Goal: Task Accomplishment & Management: Manage account settings

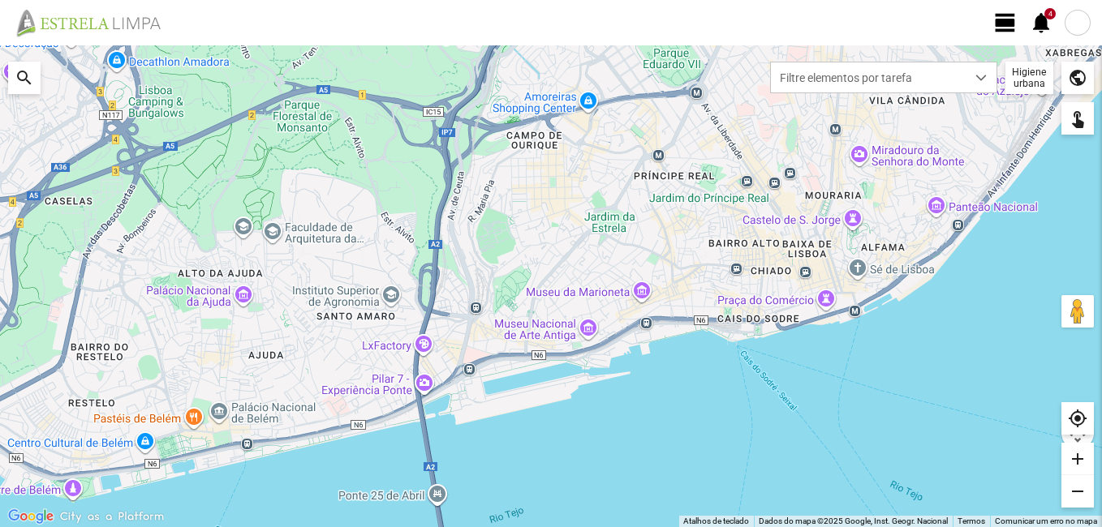
click at [1004, 20] on span "view_day" at bounding box center [1005, 23] width 24 height 24
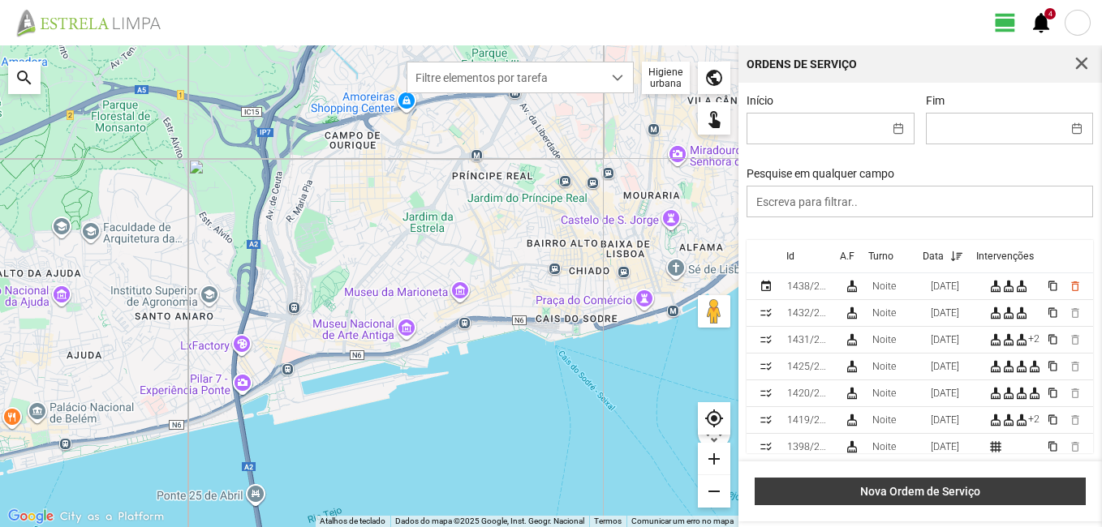
click at [966, 488] on span "Nova Ordem de Serviço" at bounding box center [920, 491] width 314 height 13
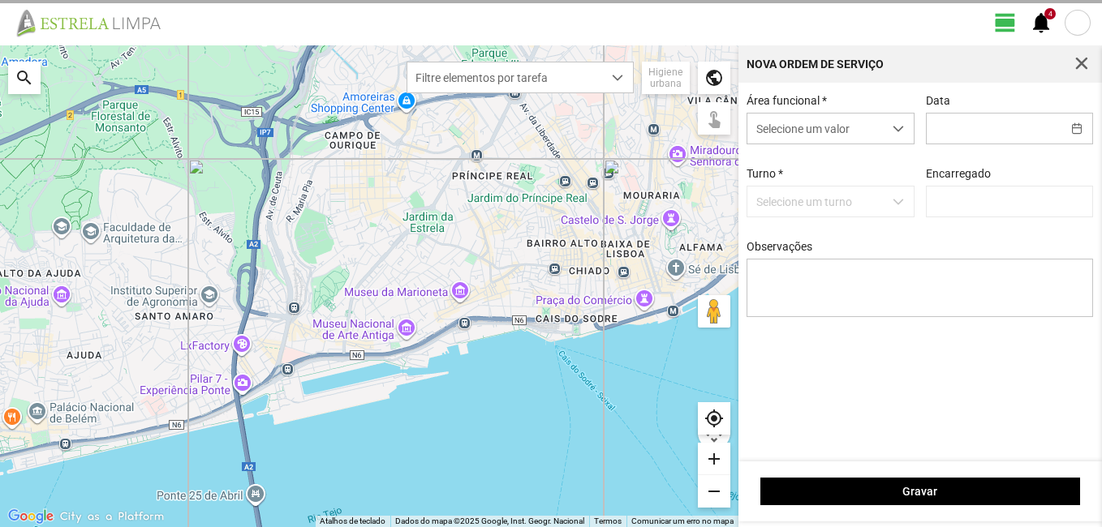
type input "[PERSON_NAME]"
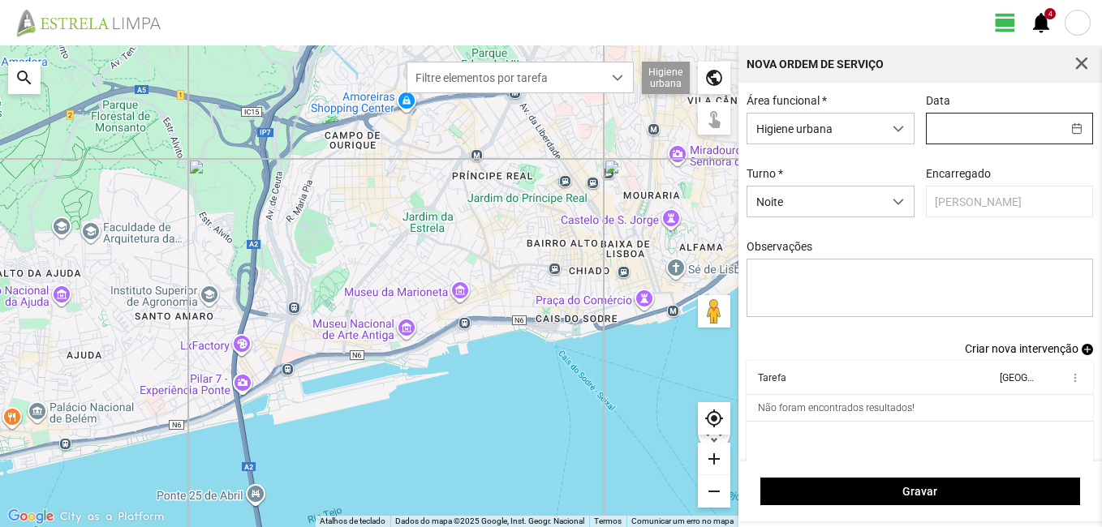
click at [998, 131] on input "text" at bounding box center [993, 129] width 135 height 30
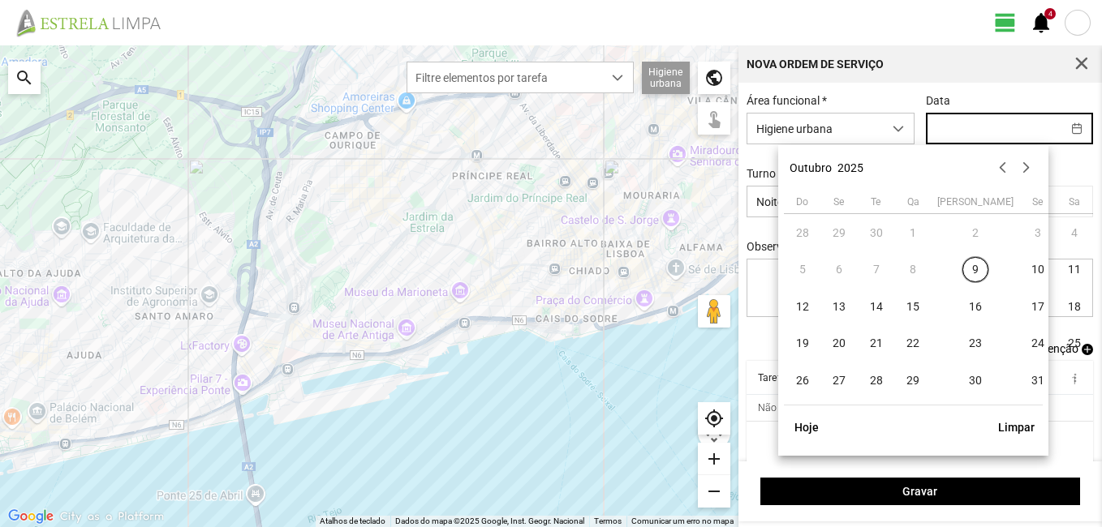
click at [958, 127] on input "text" at bounding box center [993, 129] width 135 height 30
click at [1025, 264] on span "10" at bounding box center [1038, 270] width 26 height 26
type input "[DATE]"
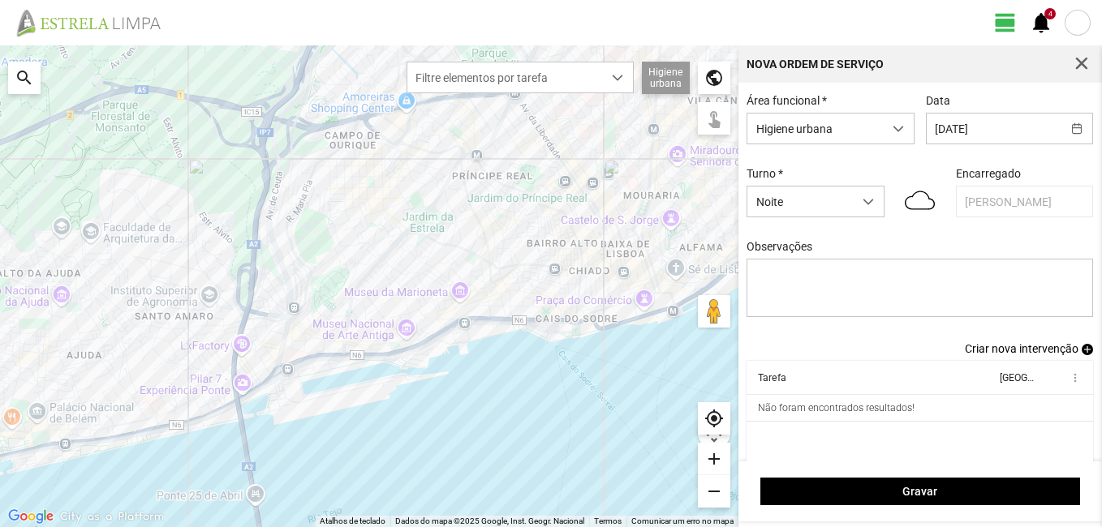
drag, startPoint x: 845, startPoint y: 400, endPoint x: 593, endPoint y: 213, distance: 313.6
click at [585, 214] on div at bounding box center [369, 286] width 738 height 482
click at [1018, 352] on span "Criar nova intervenção" at bounding box center [1022, 348] width 114 height 13
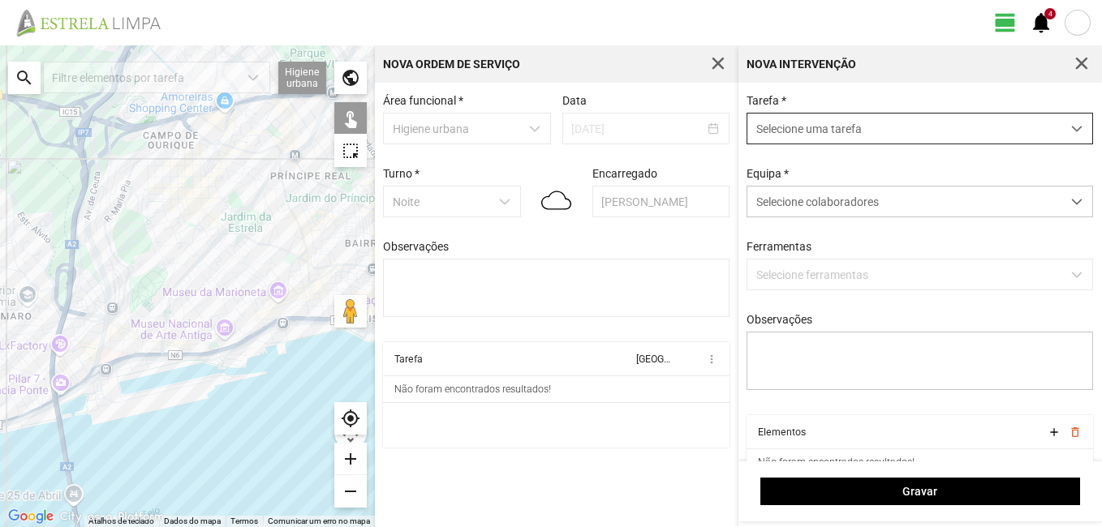
click at [839, 129] on span "Selecione uma tarefa" at bounding box center [904, 129] width 314 height 30
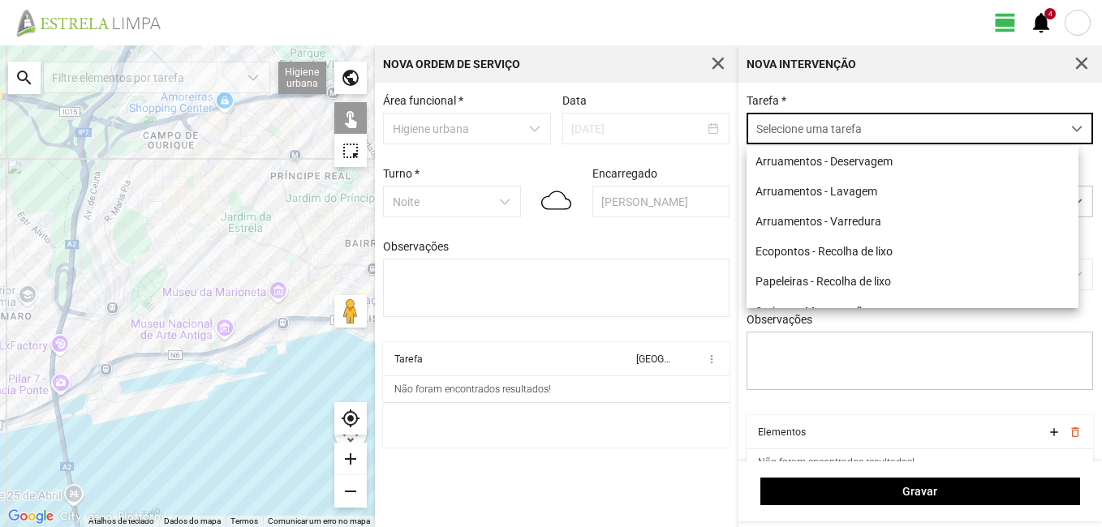
scroll to position [9, 72]
click at [851, 226] on li "Arruamentos - Varredura" at bounding box center [912, 221] width 332 height 30
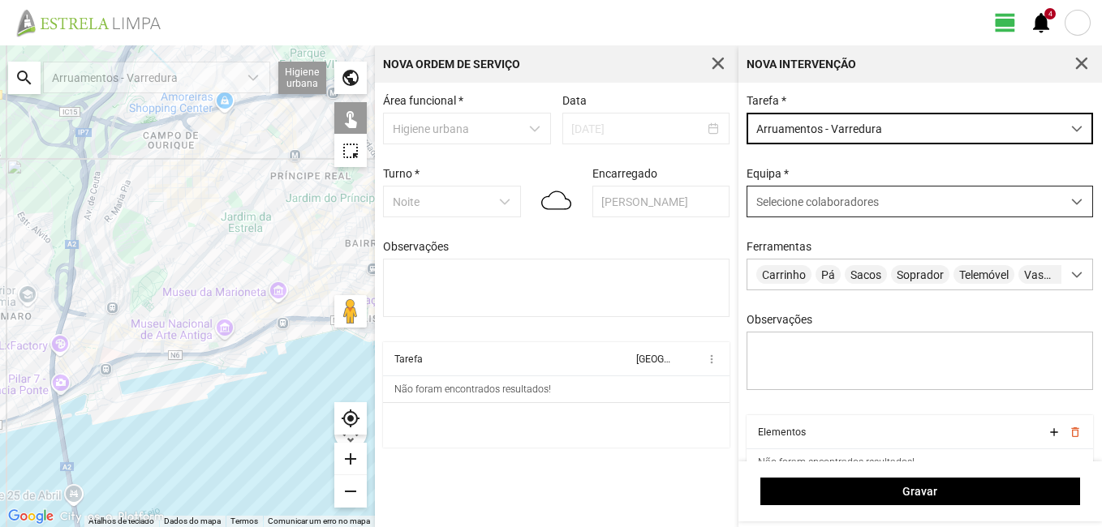
click at [838, 204] on span "Selecione colaboradores" at bounding box center [817, 202] width 123 height 13
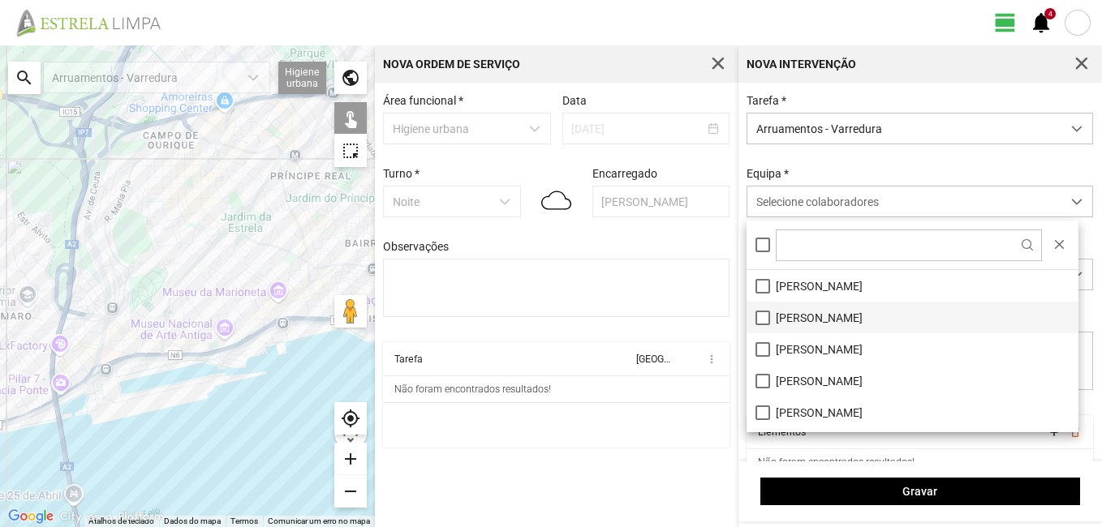
click at [812, 319] on li "[PERSON_NAME]" at bounding box center [912, 318] width 332 height 32
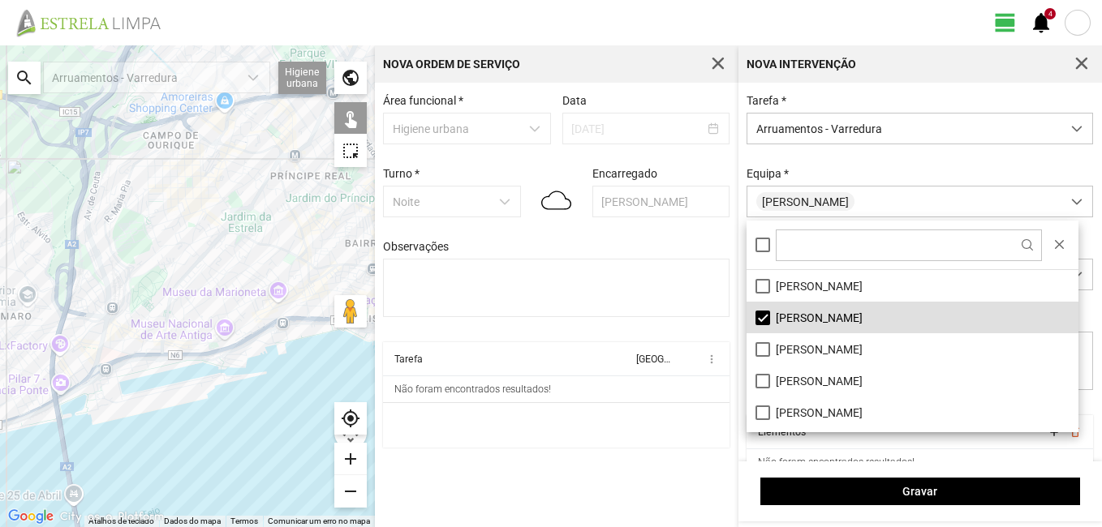
click at [878, 187] on div "Equipa * [PERSON_NAME]" at bounding box center [920, 192] width 358 height 50
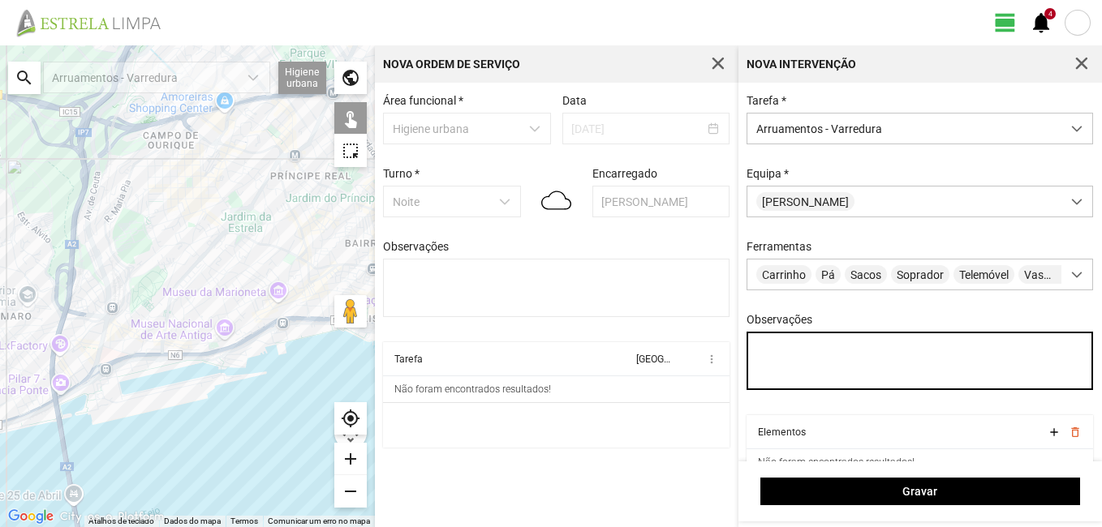
click at [802, 355] on textarea "Observações" at bounding box center [919, 361] width 346 height 58
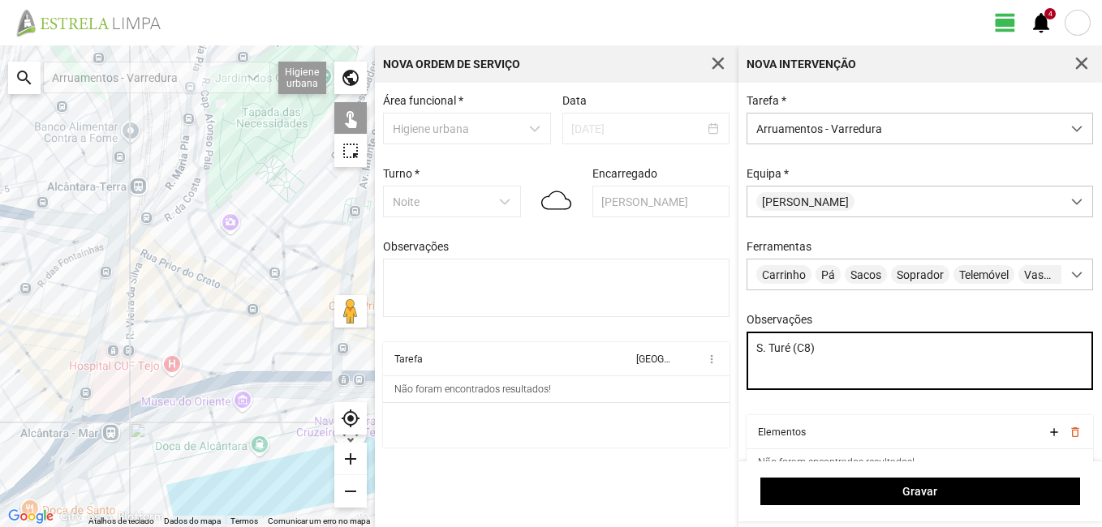
type textarea "S. Turé (C8)"
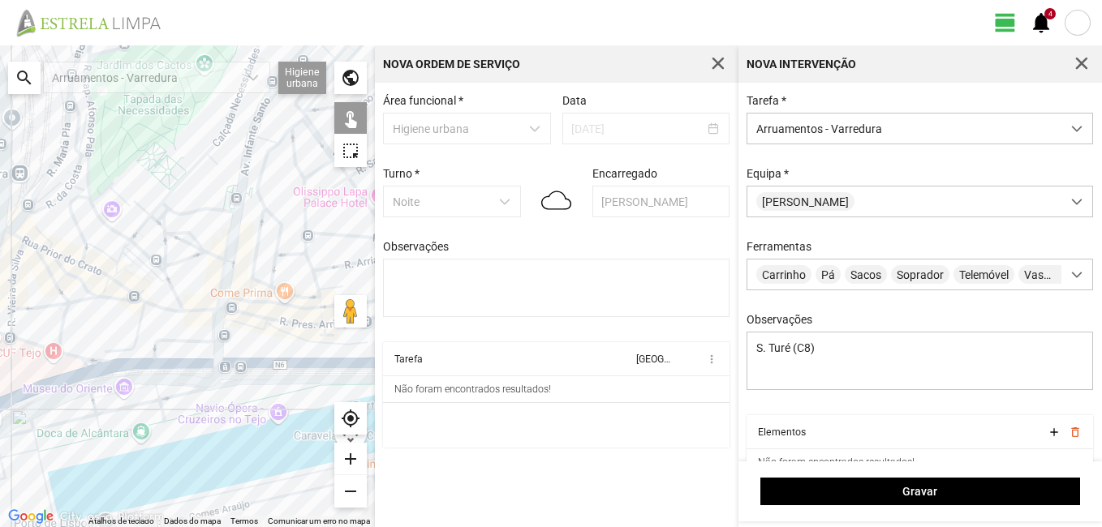
drag, startPoint x: 115, startPoint y: 350, endPoint x: -3, endPoint y: 337, distance: 119.2
click at [0, 337] on html "view_day 4 notifications ← Mover para a esquerda → Mover para a direita ↑ Mover…" at bounding box center [551, 263] width 1102 height 527
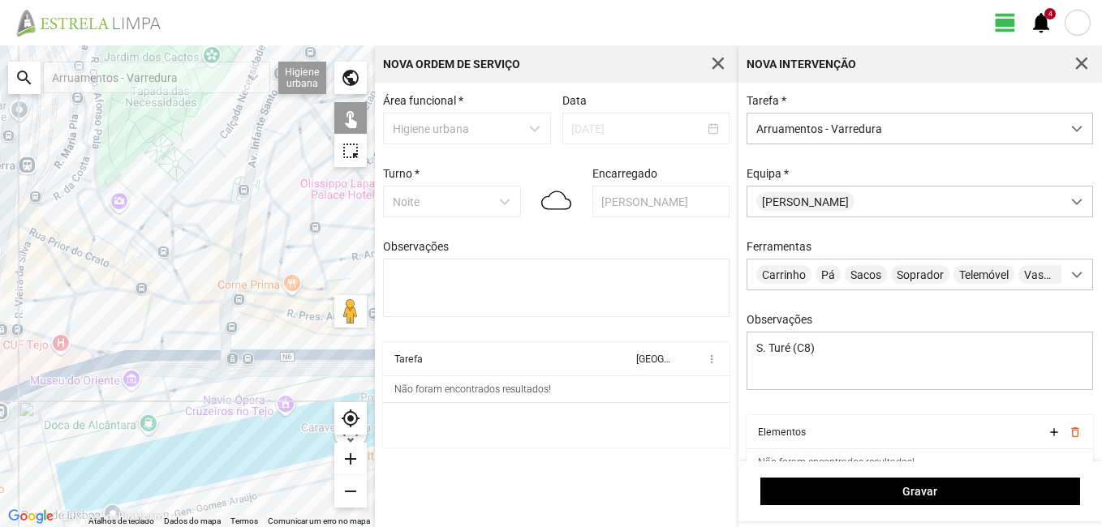
click at [225, 341] on div at bounding box center [187, 286] width 375 height 482
click at [212, 302] on div at bounding box center [187, 286] width 375 height 482
click at [187, 295] on div at bounding box center [187, 286] width 375 height 482
click at [187, 303] on div at bounding box center [187, 286] width 375 height 482
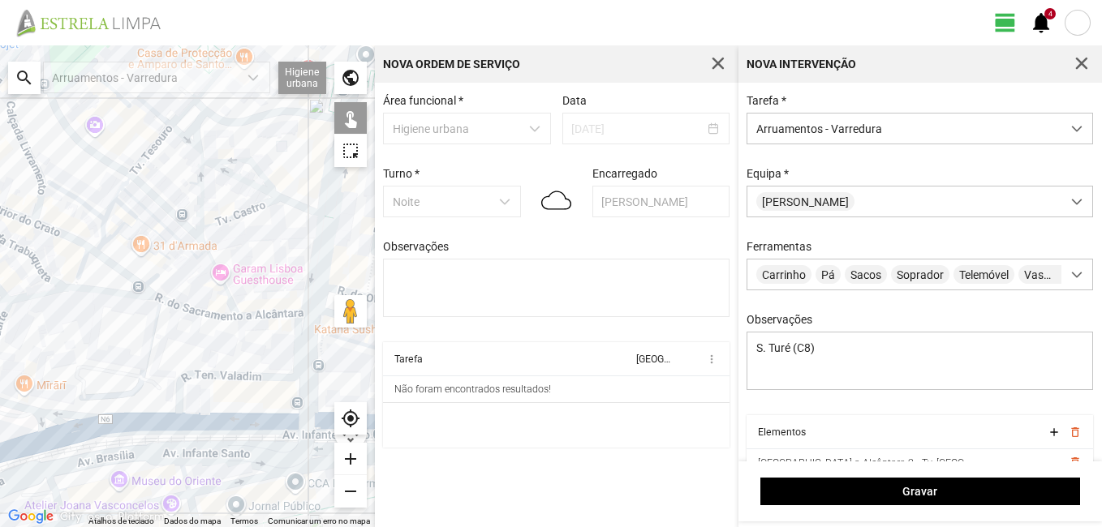
click at [153, 282] on div at bounding box center [187, 286] width 375 height 482
click at [84, 269] on div at bounding box center [187, 286] width 375 height 482
click at [92, 247] on div at bounding box center [187, 286] width 375 height 482
click at [81, 244] on div at bounding box center [187, 286] width 375 height 482
click at [36, 209] on div at bounding box center [187, 286] width 375 height 482
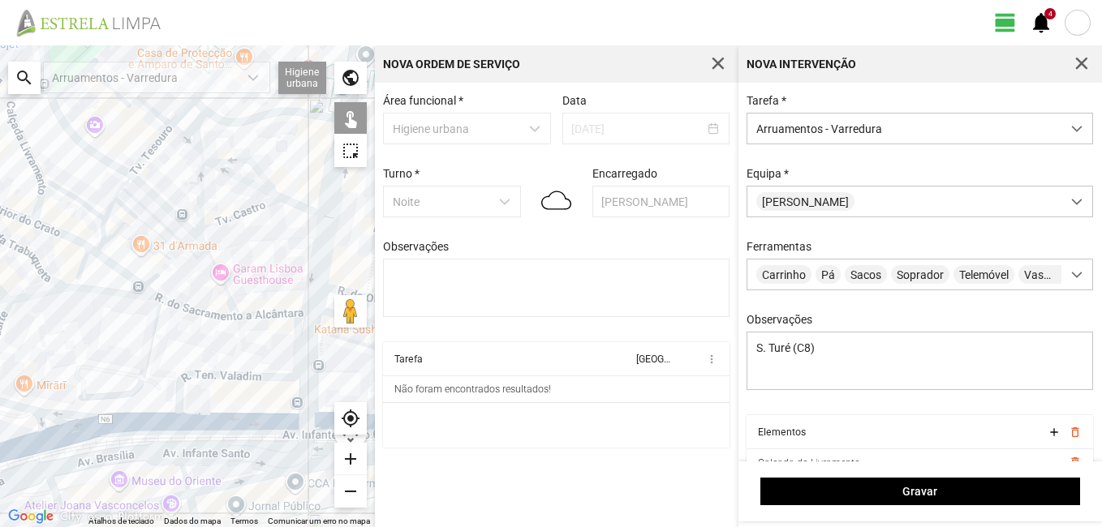
click at [19, 217] on div at bounding box center [187, 286] width 375 height 482
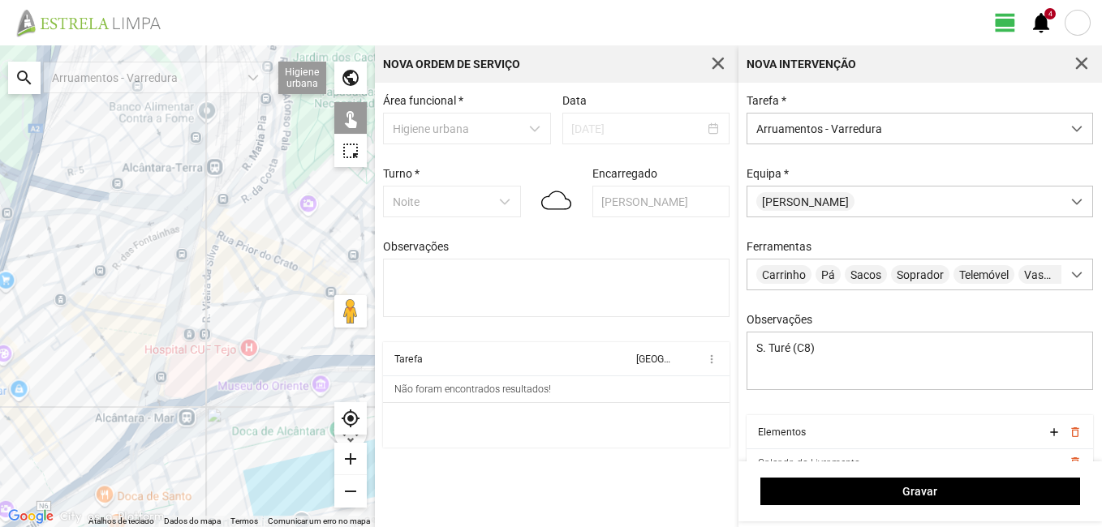
drag, startPoint x: 9, startPoint y: 247, endPoint x: 257, endPoint y: 284, distance: 251.0
click at [257, 284] on div at bounding box center [187, 286] width 375 height 482
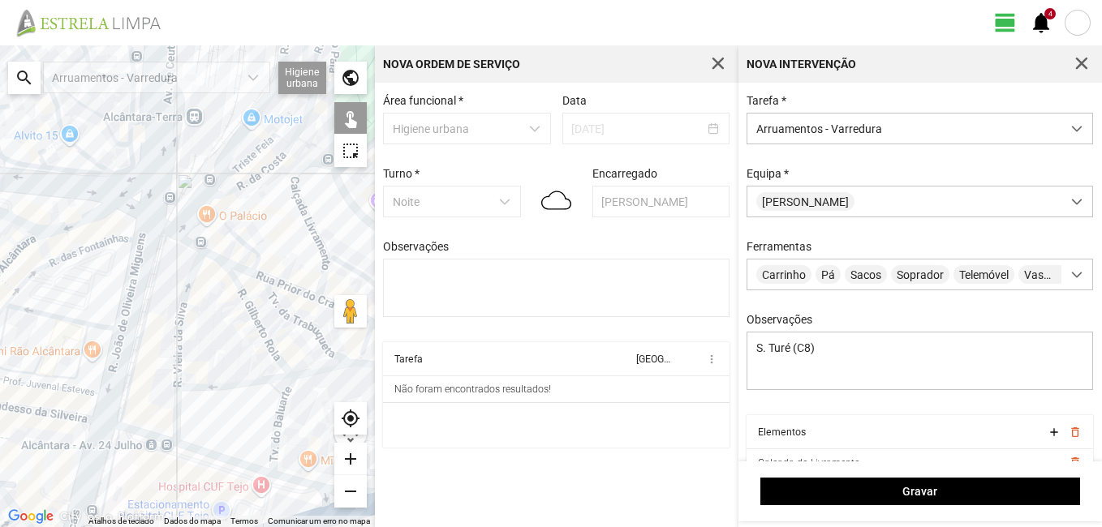
click at [259, 274] on div at bounding box center [187, 286] width 375 height 482
click at [240, 269] on div at bounding box center [187, 286] width 375 height 482
click at [205, 253] on div at bounding box center [187, 286] width 375 height 482
click at [204, 234] on div at bounding box center [187, 286] width 375 height 482
click at [255, 156] on div at bounding box center [187, 286] width 375 height 482
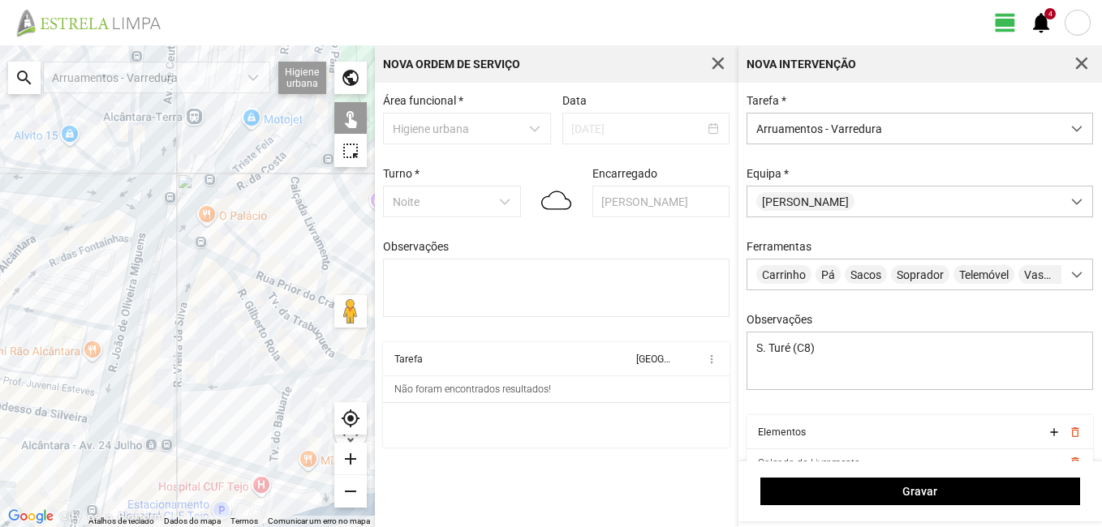
click at [262, 175] on div at bounding box center [187, 286] width 375 height 482
click at [217, 180] on div at bounding box center [187, 286] width 375 height 482
click at [289, 143] on div at bounding box center [187, 286] width 375 height 482
click at [310, 143] on div at bounding box center [187, 286] width 375 height 482
click at [294, 133] on div at bounding box center [187, 286] width 375 height 482
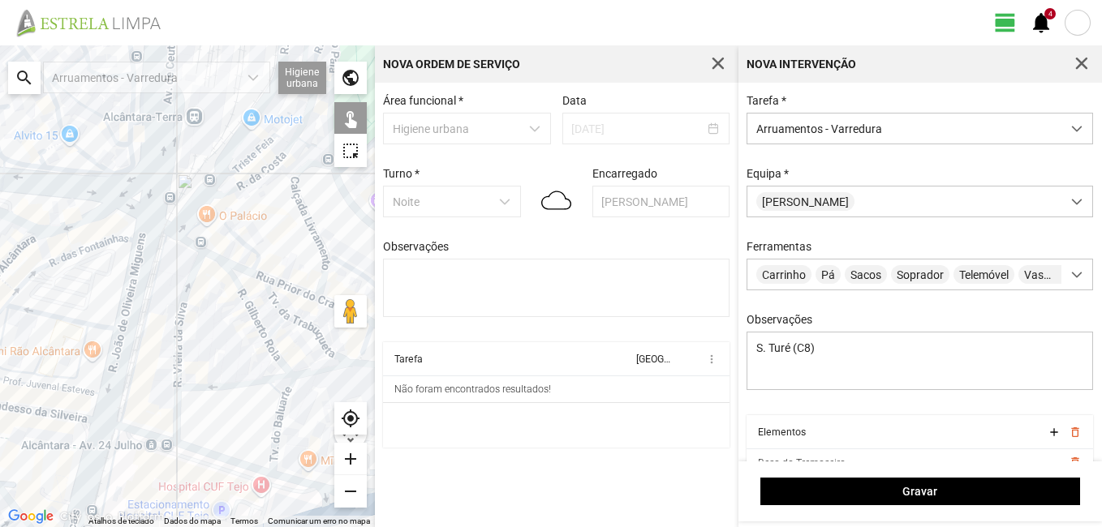
click at [296, 118] on div at bounding box center [187, 286] width 375 height 482
click at [305, 115] on div at bounding box center [187, 286] width 375 height 482
click at [200, 206] on div at bounding box center [187, 286] width 375 height 482
click at [184, 224] on div at bounding box center [187, 286] width 375 height 482
click at [187, 242] on div at bounding box center [187, 286] width 375 height 482
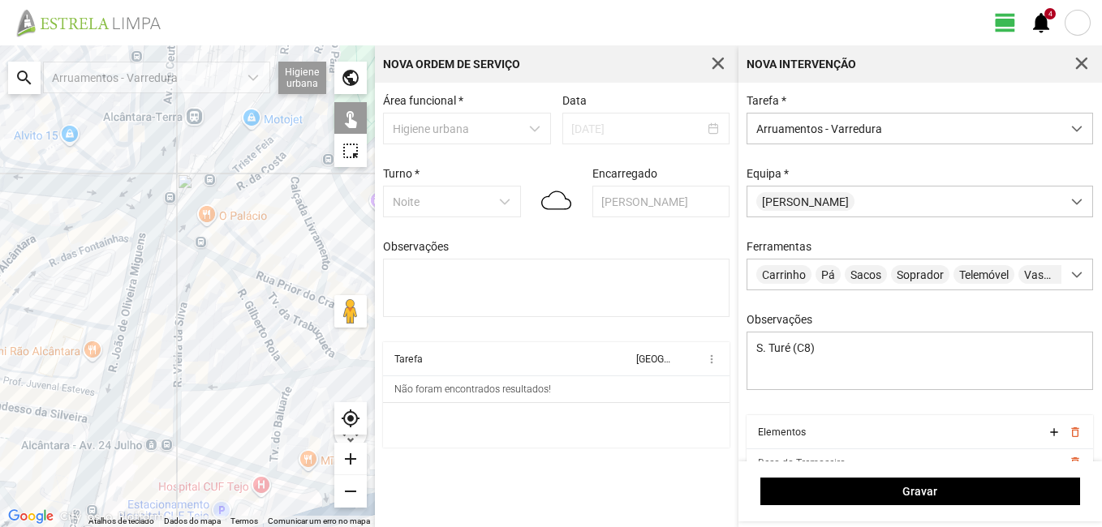
click at [165, 225] on div at bounding box center [187, 286] width 375 height 482
click at [168, 169] on div at bounding box center [187, 286] width 375 height 482
click at [153, 240] on div at bounding box center [187, 286] width 375 height 482
click at [188, 280] on div at bounding box center [187, 286] width 375 height 482
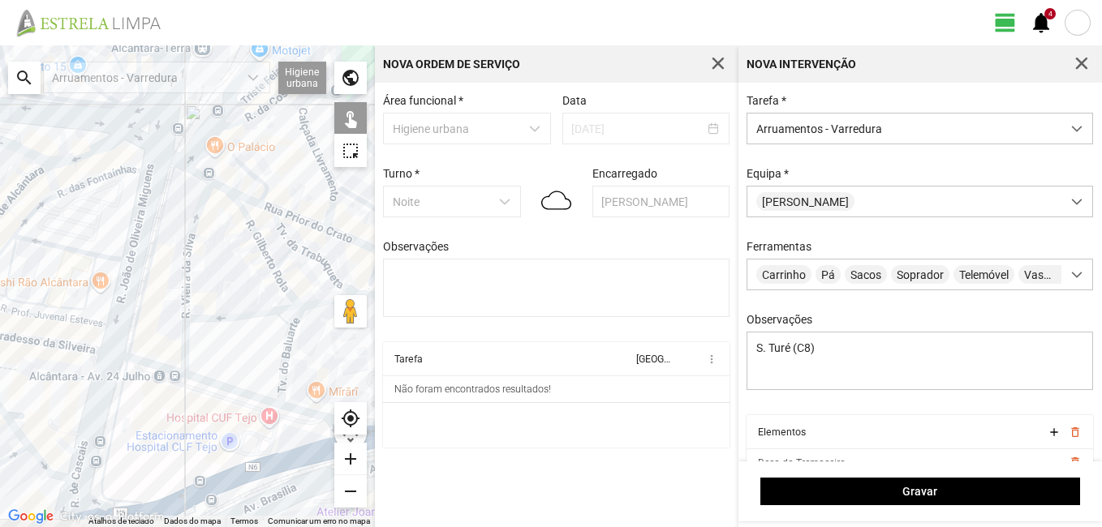
drag, startPoint x: 208, startPoint y: 357, endPoint x: 217, endPoint y: 275, distance: 82.4
click at [217, 275] on div at bounding box center [187, 286] width 375 height 482
click at [187, 349] on div at bounding box center [187, 286] width 375 height 482
click at [148, 366] on div at bounding box center [187, 286] width 375 height 482
click at [106, 384] on div at bounding box center [187, 286] width 375 height 482
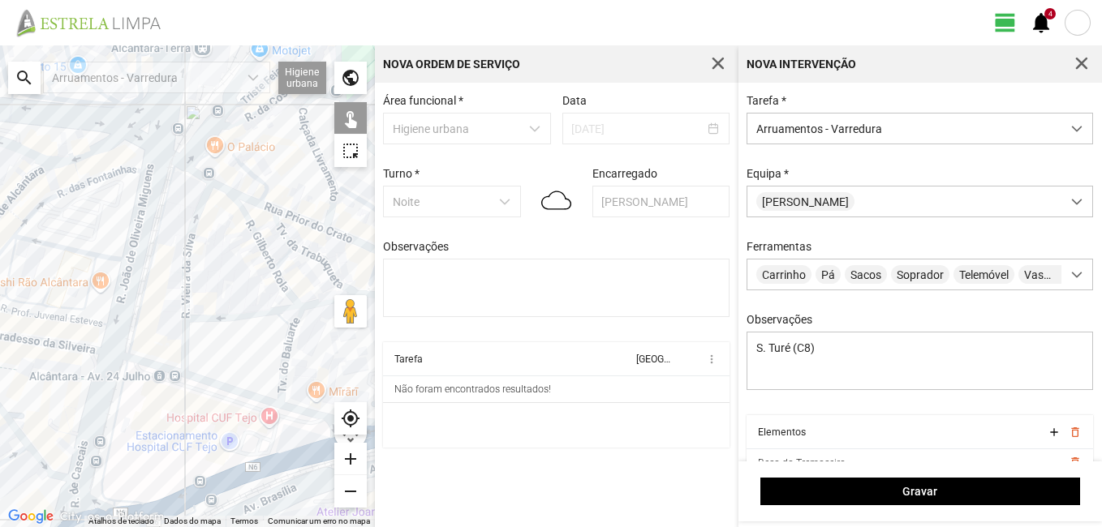
click at [144, 363] on div at bounding box center [187, 286] width 375 height 482
click at [235, 391] on div at bounding box center [187, 286] width 375 height 482
click at [306, 411] on div at bounding box center [187, 286] width 375 height 482
click at [294, 458] on div at bounding box center [187, 286] width 375 height 482
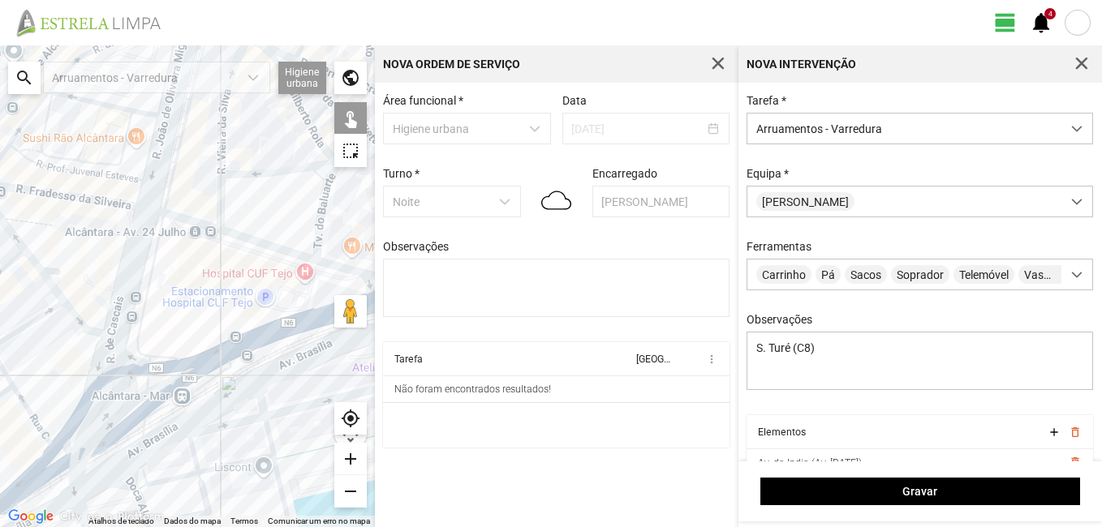
drag, startPoint x: 136, startPoint y: 442, endPoint x: 174, endPoint y: 298, distance: 149.4
click at [174, 298] on div at bounding box center [187, 286] width 375 height 482
click at [181, 364] on div at bounding box center [187, 286] width 375 height 482
click at [168, 391] on div at bounding box center [187, 286] width 375 height 482
click at [158, 387] on div at bounding box center [187, 286] width 375 height 482
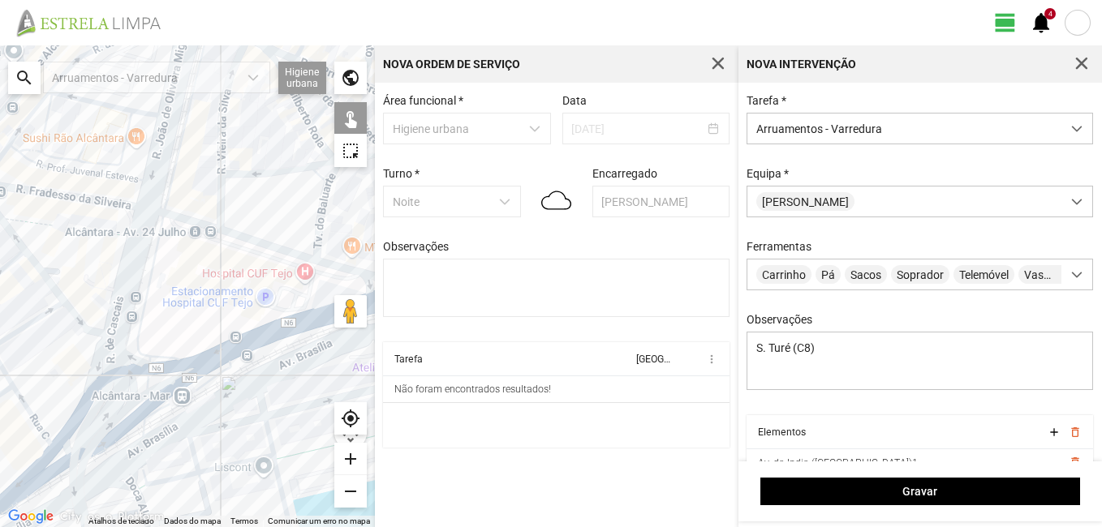
click at [109, 398] on div at bounding box center [187, 286] width 375 height 482
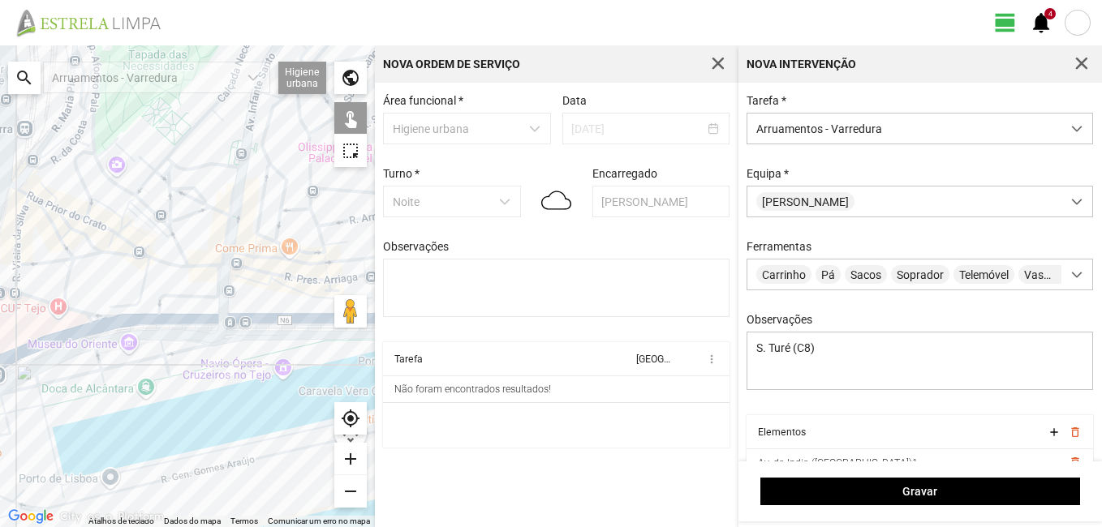
drag, startPoint x: 286, startPoint y: 328, endPoint x: 94, endPoint y: 369, distance: 195.9
click at [94, 369] on div at bounding box center [187, 286] width 375 height 482
click at [166, 226] on div at bounding box center [187, 286] width 375 height 482
click at [170, 230] on div at bounding box center [187, 286] width 375 height 482
click at [127, 188] on div at bounding box center [187, 286] width 375 height 482
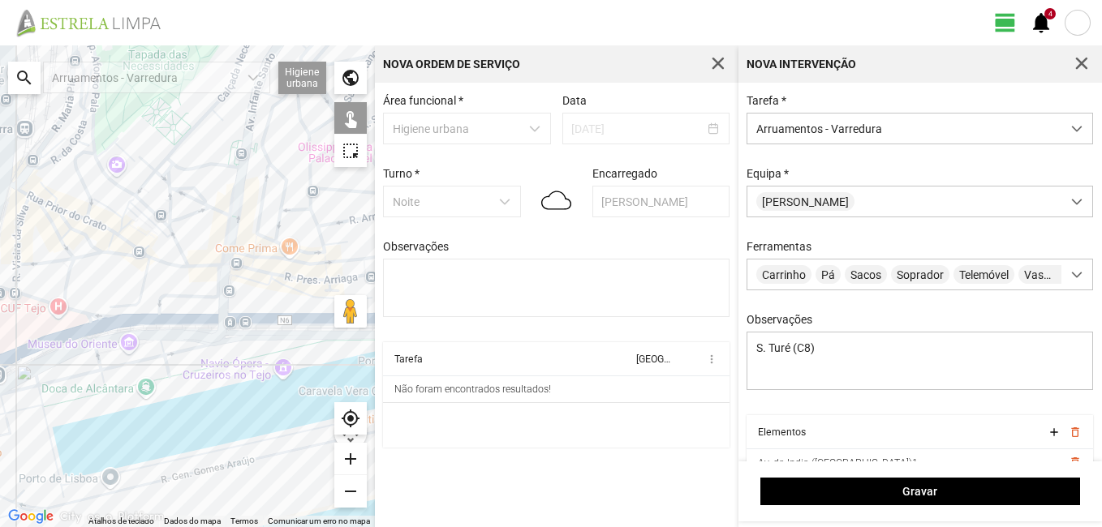
click at [106, 146] on div at bounding box center [187, 286] width 375 height 482
click at [90, 135] on div at bounding box center [187, 286] width 375 height 482
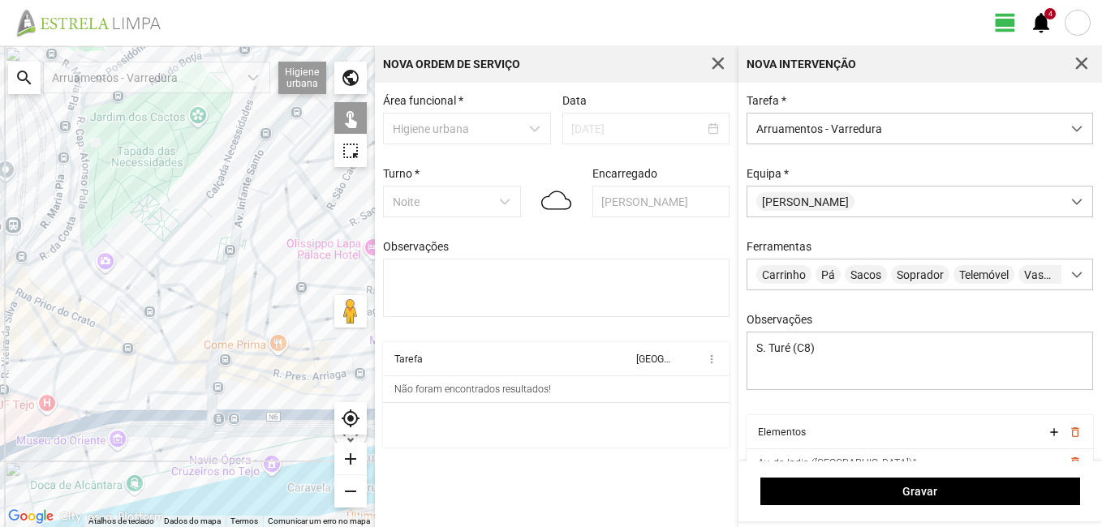
drag, startPoint x: 104, startPoint y: 118, endPoint x: 92, endPoint y: 238, distance: 119.8
click at [92, 238] on div at bounding box center [187, 286] width 375 height 482
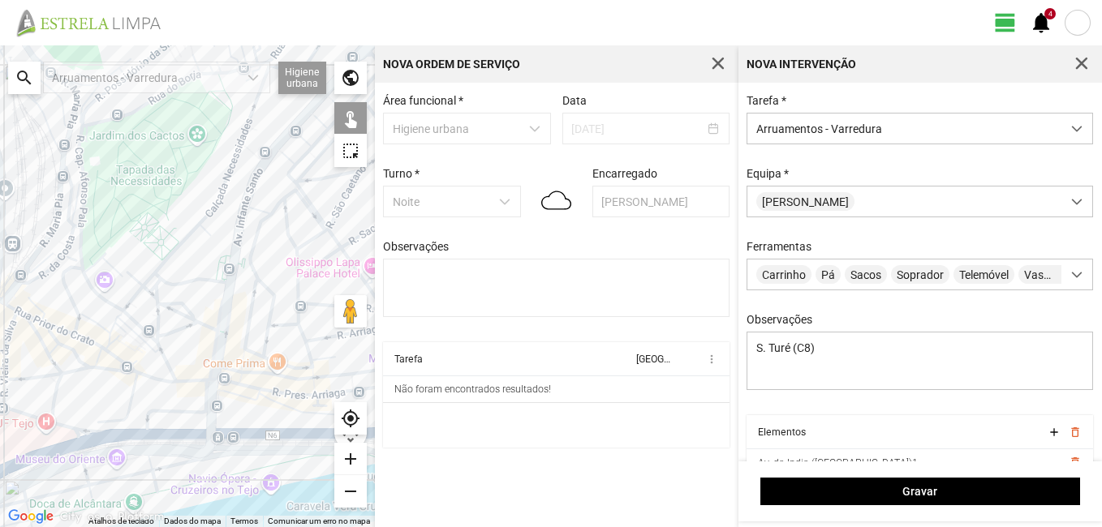
click at [82, 218] on div at bounding box center [187, 286] width 375 height 482
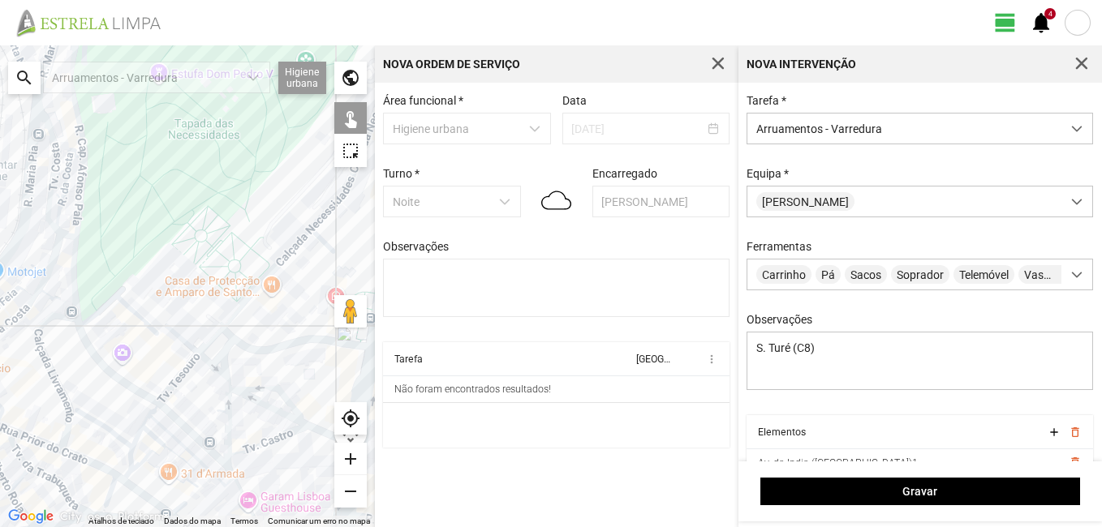
click at [82, 152] on div at bounding box center [187, 286] width 375 height 482
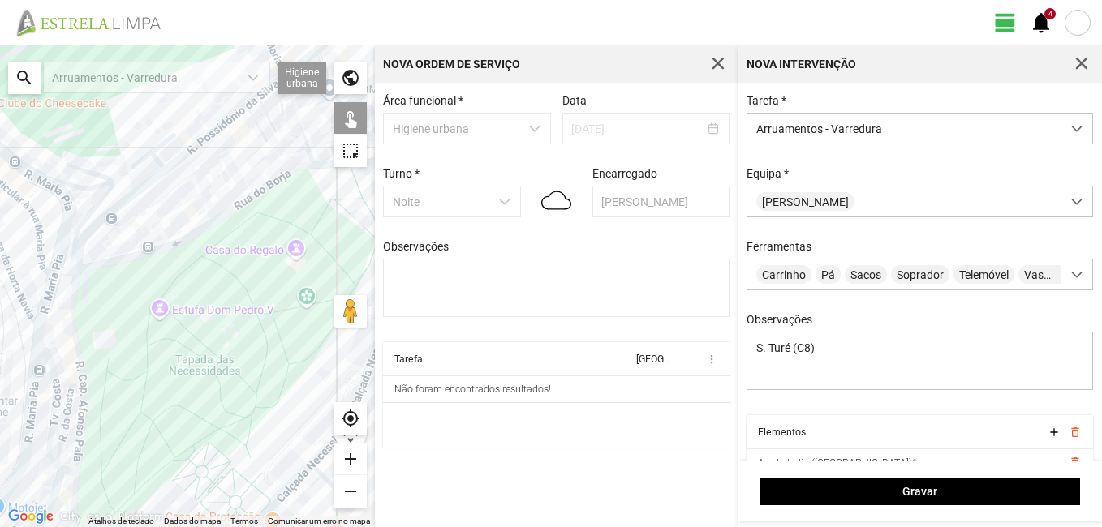
drag, startPoint x: 105, startPoint y: 127, endPoint x: 106, endPoint y: 374, distance: 247.4
click at [106, 374] on div at bounding box center [187, 286] width 375 height 482
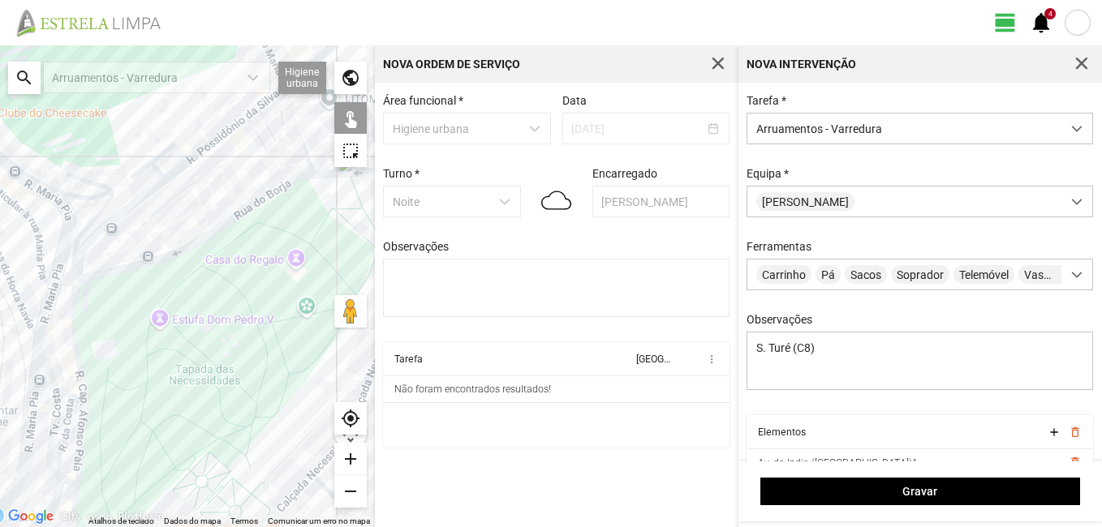
click at [84, 259] on div at bounding box center [187, 286] width 375 height 482
click at [80, 260] on div at bounding box center [187, 286] width 375 height 482
click at [80, 274] on div at bounding box center [187, 286] width 375 height 482
click at [157, 169] on div at bounding box center [187, 286] width 375 height 482
click at [176, 160] on div at bounding box center [187, 286] width 375 height 482
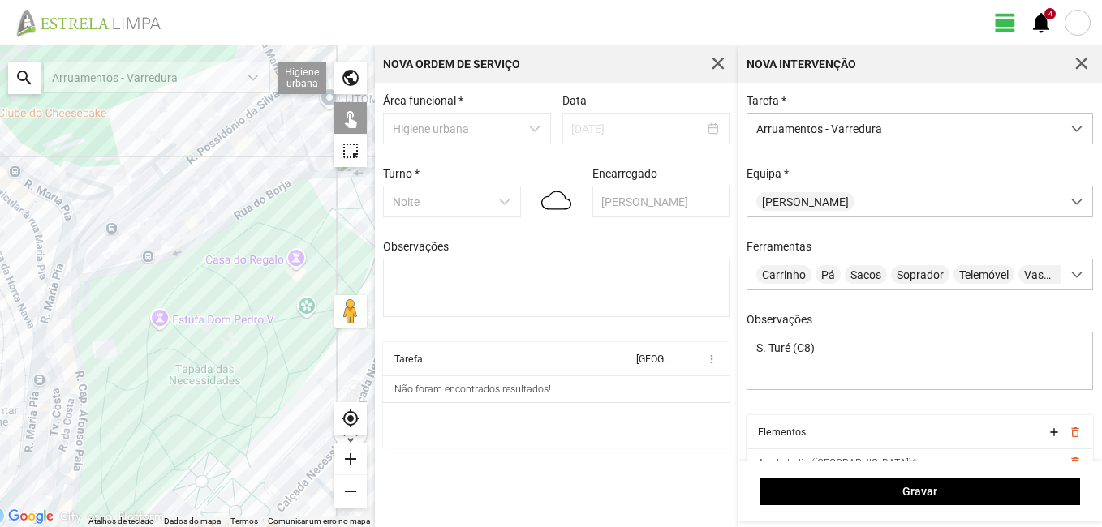
click at [174, 176] on div at bounding box center [187, 286] width 375 height 482
click at [175, 173] on div at bounding box center [187, 286] width 375 height 482
click at [190, 158] on div at bounding box center [187, 286] width 375 height 482
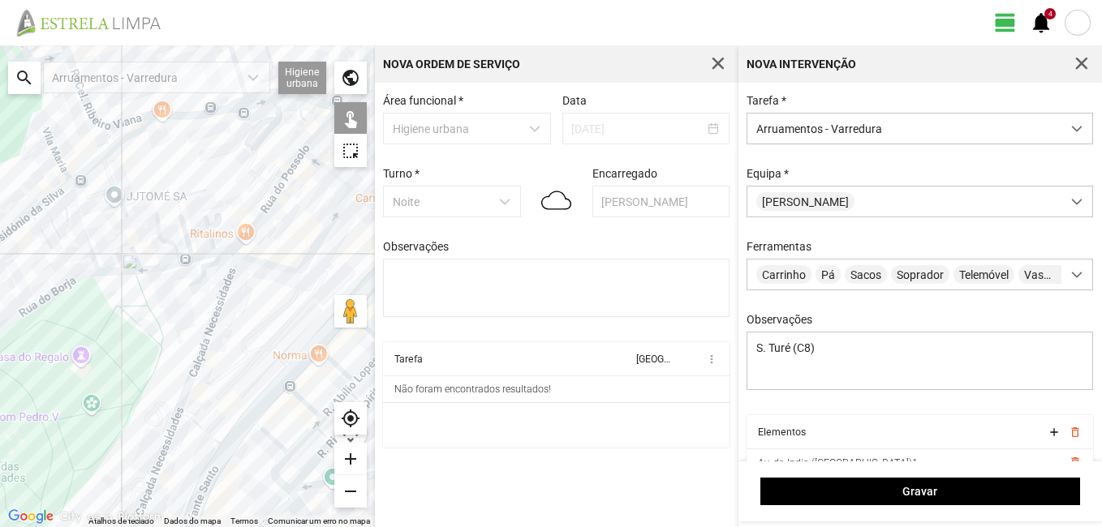
drag, startPoint x: 267, startPoint y: 163, endPoint x: 53, endPoint y: 262, distance: 235.9
click at [53, 262] on div at bounding box center [187, 286] width 375 height 482
click at [47, 198] on div at bounding box center [187, 286] width 375 height 482
click at [78, 205] on div at bounding box center [187, 286] width 375 height 482
click at [92, 166] on div at bounding box center [187, 286] width 375 height 482
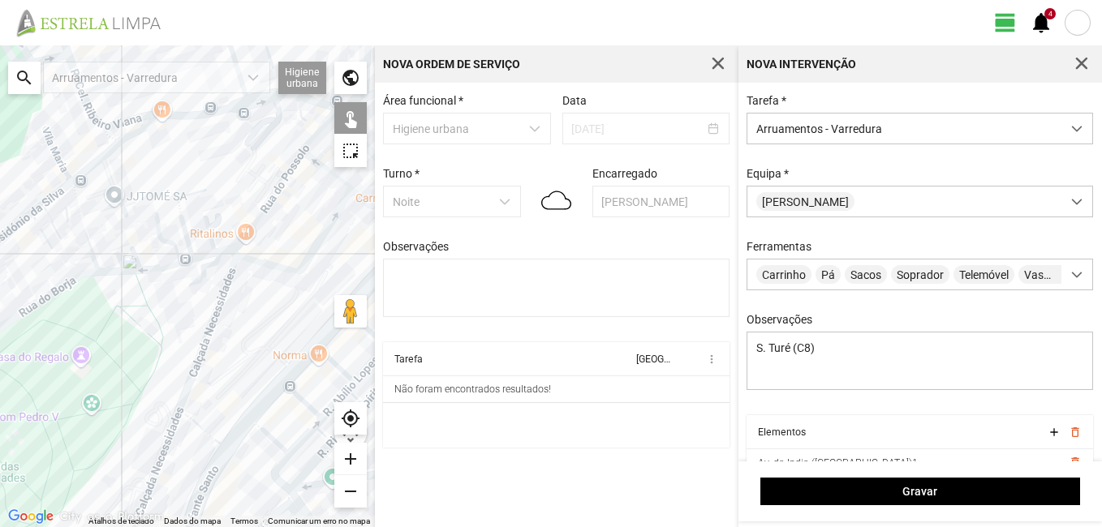
click at [114, 140] on div at bounding box center [187, 286] width 375 height 482
click at [135, 133] on div at bounding box center [187, 286] width 375 height 482
click at [192, 117] on div at bounding box center [187, 286] width 375 height 482
click at [260, 100] on div at bounding box center [187, 286] width 375 height 482
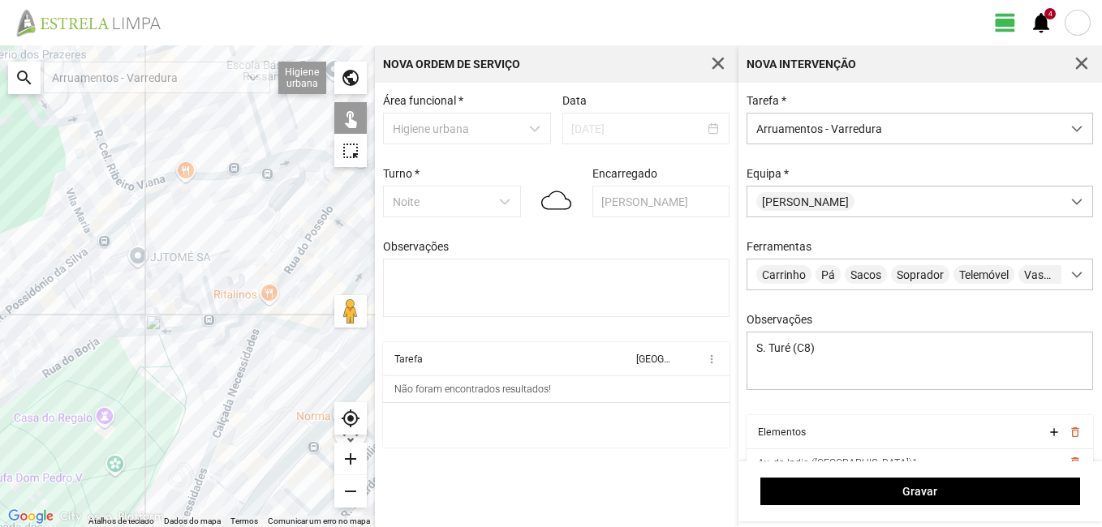
drag, startPoint x: 119, startPoint y: 165, endPoint x: 140, endPoint y: 217, distance: 56.5
click at [140, 217] on div at bounding box center [187, 286] width 375 height 482
click at [151, 187] on div at bounding box center [187, 286] width 375 height 482
click at [114, 170] on div at bounding box center [187, 286] width 375 height 482
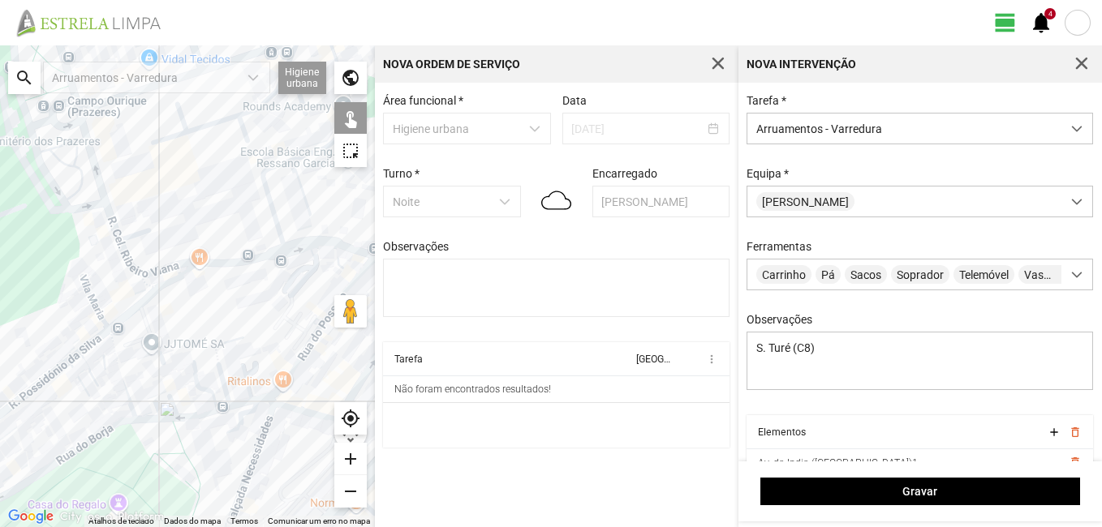
drag, startPoint x: 64, startPoint y: 151, endPoint x: 92, endPoint y: 274, distance: 126.5
click at [92, 274] on div at bounding box center [187, 286] width 375 height 482
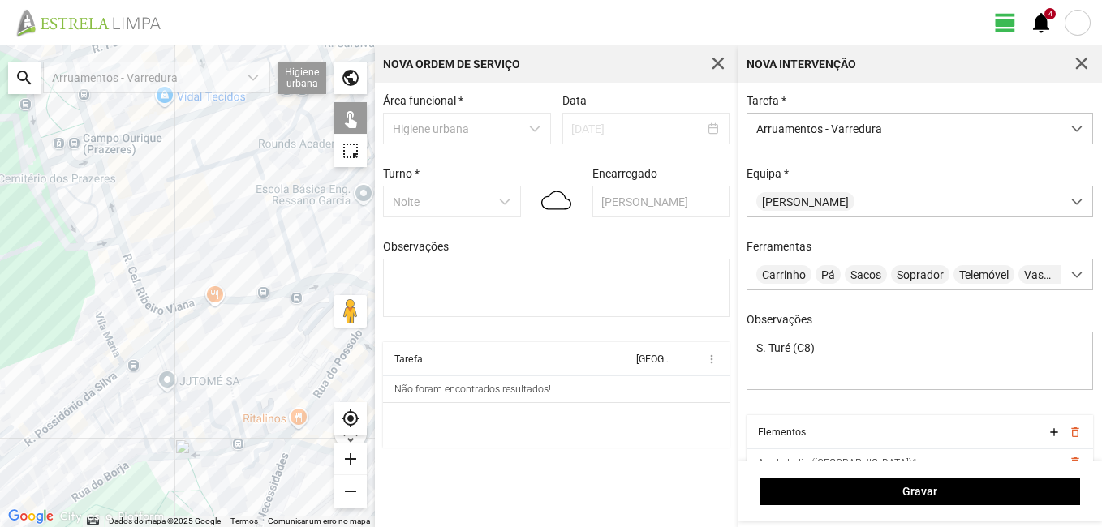
click at [106, 243] on div at bounding box center [187, 286] width 375 height 482
click at [114, 218] on div at bounding box center [187, 286] width 375 height 482
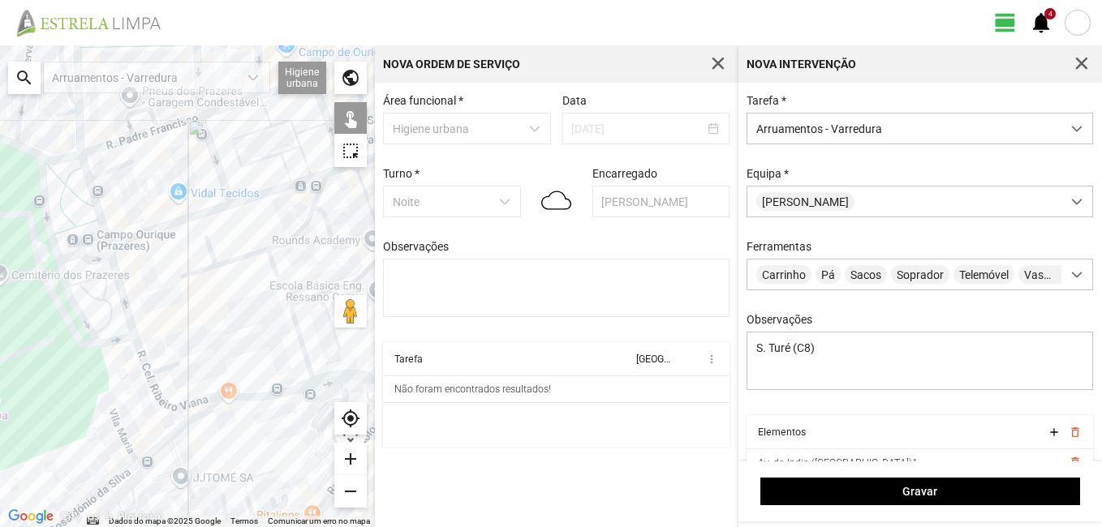
drag, startPoint x: 84, startPoint y: 198, endPoint x: 103, endPoint y: 309, distance: 112.7
click at [103, 320] on div at bounding box center [187, 286] width 375 height 482
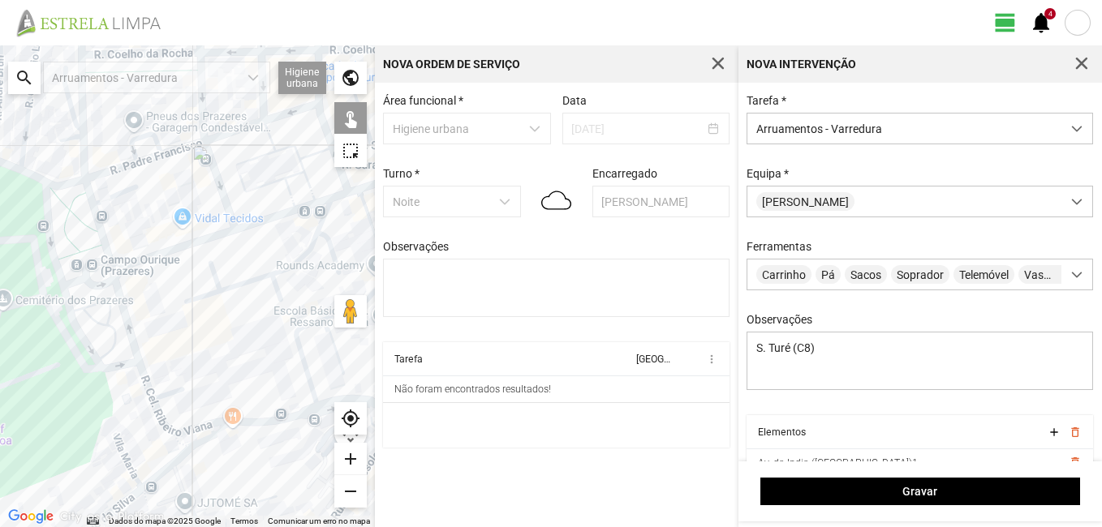
click at [80, 278] on div at bounding box center [187, 286] width 375 height 482
click at [113, 273] on div at bounding box center [187, 286] width 375 height 482
click at [105, 243] on div at bounding box center [187, 286] width 375 height 482
click at [58, 269] on div at bounding box center [187, 286] width 375 height 482
click at [56, 186] on div at bounding box center [187, 286] width 375 height 482
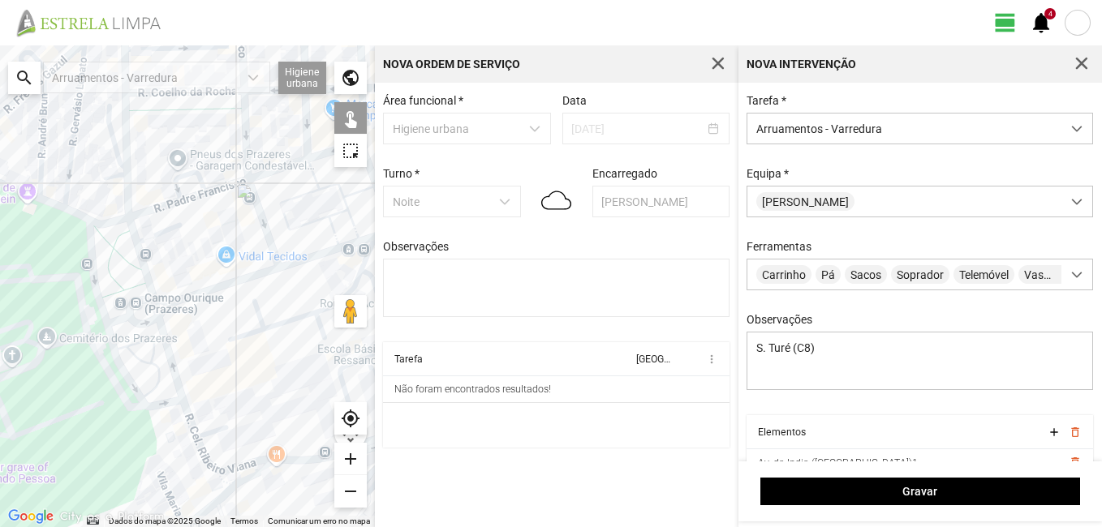
drag, startPoint x: 63, startPoint y: 208, endPoint x: 118, endPoint y: 263, distance: 77.4
click at [118, 263] on div at bounding box center [187, 286] width 375 height 482
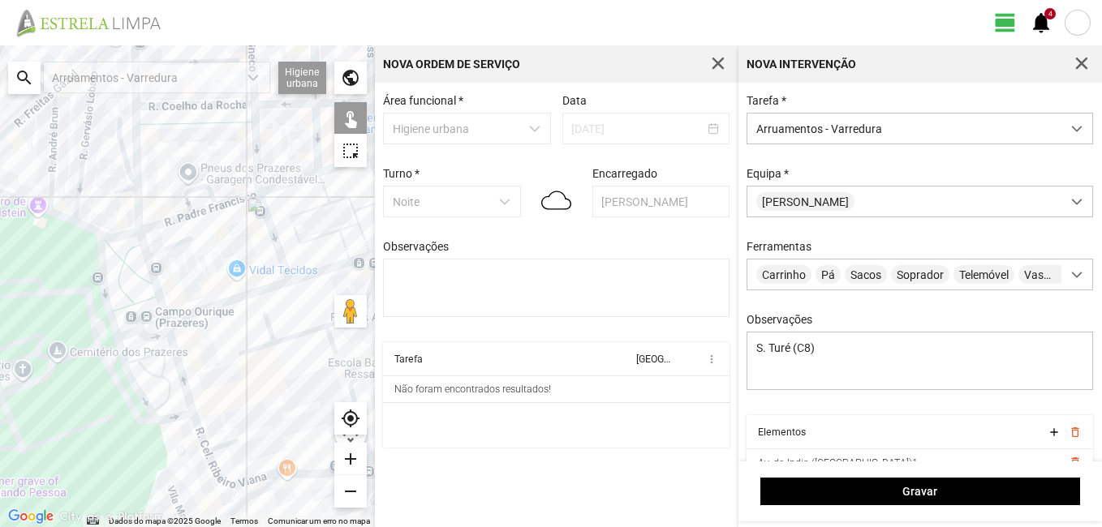
click at [77, 222] on div at bounding box center [187, 286] width 375 height 482
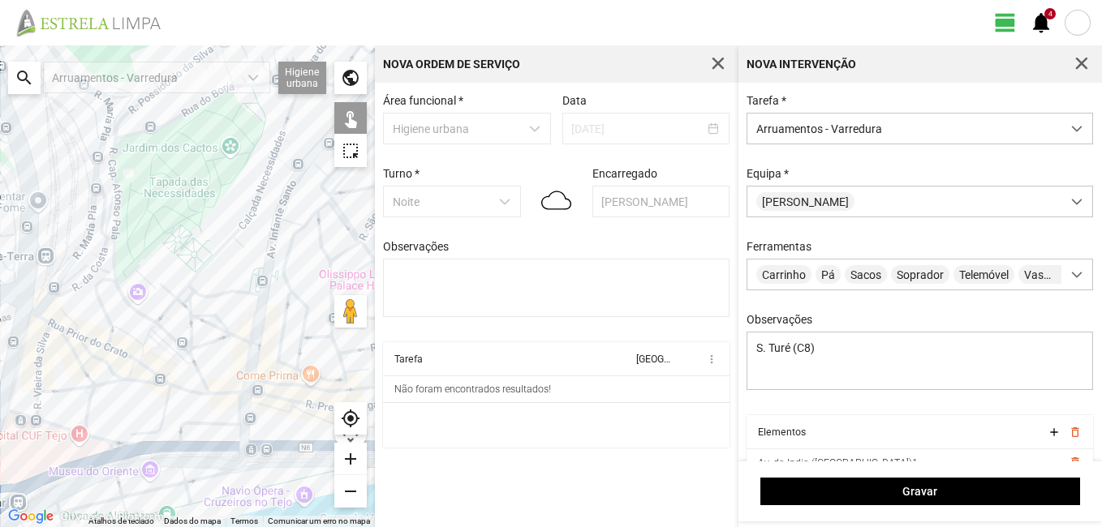
drag, startPoint x: 55, startPoint y: 385, endPoint x: 119, endPoint y: 3, distance: 387.4
click at [119, 3] on div "view_day 4 notifications ← Mover para a esquerda → Mover para a direita ↑ Mover…" at bounding box center [551, 263] width 1102 height 527
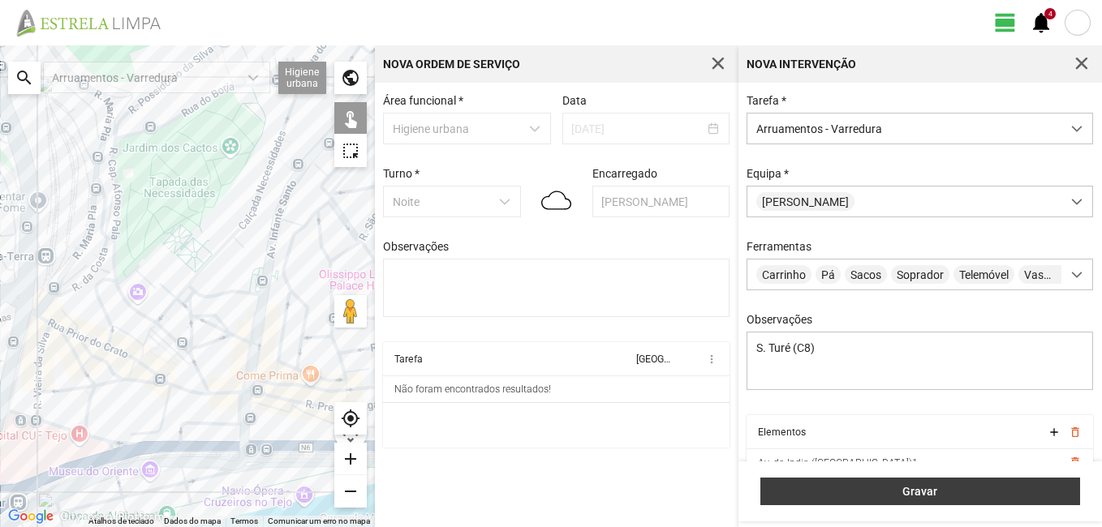
click at [928, 495] on span "Gravar" at bounding box center [919, 491] width 303 height 13
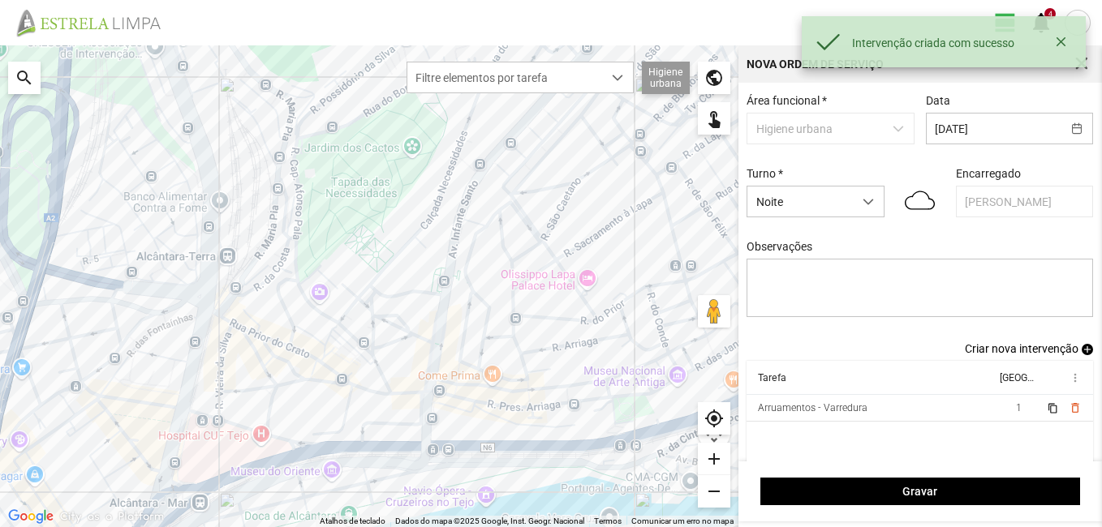
click at [1050, 355] on span "Criar nova intervenção" at bounding box center [1022, 348] width 114 height 13
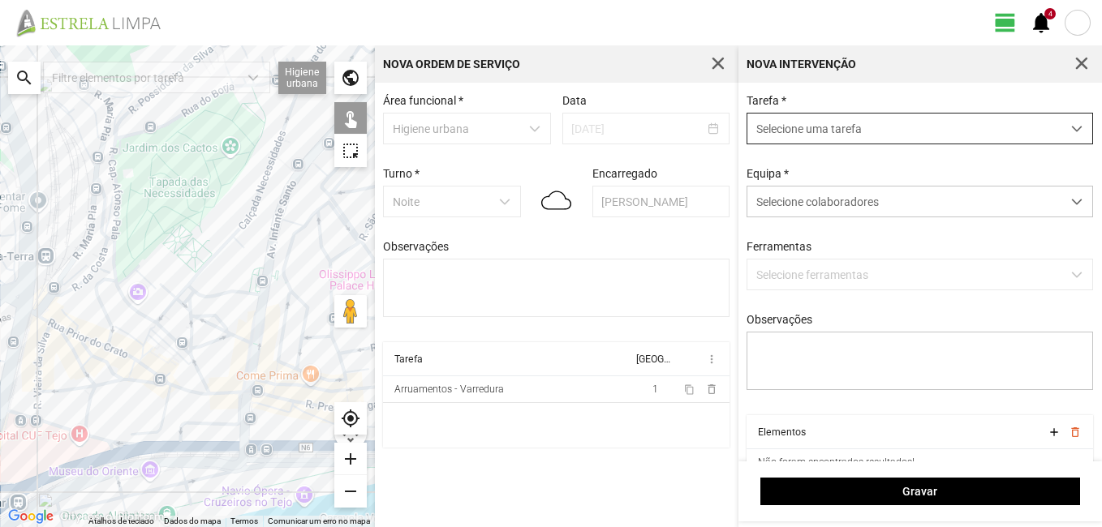
click at [831, 129] on span "Selecione uma tarefa" at bounding box center [904, 129] width 314 height 30
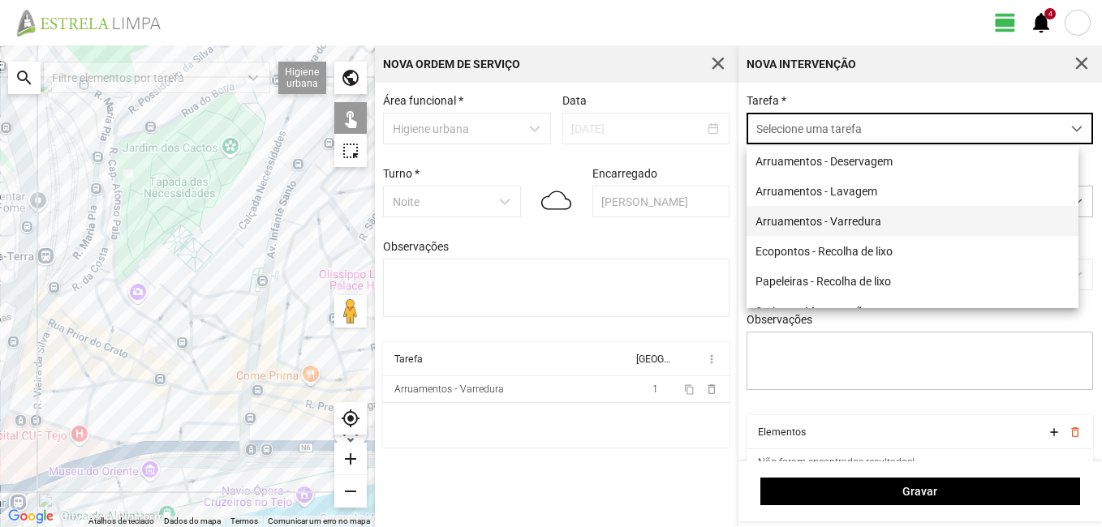
click at [811, 221] on li "Arruamentos - Varredura" at bounding box center [912, 221] width 332 height 30
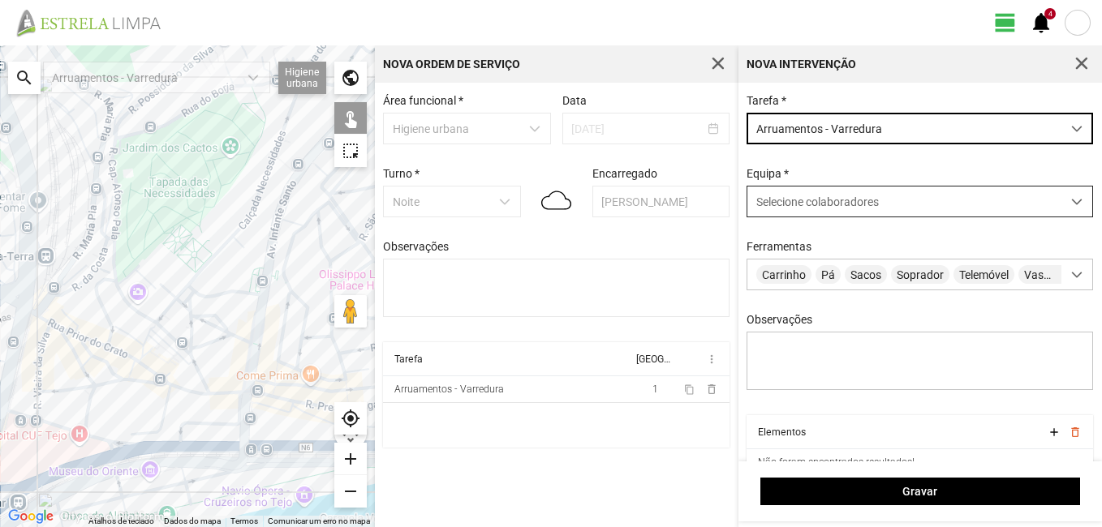
click at [864, 204] on span "Selecione colaboradores" at bounding box center [817, 202] width 123 height 13
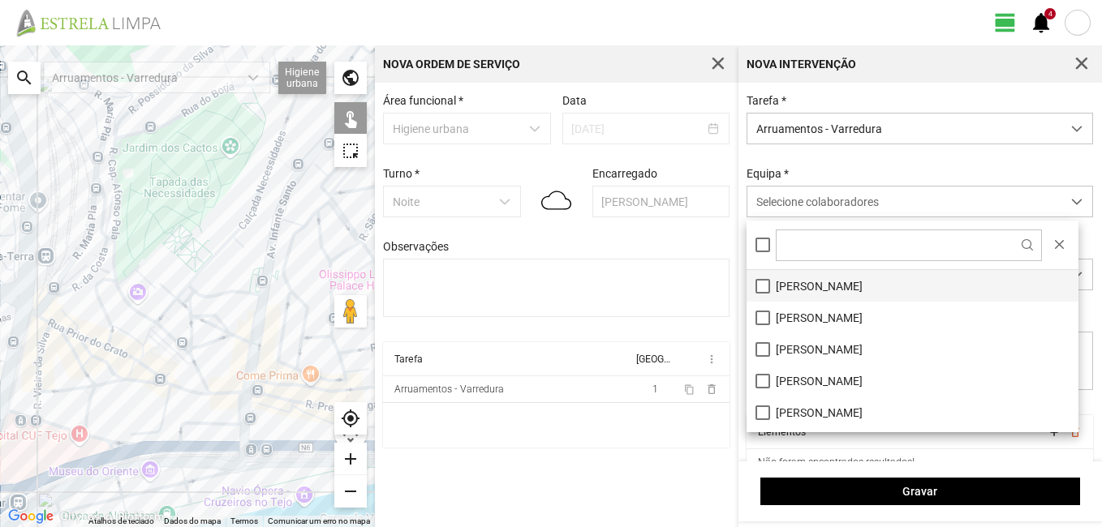
click at [838, 285] on li "[PERSON_NAME]" at bounding box center [912, 286] width 332 height 32
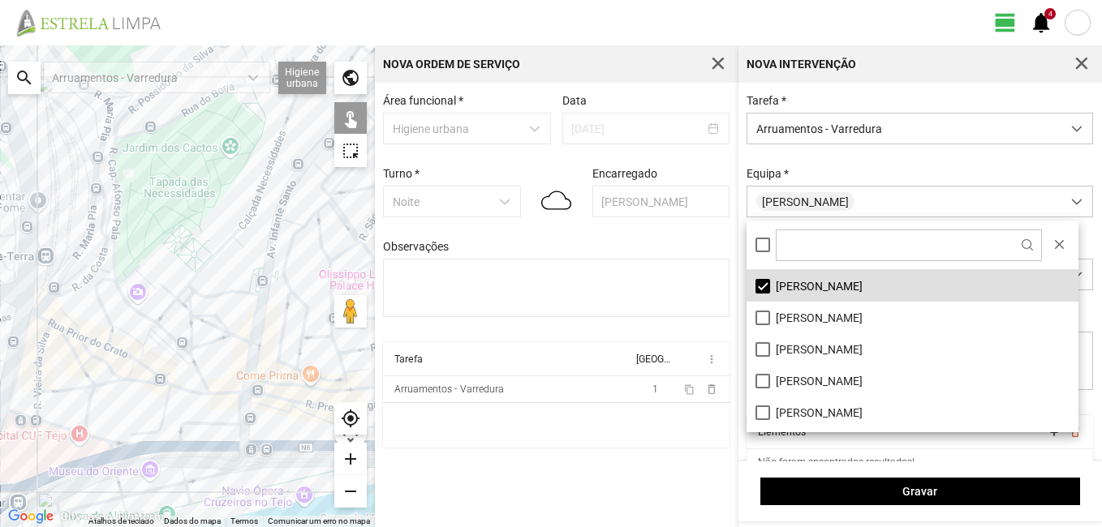
click at [276, 144] on div at bounding box center [187, 286] width 375 height 482
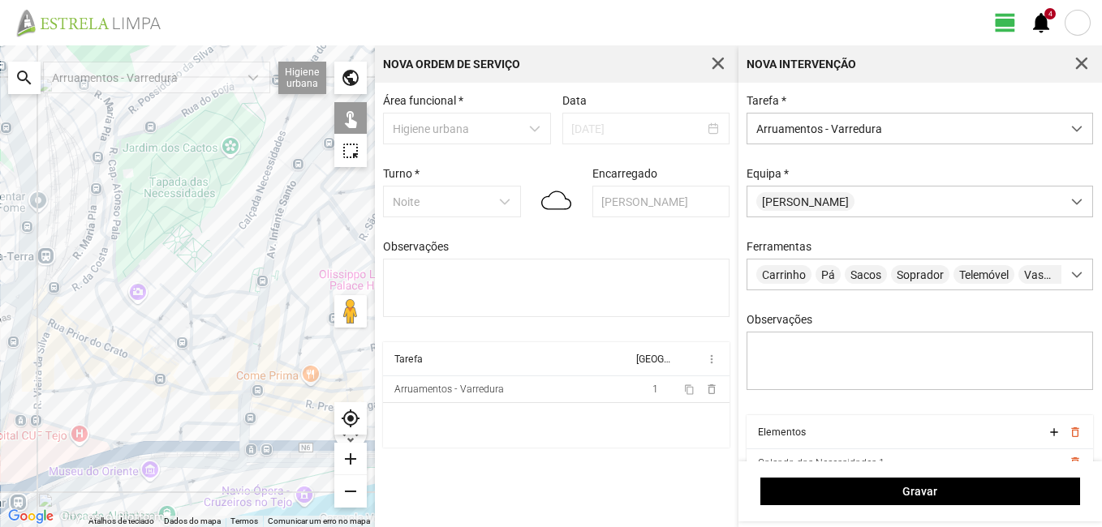
click at [256, 196] on div at bounding box center [187, 286] width 375 height 482
click at [181, 294] on div at bounding box center [187, 286] width 375 height 482
click at [196, 287] on div at bounding box center [187, 286] width 375 height 482
click at [190, 304] on div at bounding box center [187, 286] width 375 height 482
click at [192, 320] on div at bounding box center [187, 286] width 375 height 482
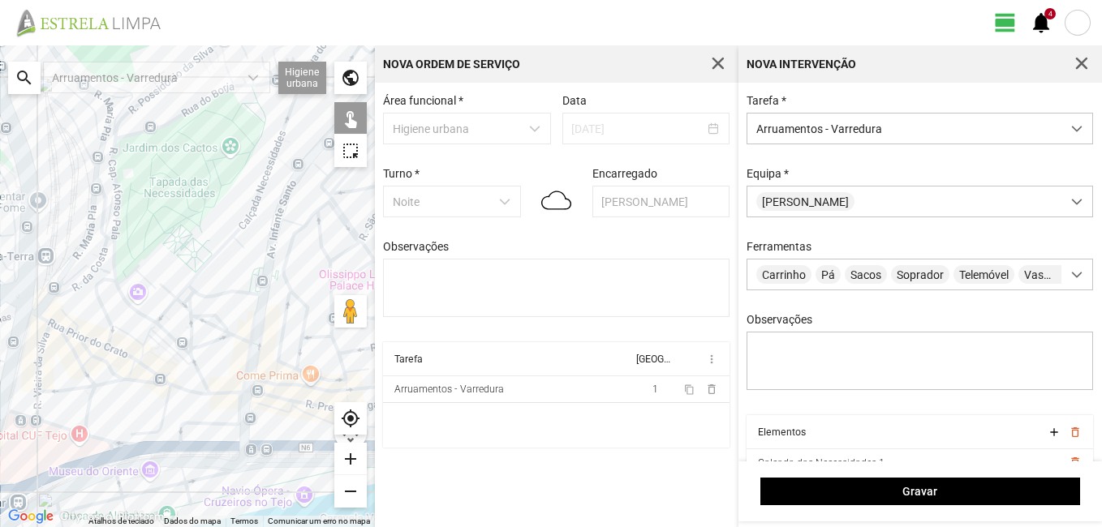
click at [201, 320] on div at bounding box center [187, 286] width 375 height 482
click at [215, 318] on div at bounding box center [187, 286] width 375 height 482
click at [215, 342] on div at bounding box center [187, 286] width 375 height 482
click at [229, 335] on div at bounding box center [187, 286] width 375 height 482
click at [167, 308] on div at bounding box center [187, 286] width 375 height 482
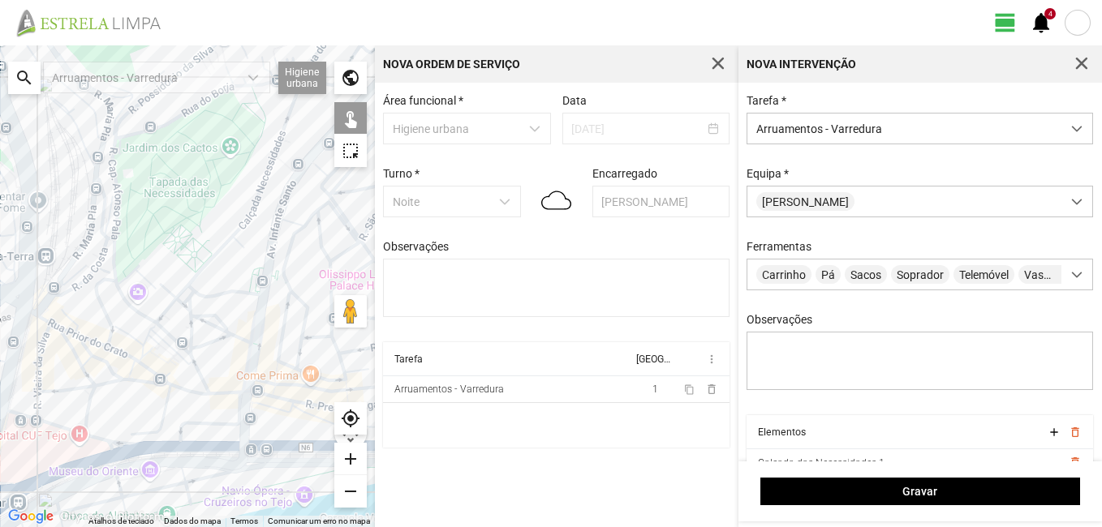
click at [164, 339] on div at bounding box center [187, 286] width 375 height 482
click at [180, 355] on div at bounding box center [187, 286] width 375 height 482
click at [133, 340] on div at bounding box center [187, 286] width 375 height 482
click at [146, 340] on div at bounding box center [187, 286] width 375 height 482
click at [148, 331] on div at bounding box center [187, 286] width 375 height 482
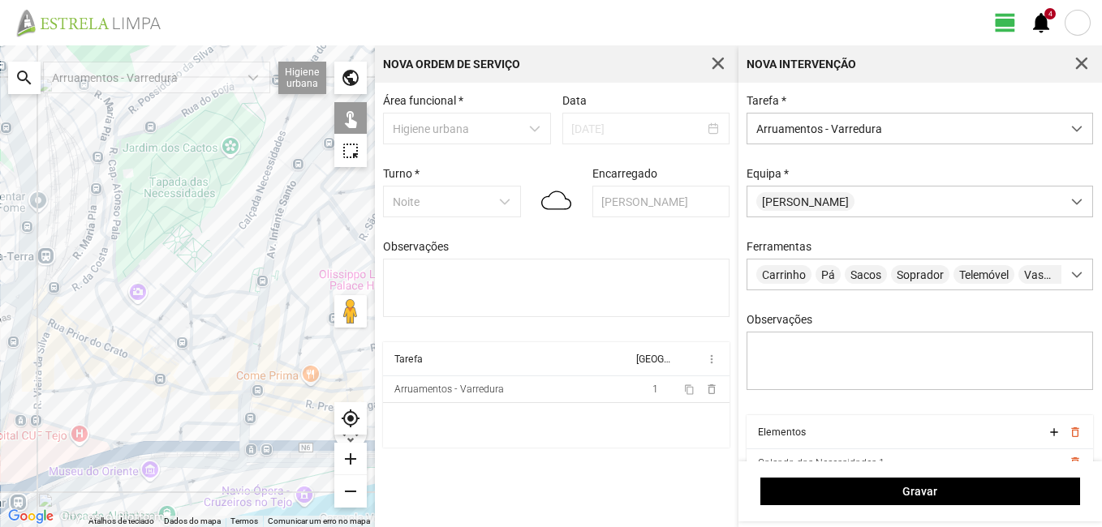
click at [155, 325] on div at bounding box center [187, 286] width 375 height 482
click at [148, 317] on div at bounding box center [187, 286] width 375 height 482
click at [153, 325] on div at bounding box center [187, 286] width 375 height 482
click at [142, 351] on div at bounding box center [187, 286] width 375 height 482
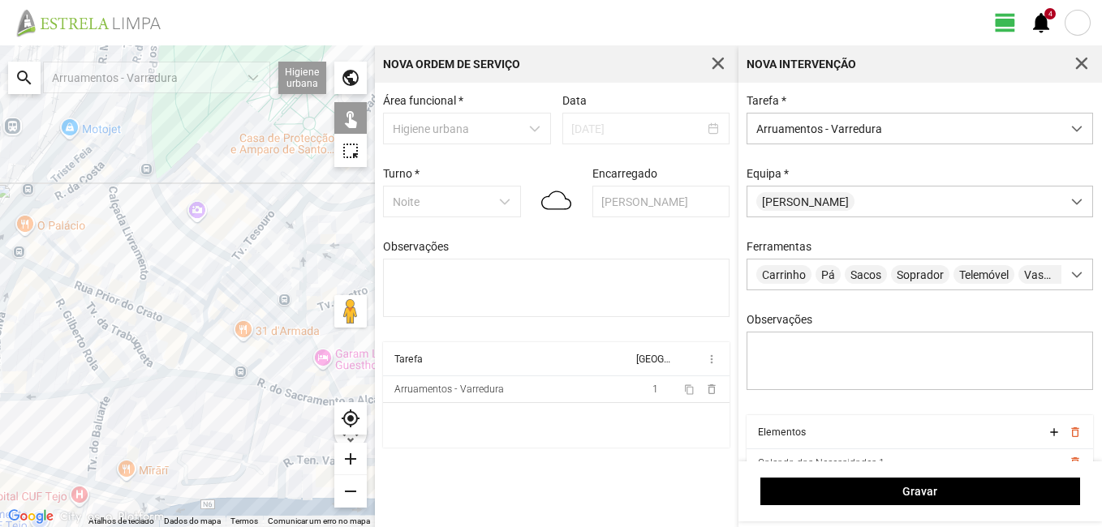
click at [80, 390] on div at bounding box center [187, 286] width 375 height 482
click at [131, 382] on div at bounding box center [187, 286] width 375 height 482
click at [207, 377] on div at bounding box center [187, 286] width 375 height 482
click at [170, 372] on div at bounding box center [187, 286] width 375 height 482
click at [153, 363] on div at bounding box center [187, 286] width 375 height 482
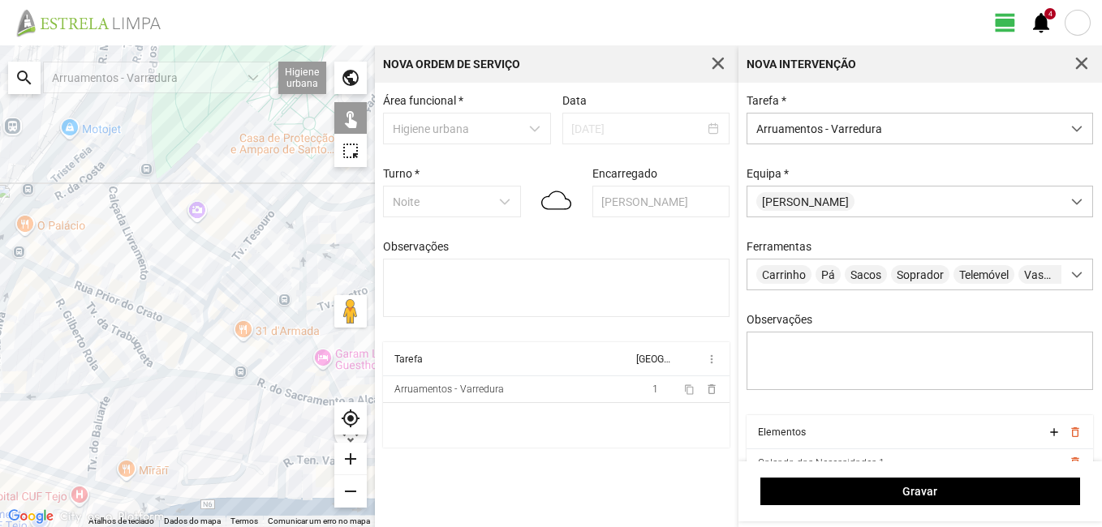
click at [97, 315] on div at bounding box center [187, 286] width 375 height 482
click at [79, 337] on div at bounding box center [187, 286] width 375 height 482
click at [92, 342] on div at bounding box center [187, 286] width 375 height 482
click at [92, 336] on div at bounding box center [187, 286] width 375 height 482
click at [91, 357] on div at bounding box center [187, 286] width 375 height 482
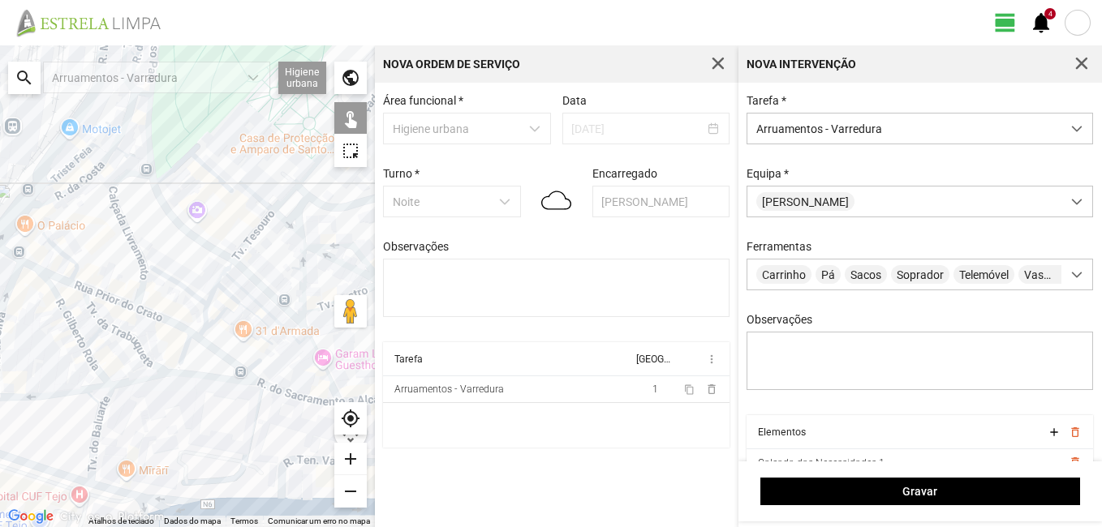
click at [89, 361] on div at bounding box center [187, 286] width 375 height 482
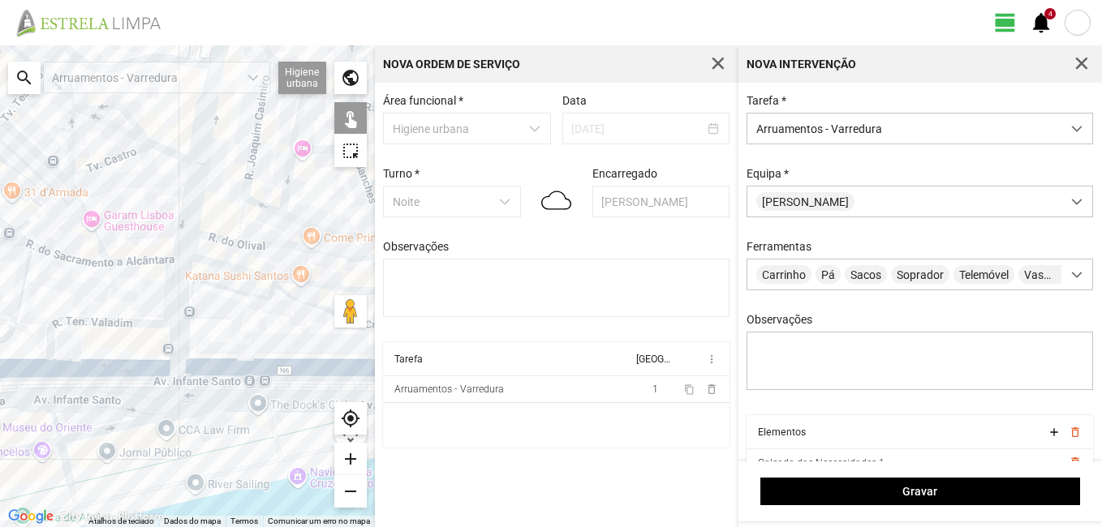
drag, startPoint x: 304, startPoint y: 372, endPoint x: 69, endPoint y: 229, distance: 275.2
click at [69, 229] on div at bounding box center [187, 286] width 375 height 482
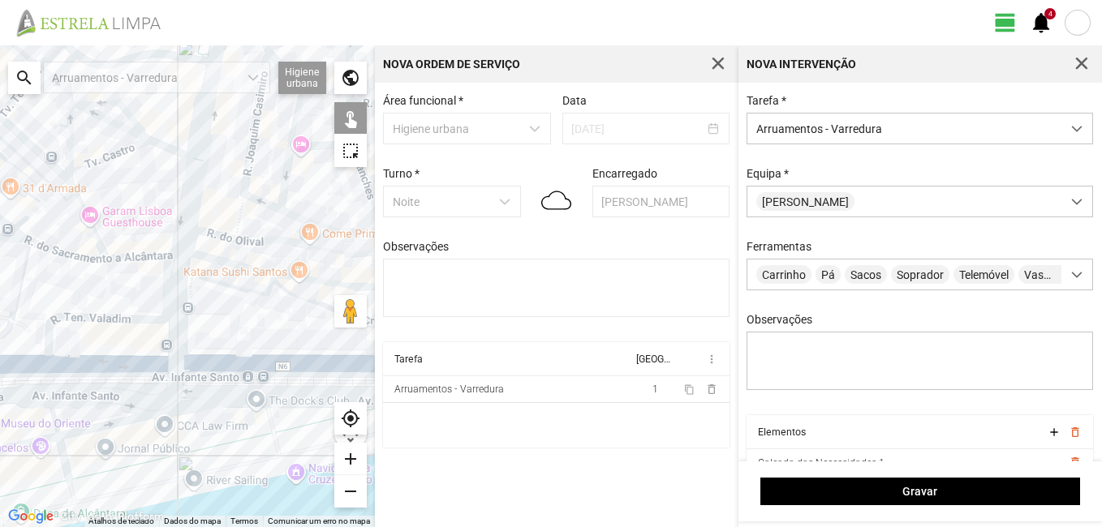
click at [88, 363] on div at bounding box center [187, 286] width 375 height 482
click at [236, 354] on div at bounding box center [187, 286] width 375 height 482
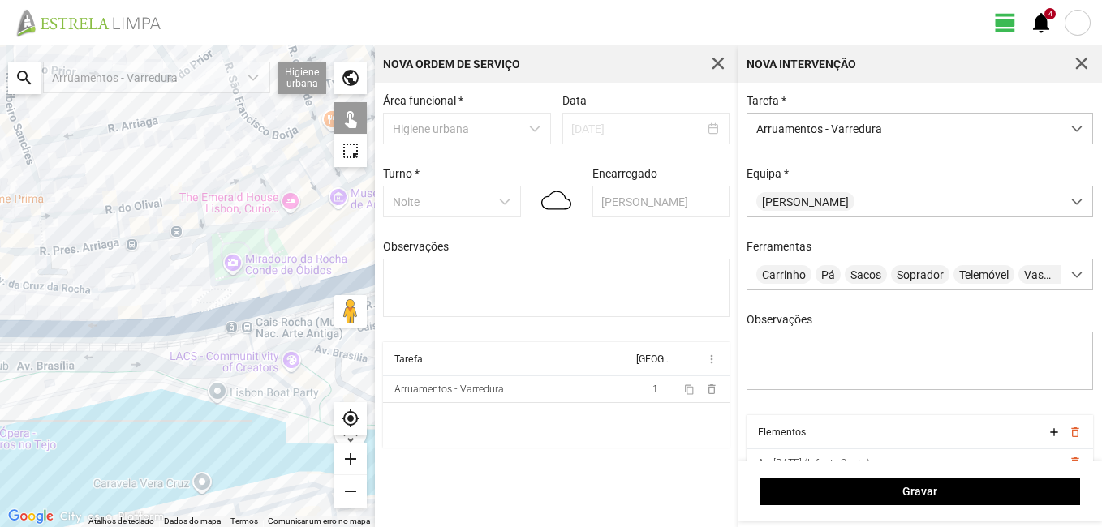
drag, startPoint x: 342, startPoint y: 359, endPoint x: -3, endPoint y: 323, distance: 346.7
click at [0, 323] on html "view_day 4 notifications ← Mover para a esquerda → Mover para a direita ↑ Mover…" at bounding box center [551, 263] width 1102 height 527
click at [183, 313] on div at bounding box center [187, 286] width 375 height 482
click at [246, 299] on div at bounding box center [187, 286] width 375 height 482
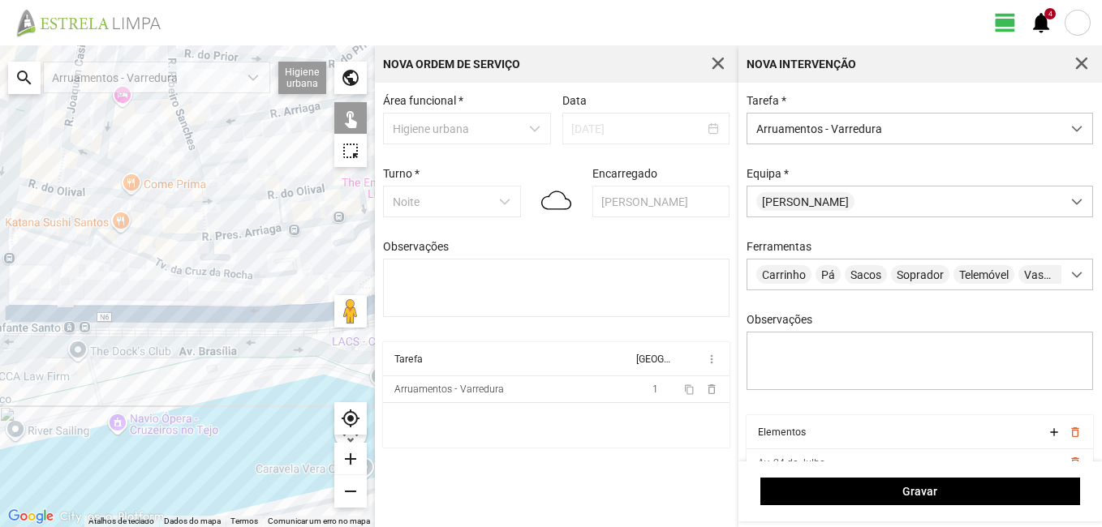
click at [453, 273] on div "← Mover para a esquerda → Mover para a direita ↑ Mover para cima ↓ Mover para b…" at bounding box center [551, 286] width 1102 height 482
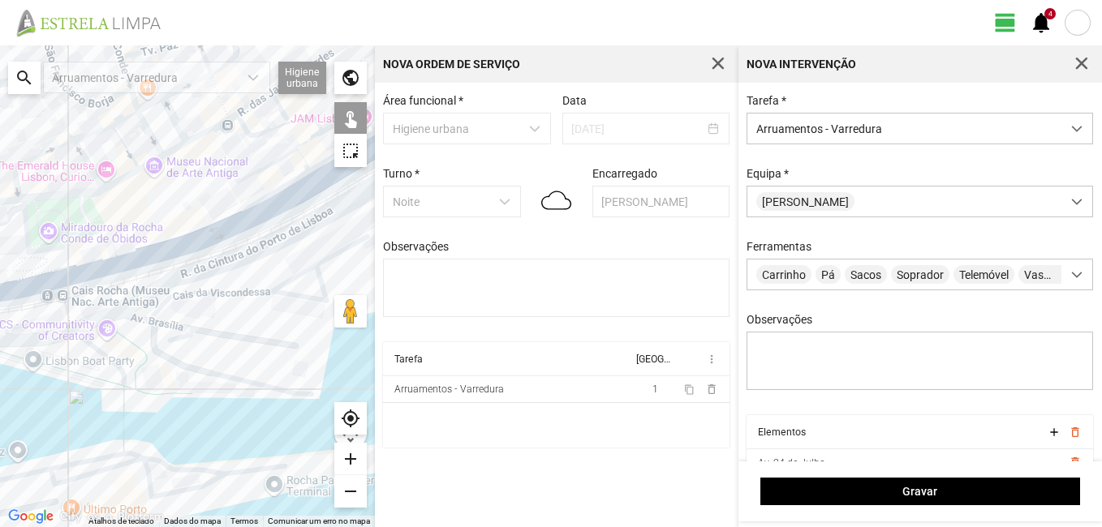
click at [110, 256] on div at bounding box center [187, 286] width 375 height 482
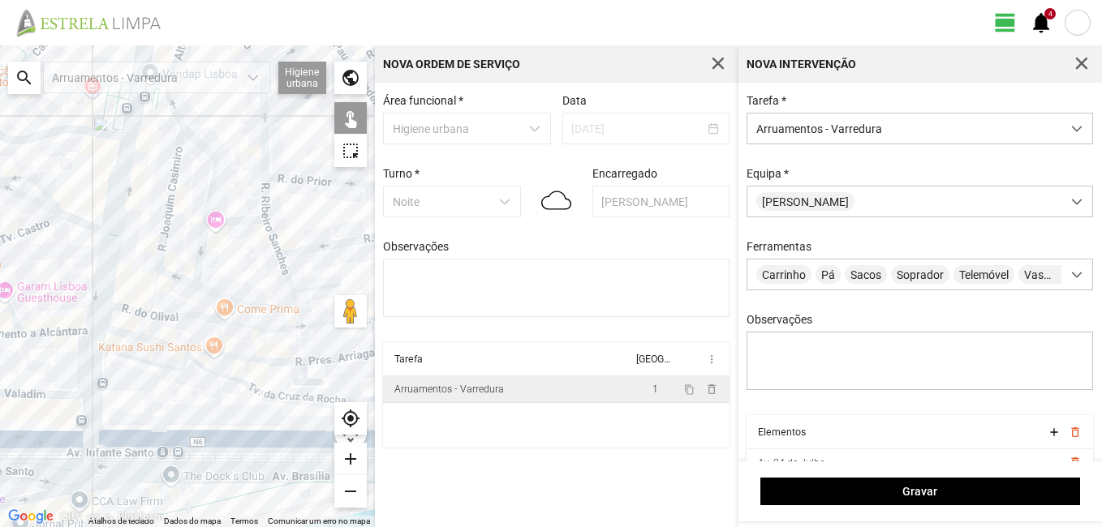
drag, startPoint x: 80, startPoint y: 238, endPoint x: 526, endPoint y: 383, distance: 469.2
click at [526, 383] on div "← Mover para a esquerda → Mover para a direita ↑ Mover para cima ↓ Mover para b…" at bounding box center [551, 286] width 1102 height 482
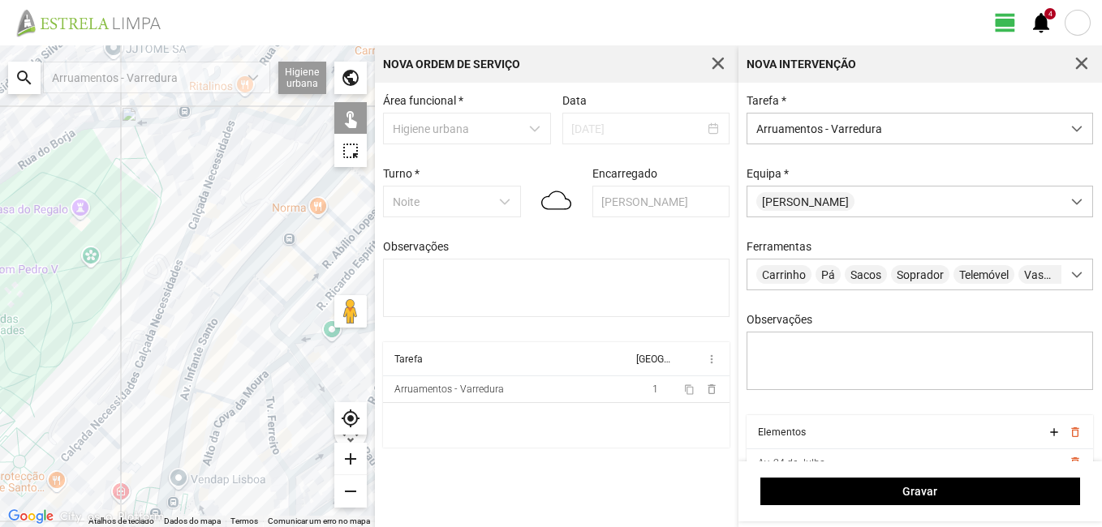
drag, startPoint x: 67, startPoint y: 177, endPoint x: 46, endPoint y: 562, distance: 385.9
click at [46, 527] on html "view_day 4 notifications ← Mover para a esquerda → Mover para a direita ↑ Mover…" at bounding box center [551, 263] width 1102 height 527
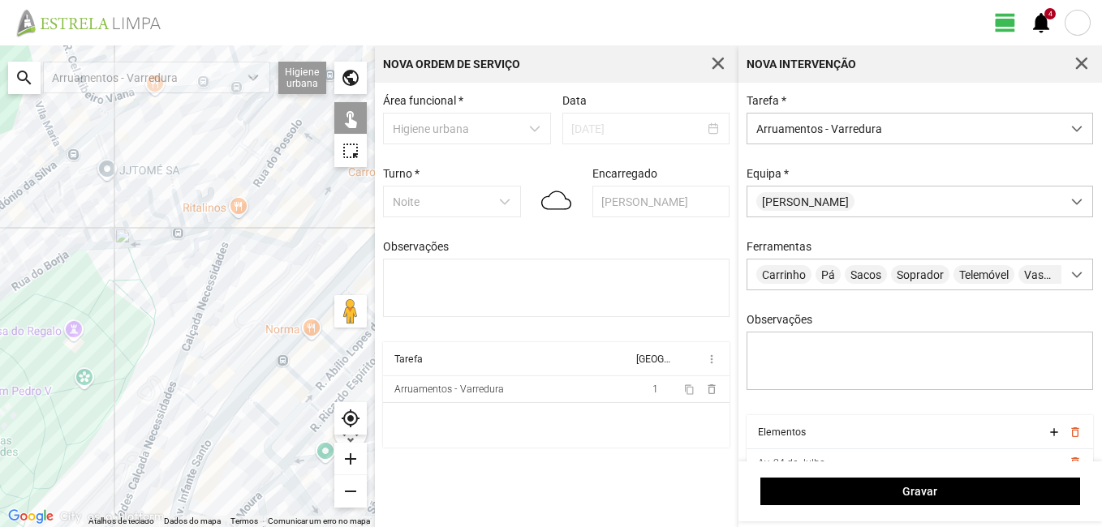
drag, startPoint x: 117, startPoint y: 270, endPoint x: 108, endPoint y: 318, distance: 48.7
click at [108, 318] on div at bounding box center [187, 286] width 375 height 482
click at [205, 224] on div at bounding box center [187, 286] width 375 height 482
click at [205, 227] on div at bounding box center [187, 286] width 375 height 482
click at [163, 238] on div at bounding box center [187, 286] width 375 height 482
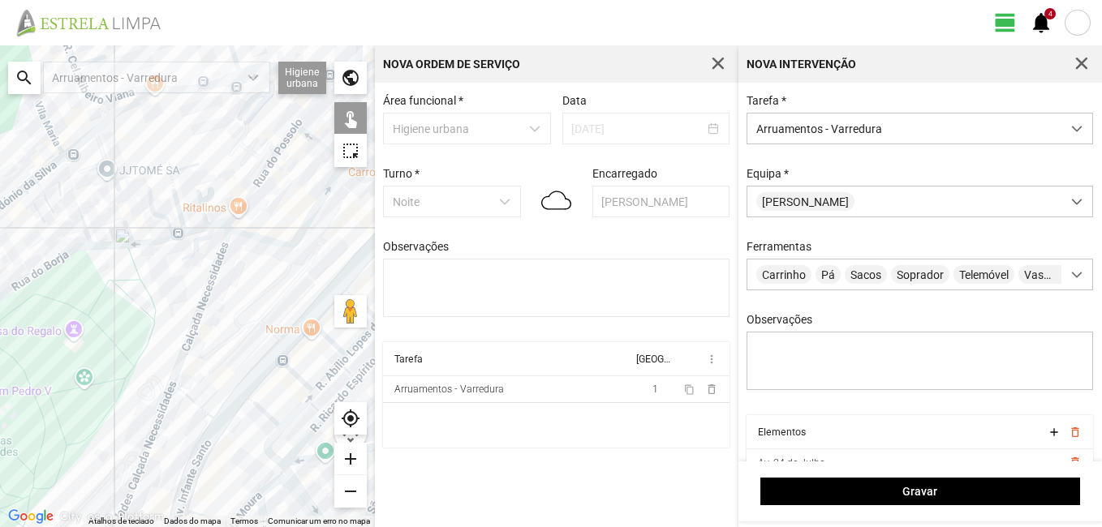
click at [131, 239] on div at bounding box center [187, 286] width 375 height 482
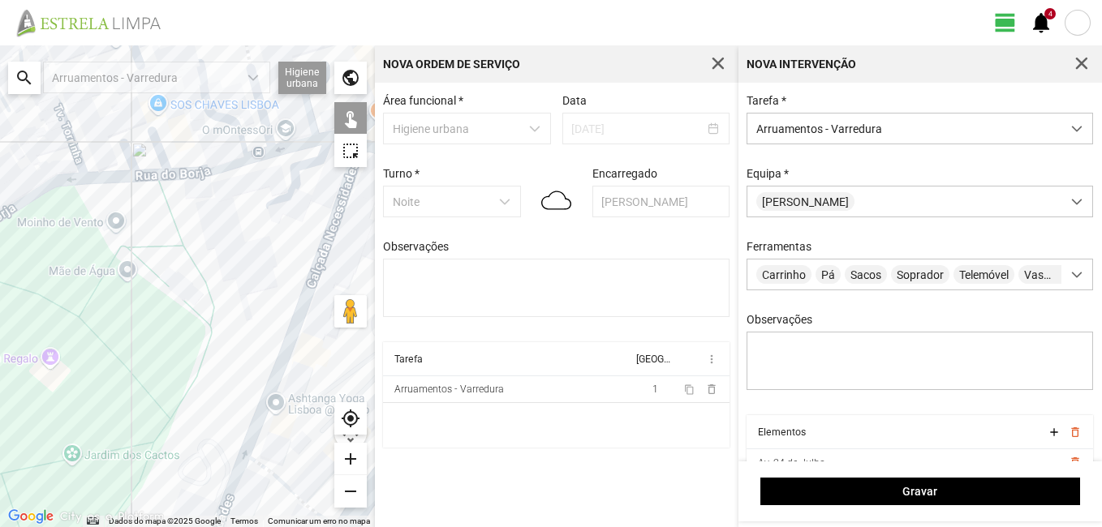
click at [98, 178] on div at bounding box center [187, 286] width 375 height 482
click at [67, 178] on div at bounding box center [187, 286] width 375 height 482
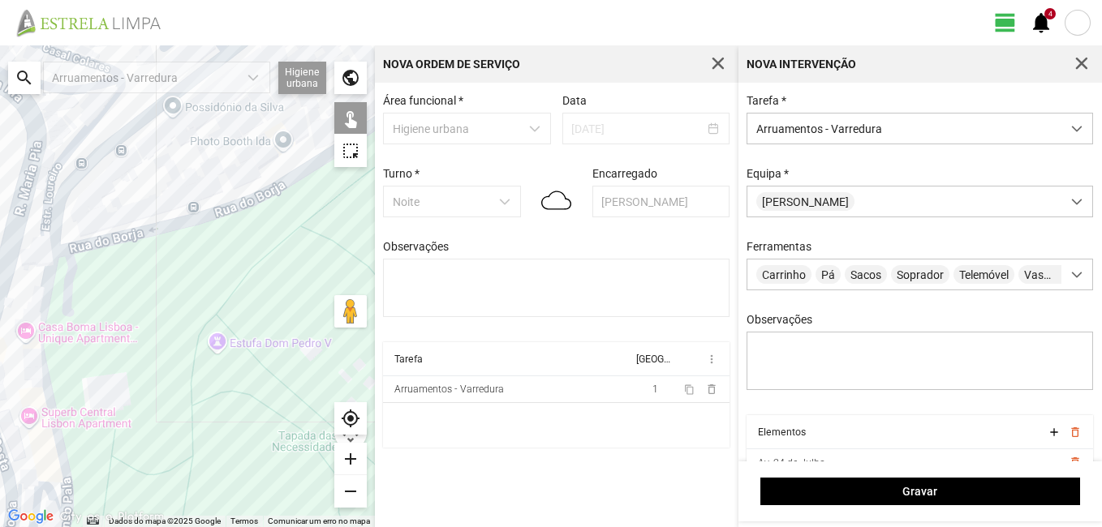
drag, startPoint x: 71, startPoint y: 229, endPoint x: 529, endPoint y: 94, distance: 477.0
click at [528, 94] on div "← Mover para a esquerda → Mover para a direita ↑ Mover para cima ↓ Mover para b…" at bounding box center [551, 286] width 1102 height 482
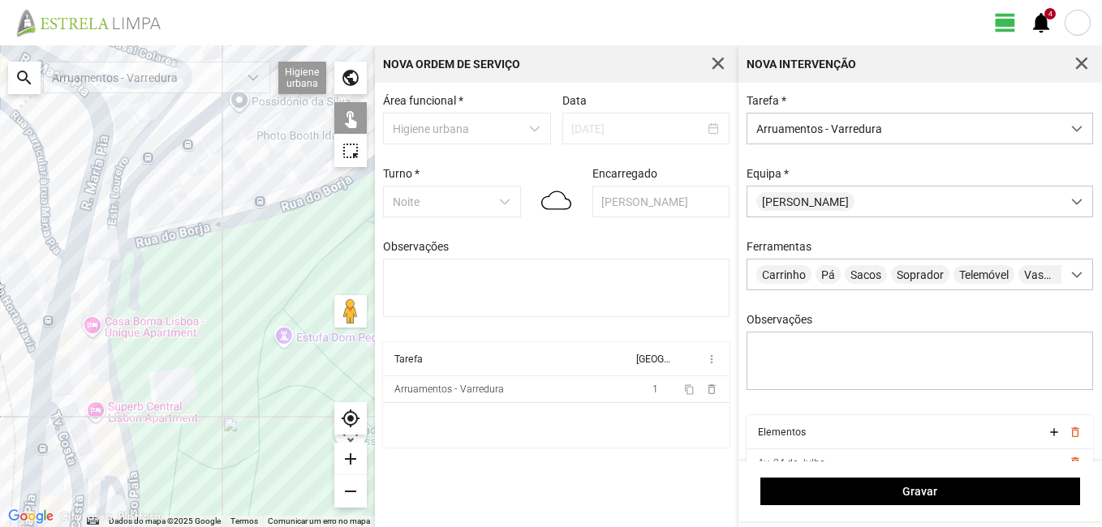
click at [114, 231] on div at bounding box center [187, 286] width 375 height 482
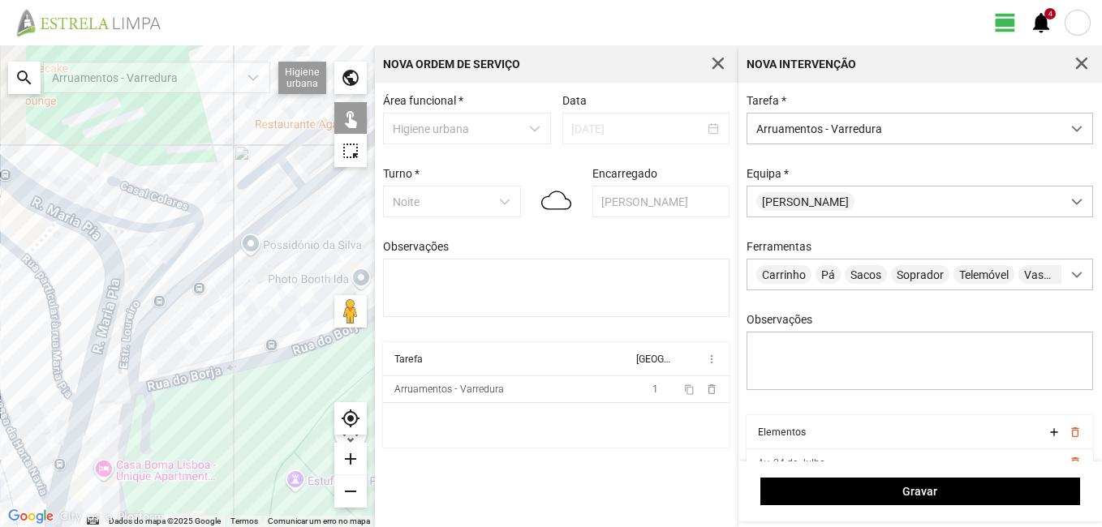
drag, startPoint x: 108, startPoint y: 166, endPoint x: 138, endPoint y: 357, distance: 193.0
click at [133, 375] on div at bounding box center [187, 286] width 375 height 482
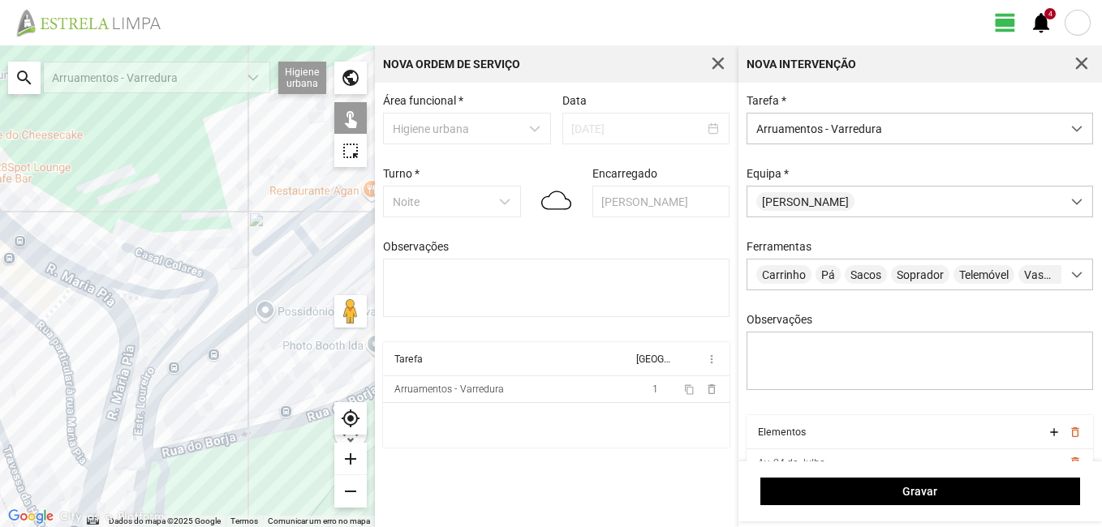
click at [173, 264] on div at bounding box center [187, 286] width 375 height 482
click at [172, 295] on div at bounding box center [187, 286] width 375 height 482
click at [117, 283] on div at bounding box center [187, 286] width 375 height 482
click at [131, 298] on div at bounding box center [187, 286] width 375 height 482
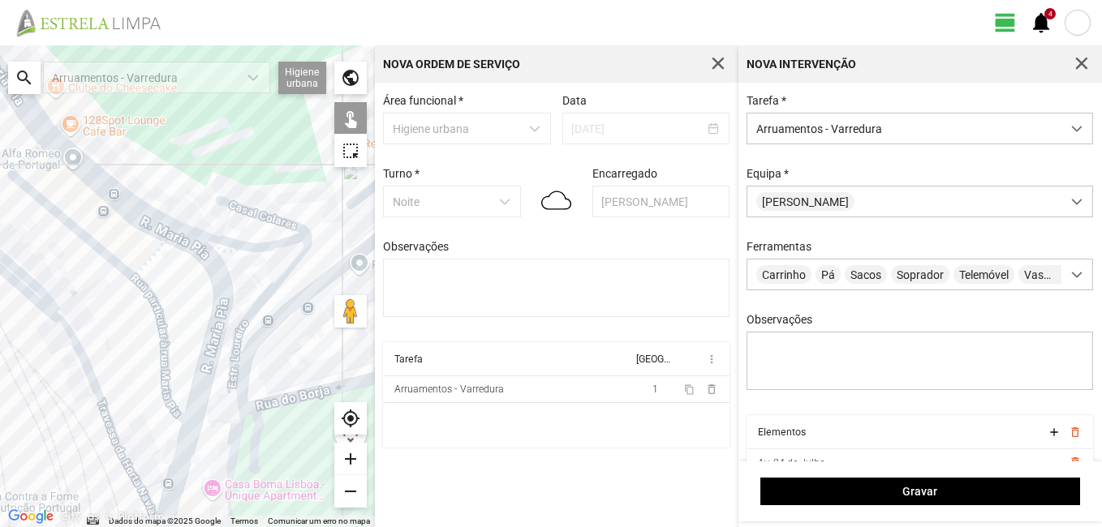
drag, startPoint x: 168, startPoint y: 327, endPoint x: 238, endPoint y: 299, distance: 75.0
click at [238, 299] on div at bounding box center [187, 286] width 375 height 482
click at [141, 221] on div at bounding box center [187, 286] width 375 height 482
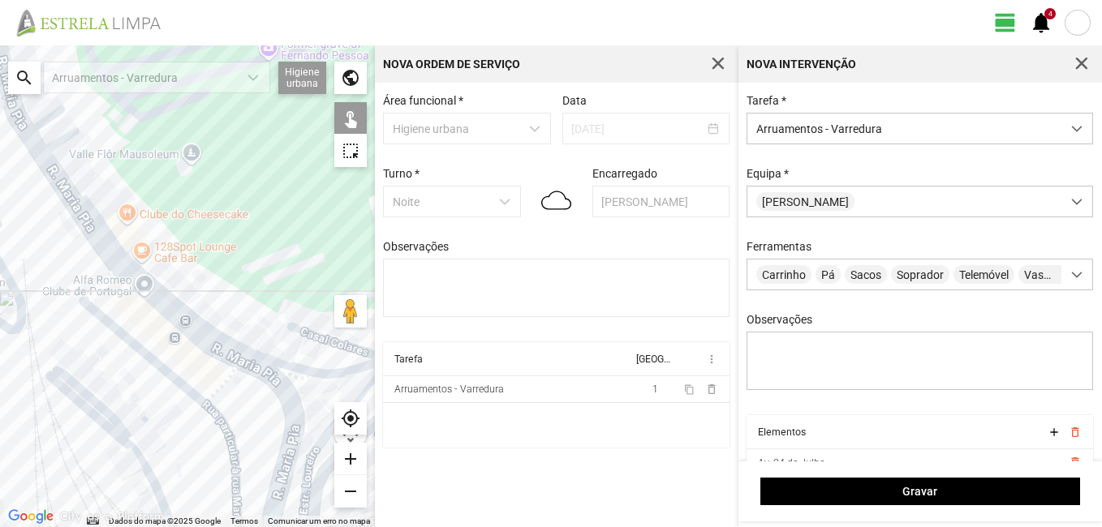
drag, startPoint x: 50, startPoint y: 187, endPoint x: 124, endPoint y: 317, distance: 149.3
click at [124, 317] on div at bounding box center [187, 286] width 375 height 482
click at [86, 225] on div at bounding box center [187, 286] width 375 height 482
click at [62, 139] on div at bounding box center [187, 286] width 375 height 482
click at [102, 283] on div at bounding box center [187, 286] width 375 height 482
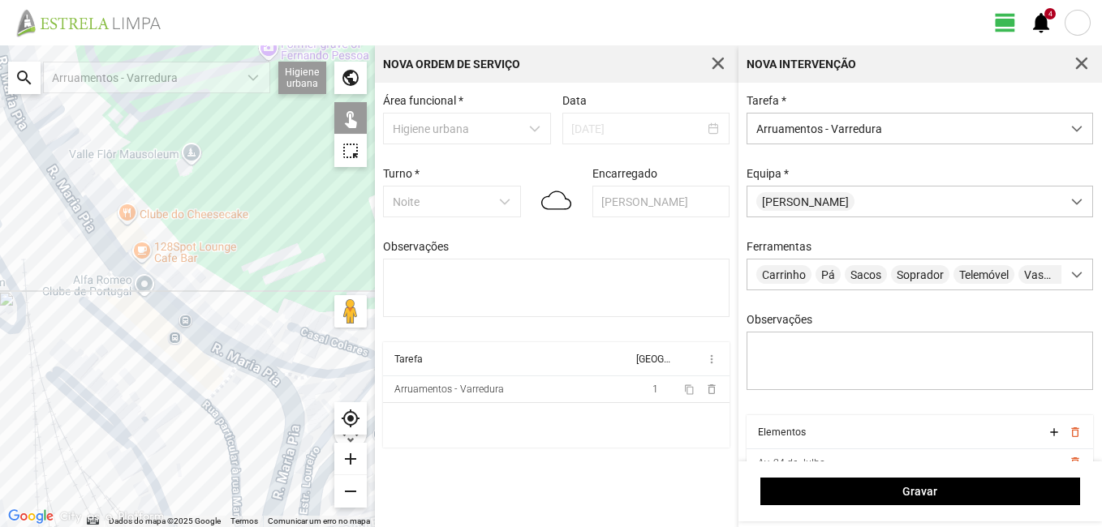
click at [109, 320] on div at bounding box center [187, 286] width 375 height 482
drag, startPoint x: 230, startPoint y: 379, endPoint x: 230, endPoint y: 390, distance: 11.4
click at [230, 380] on div at bounding box center [187, 286] width 375 height 482
click at [225, 434] on div at bounding box center [187, 286] width 375 height 482
click at [224, 387] on div at bounding box center [187, 286] width 375 height 482
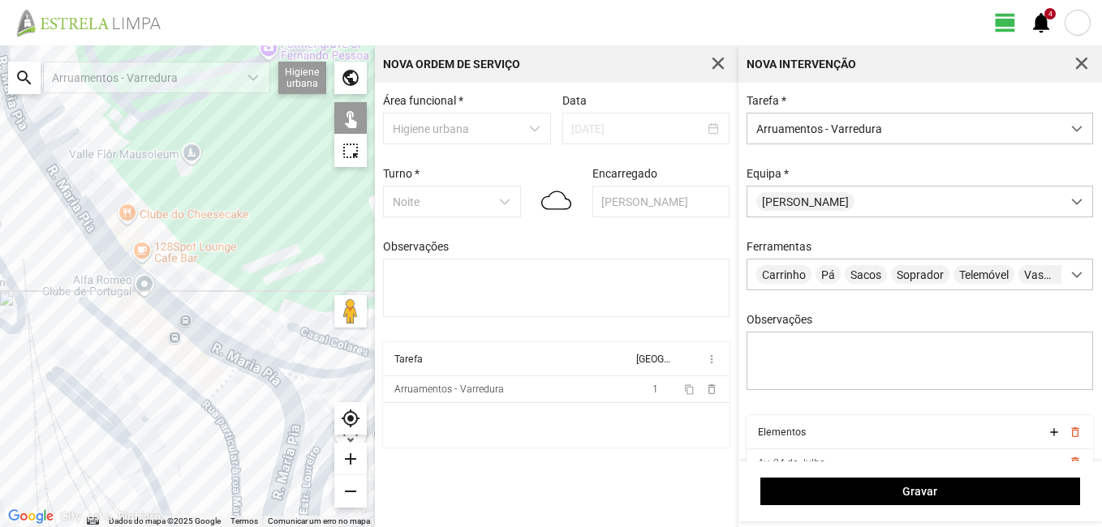
click at [258, 369] on div at bounding box center [187, 286] width 375 height 482
click at [283, 390] on div at bounding box center [187, 286] width 375 height 482
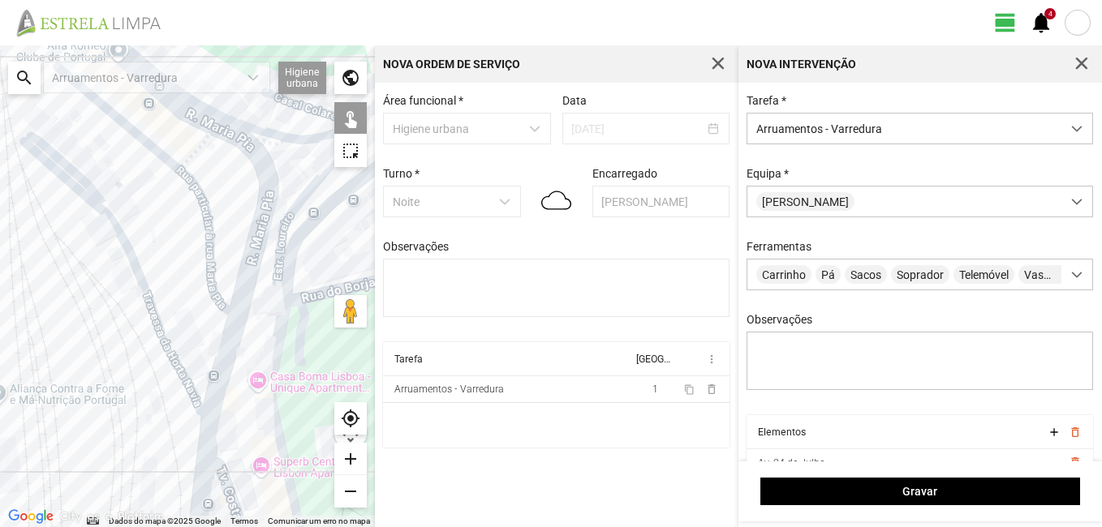
drag, startPoint x: 271, startPoint y: 437, endPoint x: 247, endPoint y: 191, distance: 247.0
click at [247, 191] on div at bounding box center [187, 286] width 375 height 482
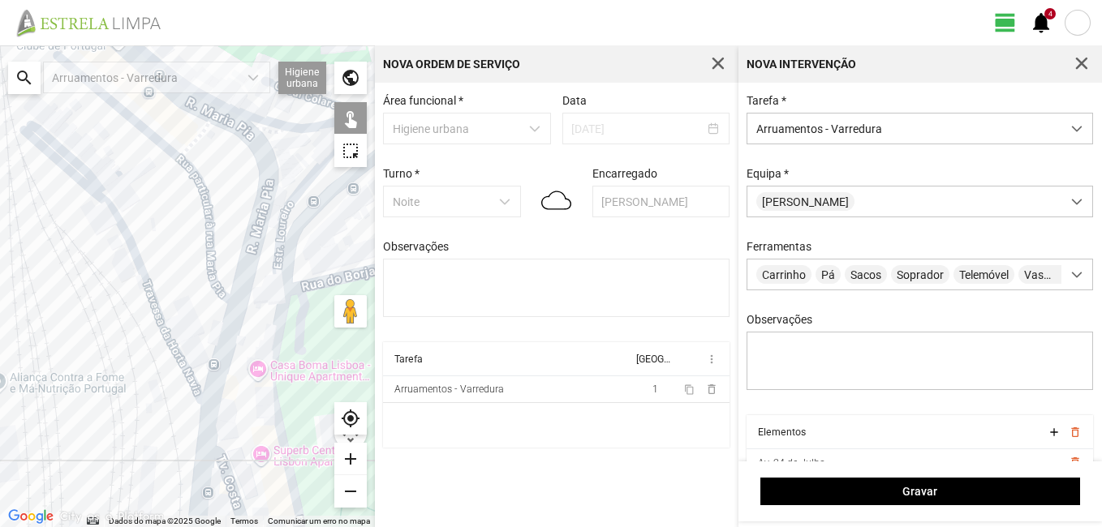
click at [224, 333] on div at bounding box center [187, 286] width 375 height 482
click at [209, 430] on div at bounding box center [187, 286] width 375 height 482
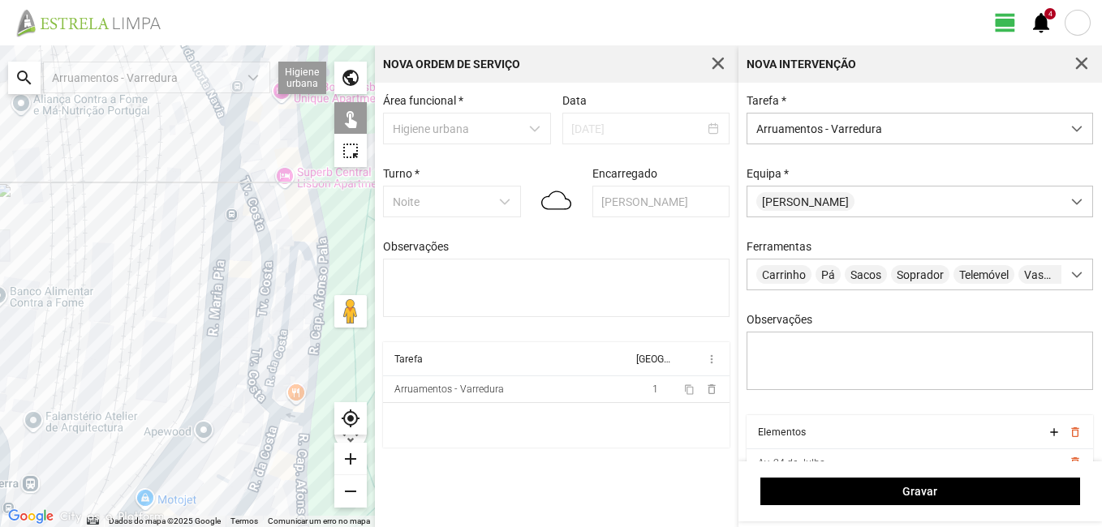
drag, startPoint x: 226, startPoint y: 424, endPoint x: 251, endPoint y: 143, distance: 282.6
click at [251, 143] on div at bounding box center [187, 286] width 375 height 482
click at [223, 226] on div at bounding box center [187, 286] width 375 height 482
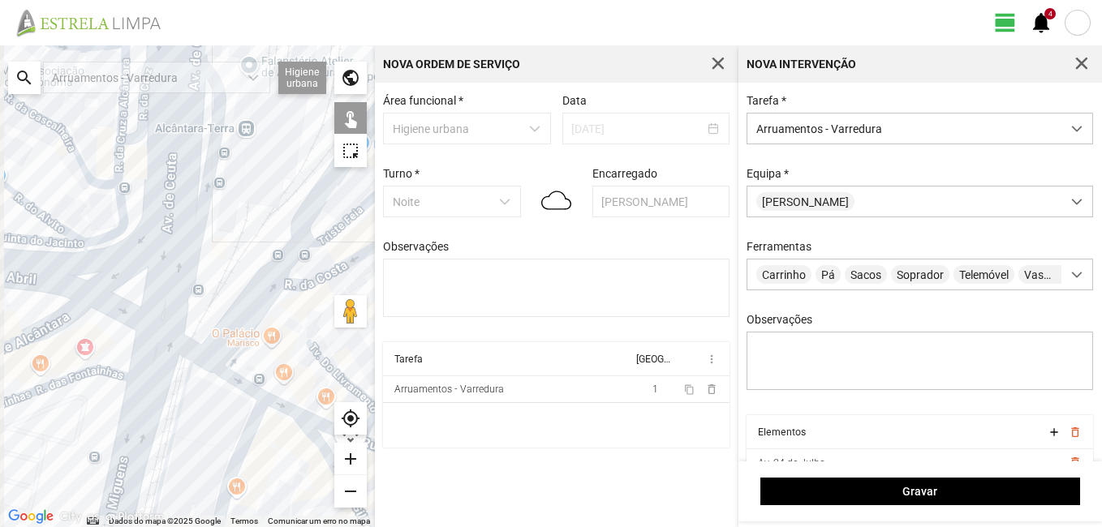
drag, startPoint x: 140, startPoint y: 371, endPoint x: 357, endPoint y: 15, distance: 416.6
click at [357, 15] on div "view_day 4 notifications ← Mover para a esquerda → Mover para a direita ↑ Mover…" at bounding box center [551, 263] width 1102 height 527
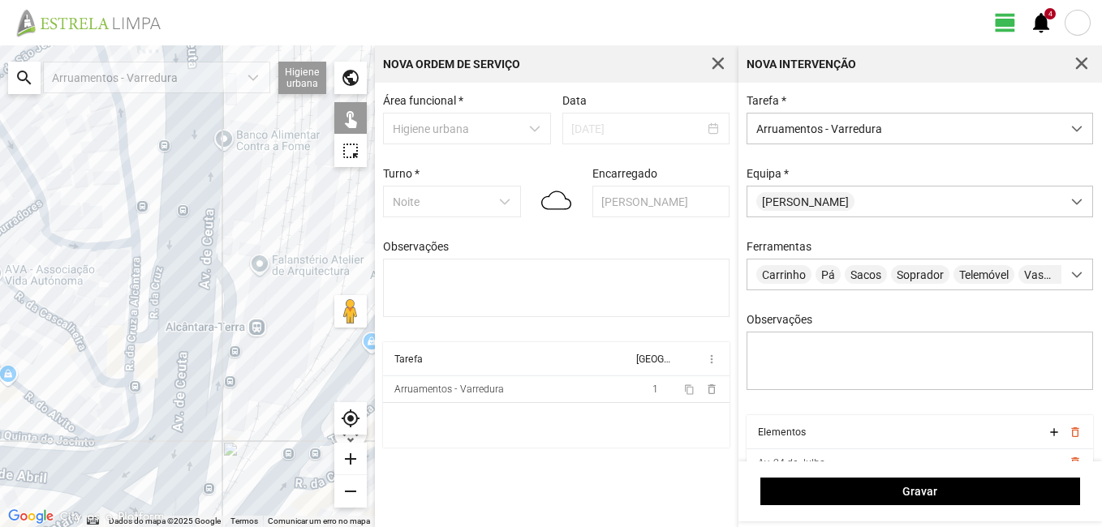
drag, startPoint x: 226, startPoint y: 161, endPoint x: 239, endPoint y: 360, distance: 199.9
click at [239, 360] on div at bounding box center [187, 286] width 375 height 482
click at [197, 213] on div at bounding box center [187, 286] width 375 height 482
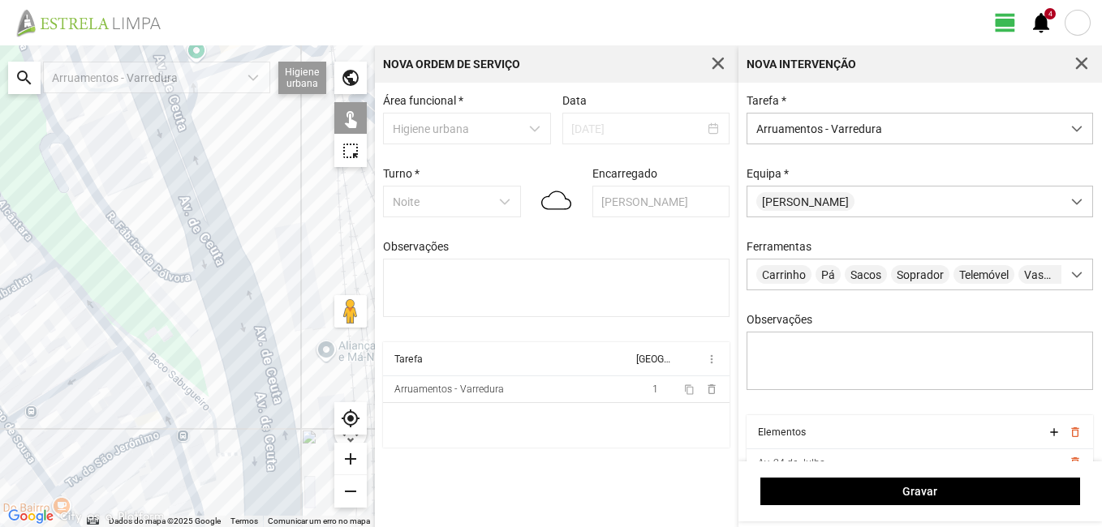
drag, startPoint x: 230, startPoint y: 152, endPoint x: 219, endPoint y: 249, distance: 97.9
click at [309, 527] on html "view_day 4 notifications ← Mover para a esquerda → Mover para a direita ↑ Mover…" at bounding box center [551, 263] width 1102 height 527
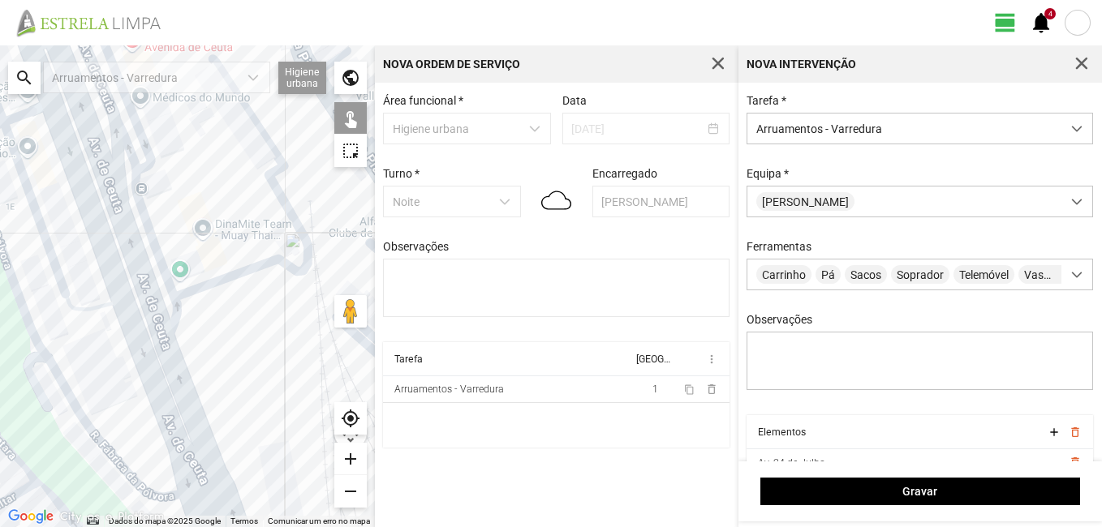
drag, startPoint x: 177, startPoint y: 117, endPoint x: 160, endPoint y: 356, distance: 239.9
click at [160, 356] on div at bounding box center [187, 286] width 375 height 482
click at [178, 296] on div at bounding box center [187, 286] width 375 height 482
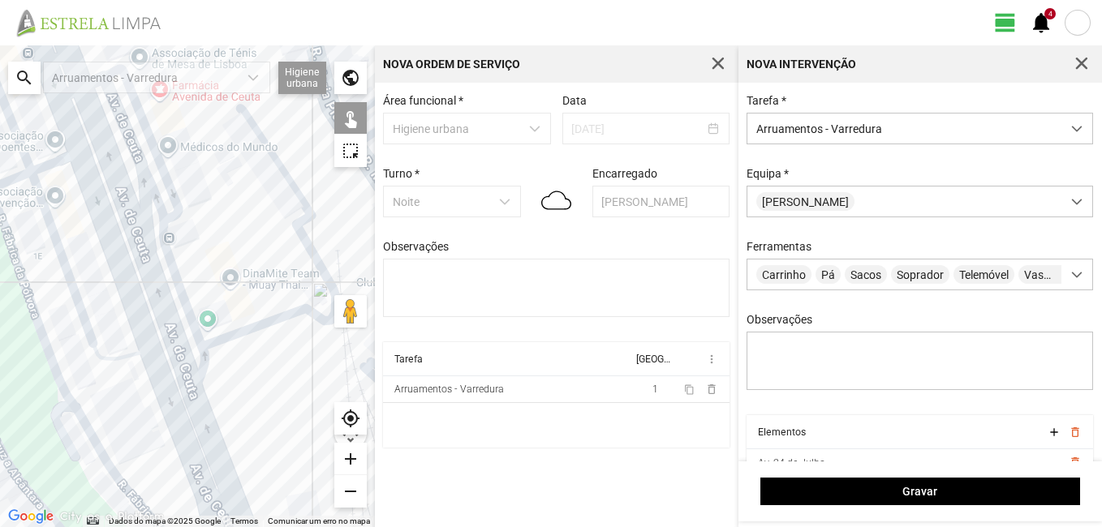
drag, startPoint x: 256, startPoint y: 471, endPoint x: 272, endPoint y: 456, distance: 21.8
click at [310, 527] on html "view_day 4 notifications ← Mover para a esquerda → Mover para a direita ↑ Mover…" at bounding box center [551, 263] width 1102 height 527
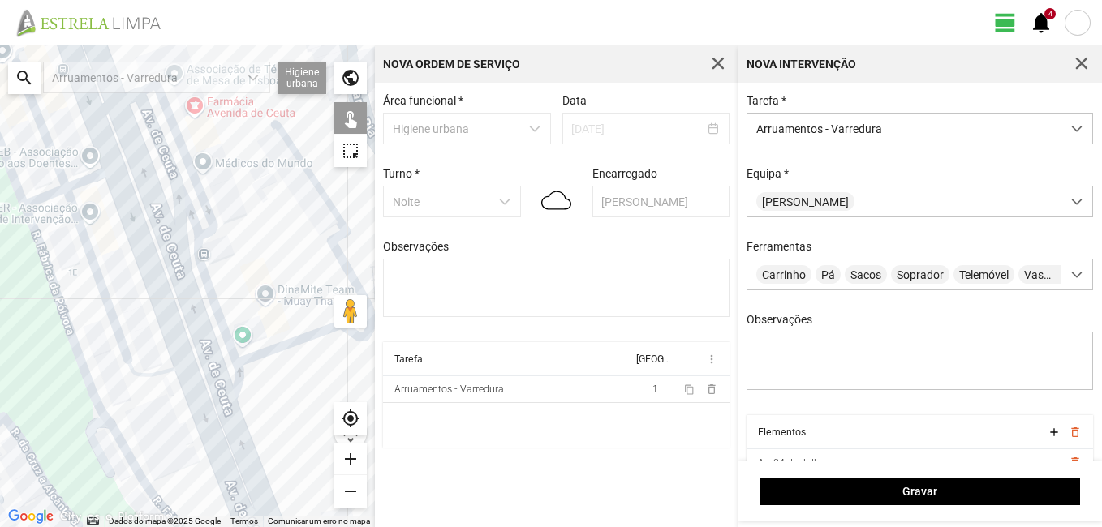
click at [185, 307] on div at bounding box center [187, 286] width 375 height 482
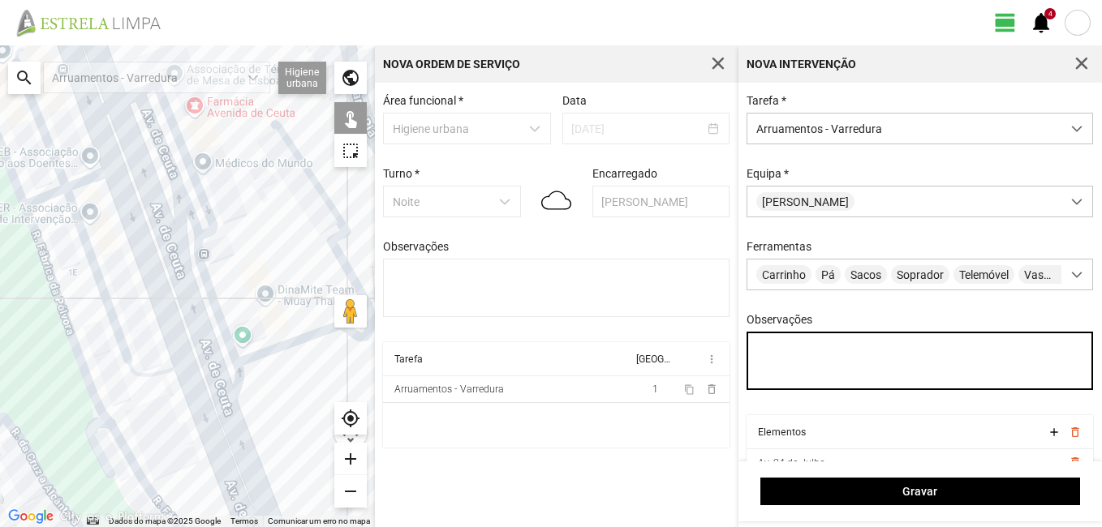
click at [796, 368] on textarea "Observações" at bounding box center [919, 361] width 346 height 58
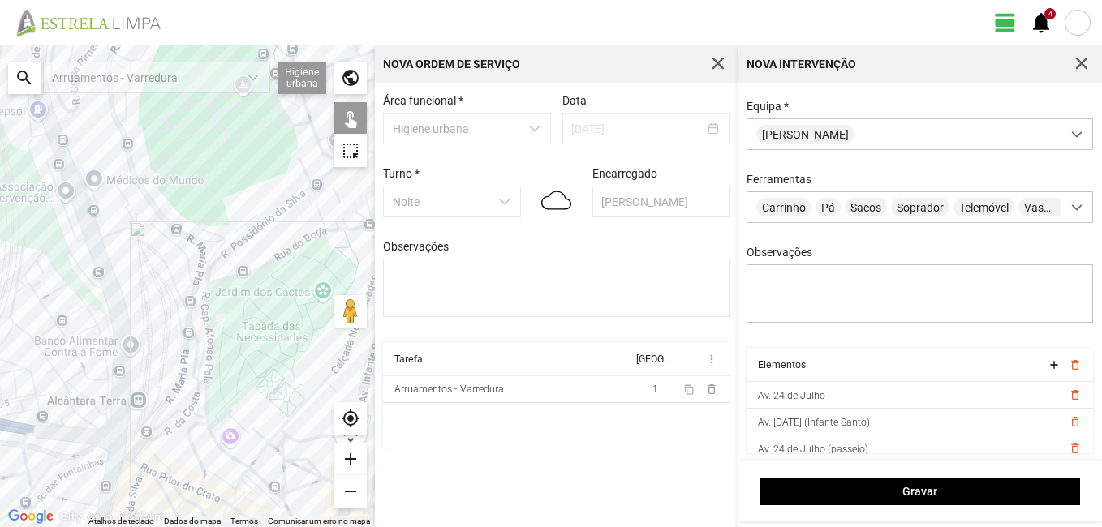
drag, startPoint x: 312, startPoint y: 381, endPoint x: 154, endPoint y: 282, distance: 187.0
click at [154, 282] on div at bounding box center [187, 286] width 375 height 482
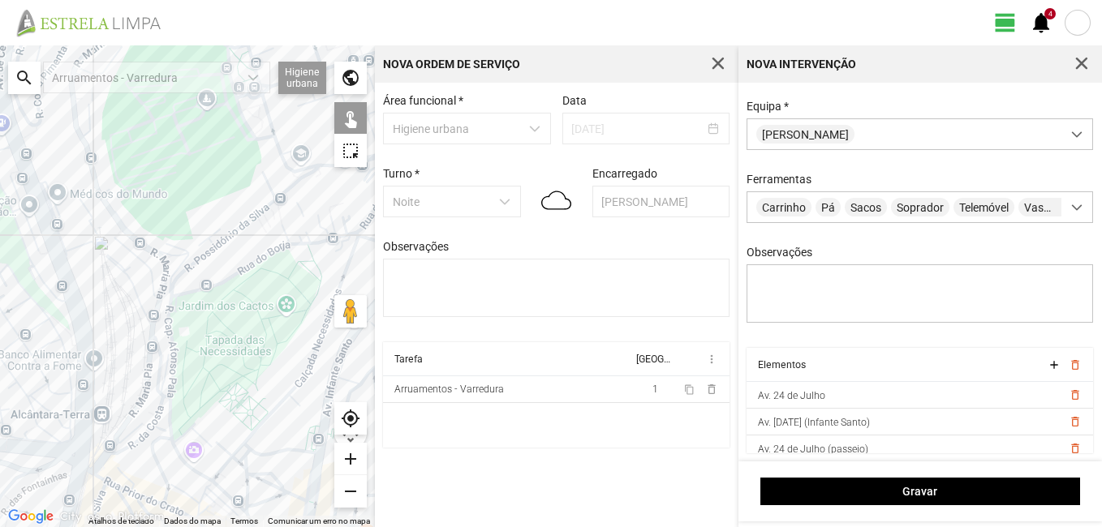
drag, startPoint x: 248, startPoint y: 458, endPoint x: 220, endPoint y: 474, distance: 32.3
click at [220, 474] on div at bounding box center [187, 286] width 375 height 482
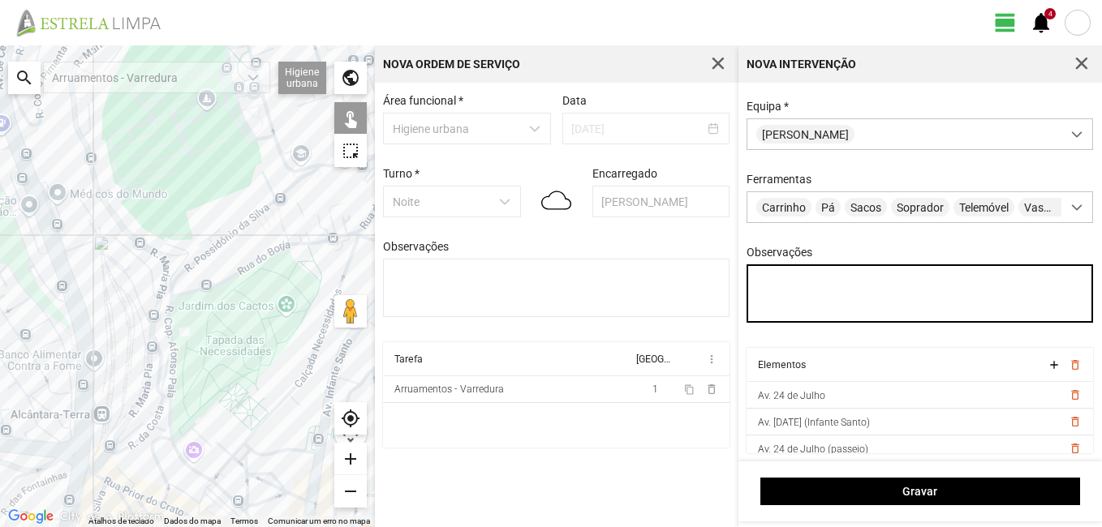
click at [786, 290] on textarea "Observações" at bounding box center [919, 293] width 346 height 58
click at [796, 279] on textarea "A. Sissé rua do borja e. lou. m. pia av ceuta sul b. ceuta sul" at bounding box center [919, 293] width 346 height 58
click at [1055, 282] on textarea "A. [PERSON_NAME] ([GEOGRAPHIC_DATA] e. lou. m. pia av ceuta sul b. ceuta sul" at bounding box center [919, 293] width 346 height 58
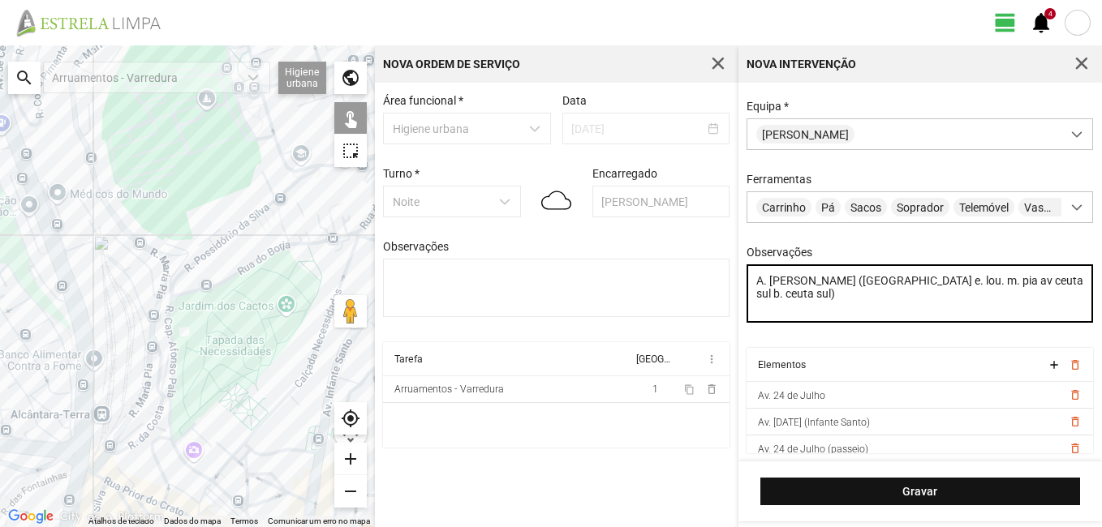
type textarea "A. [PERSON_NAME] ([GEOGRAPHIC_DATA] e. lou. m. pia av ceuta sul b. ceuta sul)"
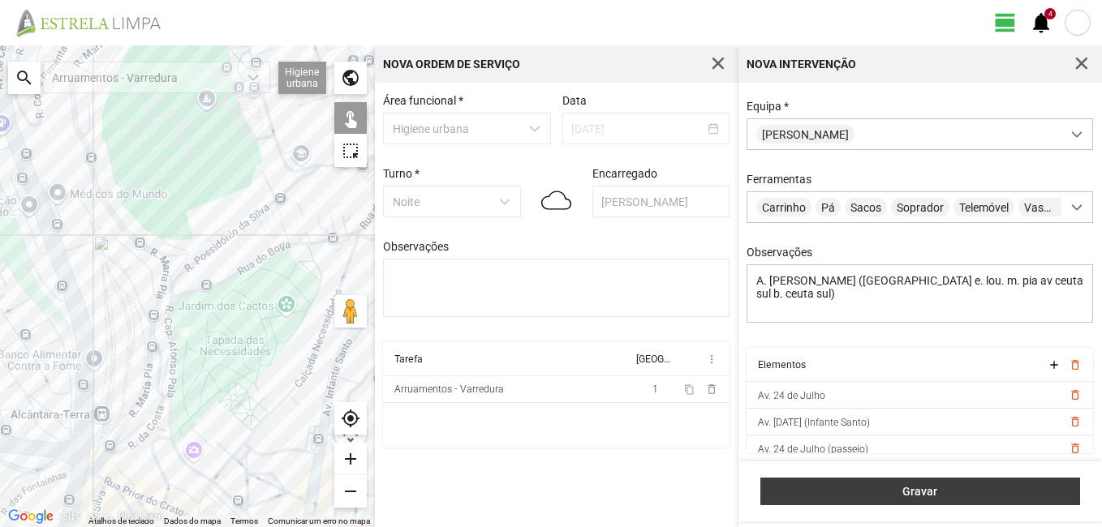
click at [931, 482] on button "Gravar" at bounding box center [920, 492] width 320 height 28
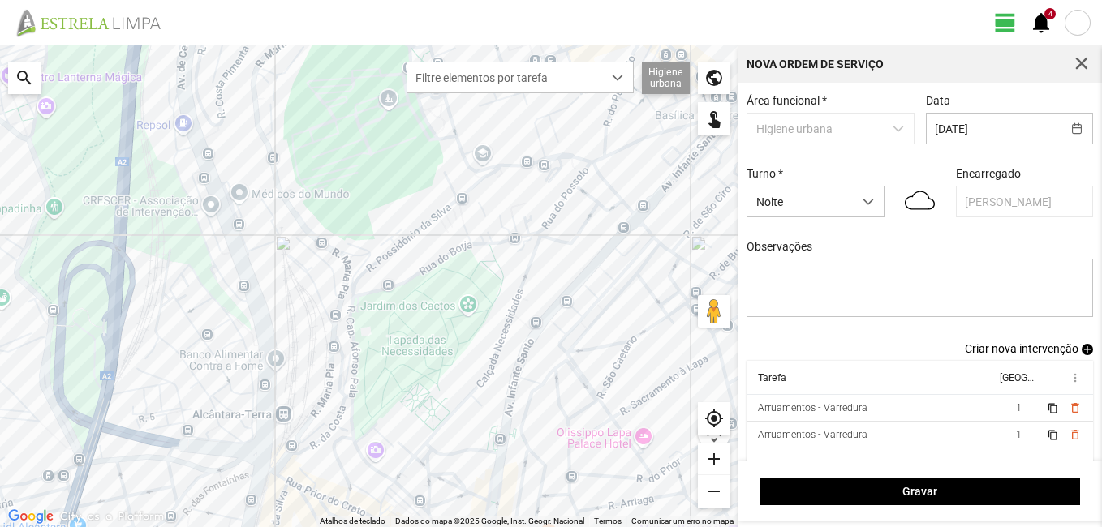
click at [1028, 353] on span "Criar nova intervenção" at bounding box center [1022, 348] width 114 height 13
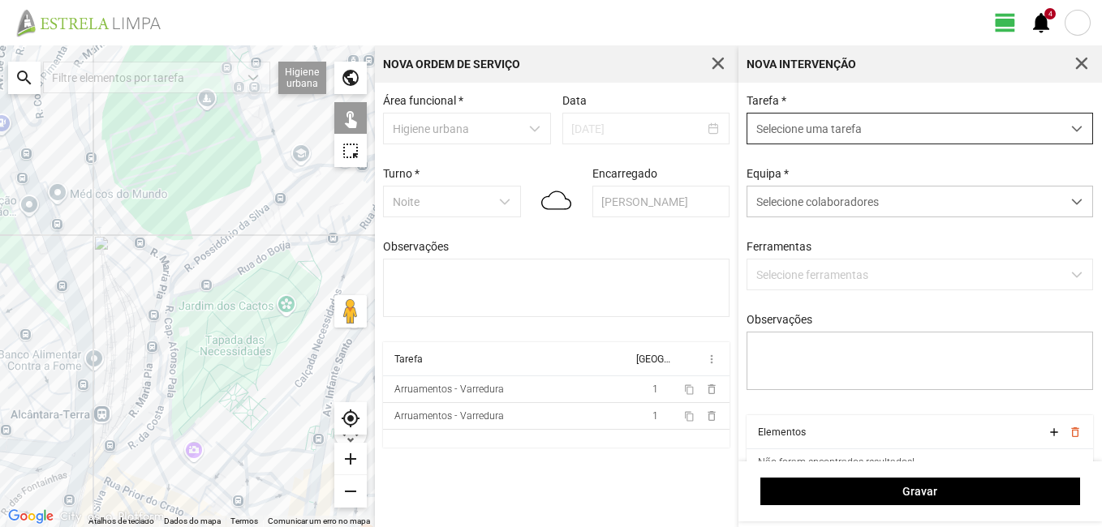
click at [917, 120] on span "Selecione uma tarefa" at bounding box center [904, 129] width 314 height 30
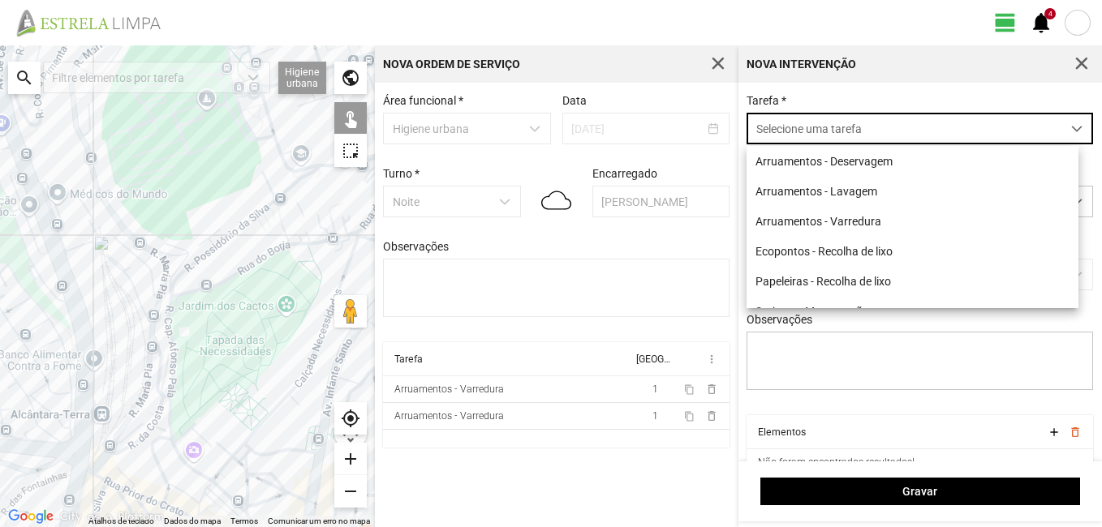
scroll to position [9, 72]
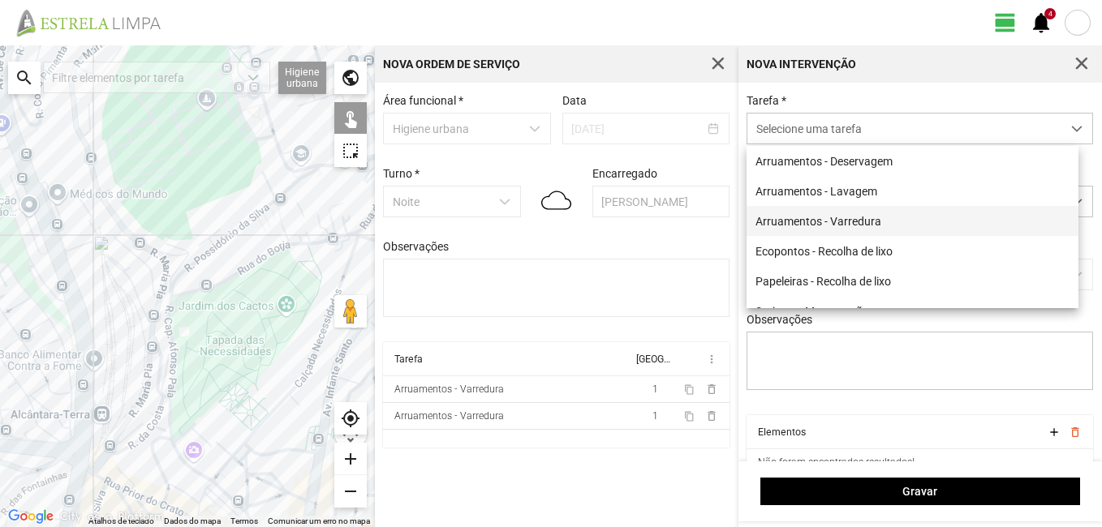
click at [853, 218] on li "Arruamentos - Varredura" at bounding box center [912, 221] width 332 height 30
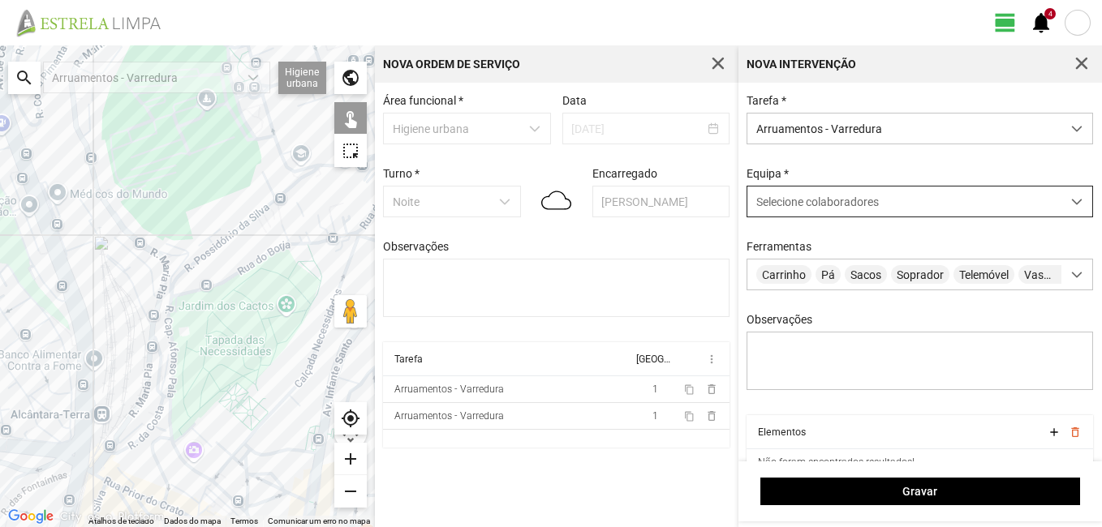
click at [825, 199] on span "Selecione colaboradores" at bounding box center [817, 202] width 123 height 13
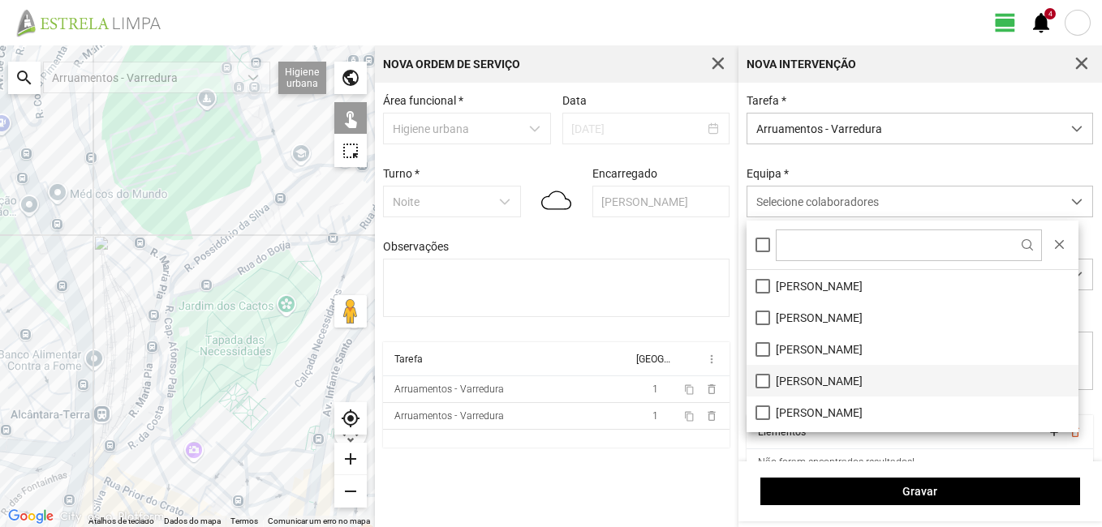
click at [835, 375] on li "[PERSON_NAME]" at bounding box center [912, 381] width 332 height 32
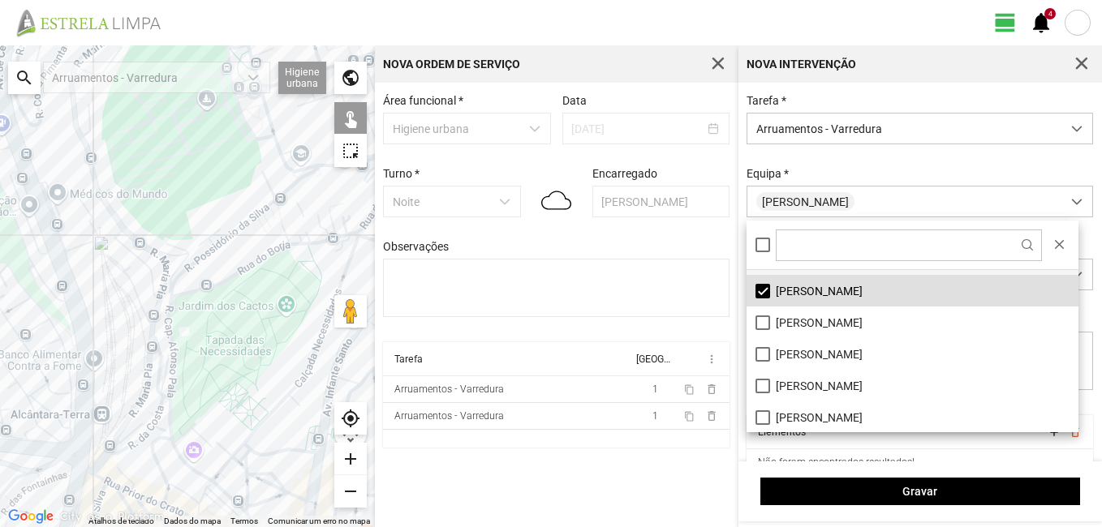
scroll to position [91, 0]
click at [794, 347] on li "[PERSON_NAME]" at bounding box center [912, 353] width 332 height 32
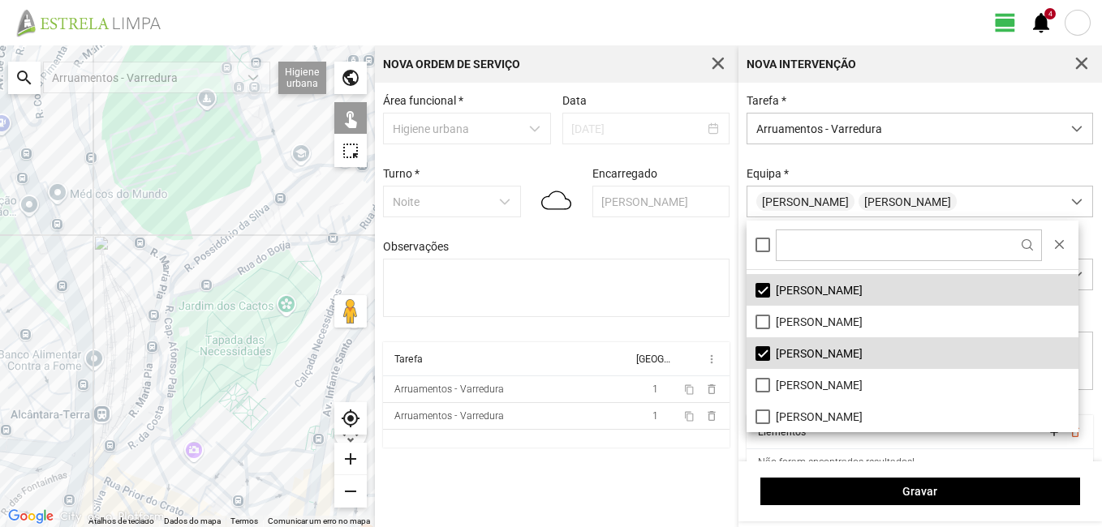
click at [944, 168] on div "Tarefa * Arruamentos - Varredura Equipa * [PERSON_NAME] Carrinho Pá Sacos Sopra…" at bounding box center [920, 254] width 358 height 321
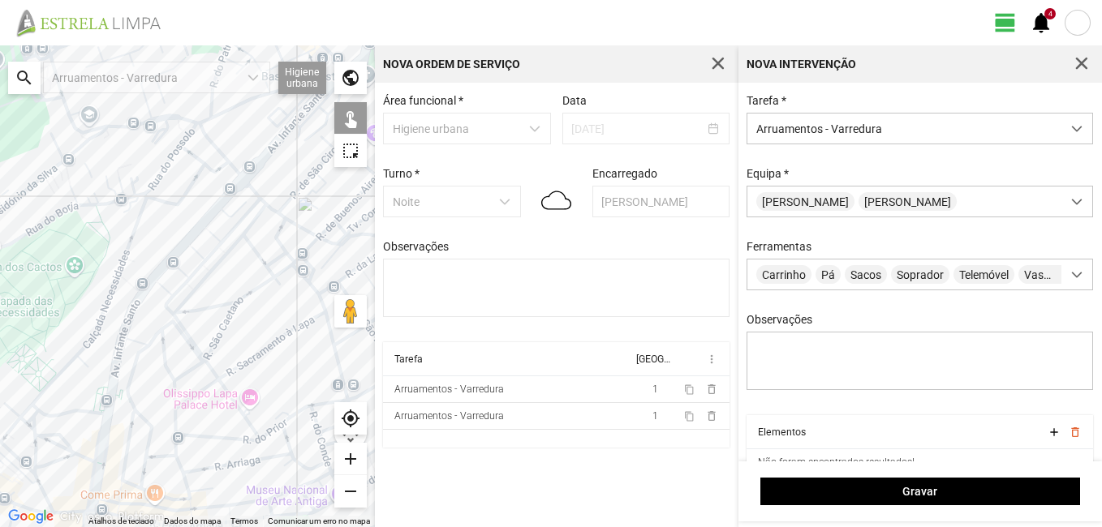
drag, startPoint x: 303, startPoint y: 311, endPoint x: 89, endPoint y: 273, distance: 216.7
click at [89, 273] on div at bounding box center [187, 286] width 375 height 482
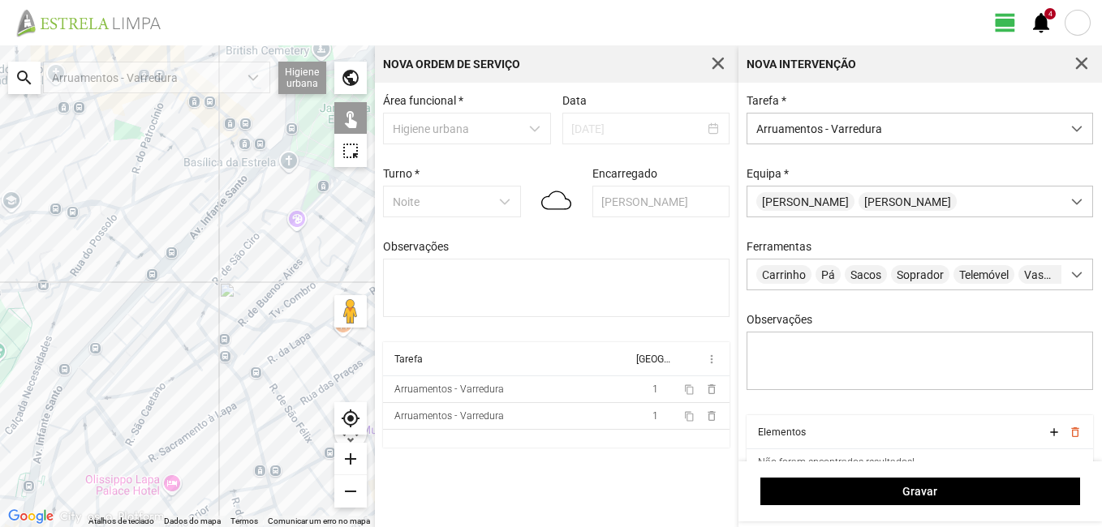
drag, startPoint x: 304, startPoint y: 199, endPoint x: 226, endPoint y: 287, distance: 117.8
click at [226, 287] on div at bounding box center [187, 286] width 375 height 482
click at [261, 163] on div at bounding box center [187, 286] width 375 height 482
click at [247, 174] on div at bounding box center [187, 286] width 375 height 482
click at [158, 273] on div at bounding box center [187, 286] width 375 height 482
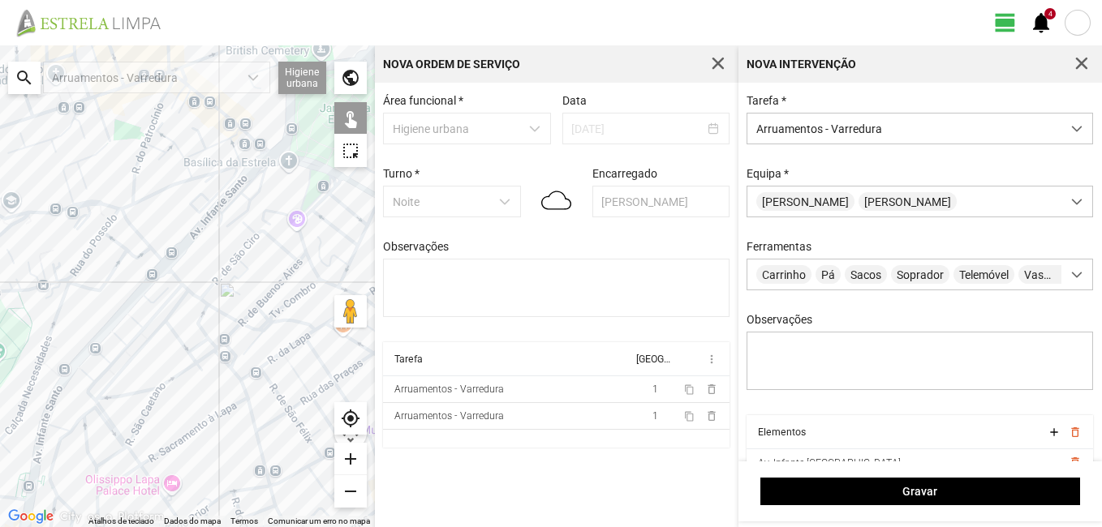
drag, startPoint x: 132, startPoint y: 303, endPoint x: 108, endPoint y: 318, distance: 28.4
click at [133, 304] on div at bounding box center [187, 286] width 375 height 482
click at [134, 301] on div at bounding box center [187, 286] width 375 height 482
click at [114, 322] on div at bounding box center [187, 286] width 375 height 482
click at [101, 337] on div at bounding box center [187, 286] width 375 height 482
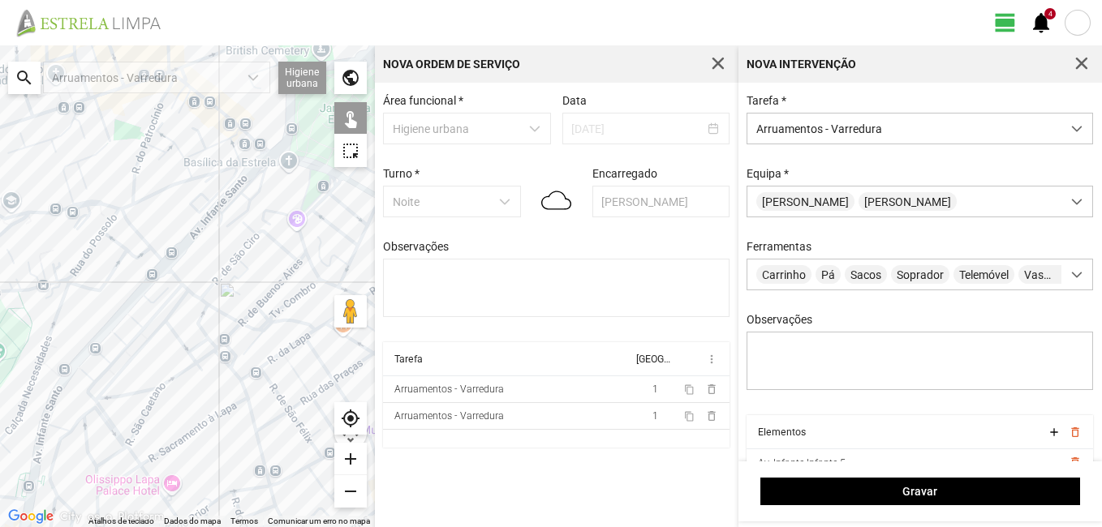
click at [85, 351] on div at bounding box center [187, 286] width 375 height 482
click at [69, 376] on div at bounding box center [187, 286] width 375 height 482
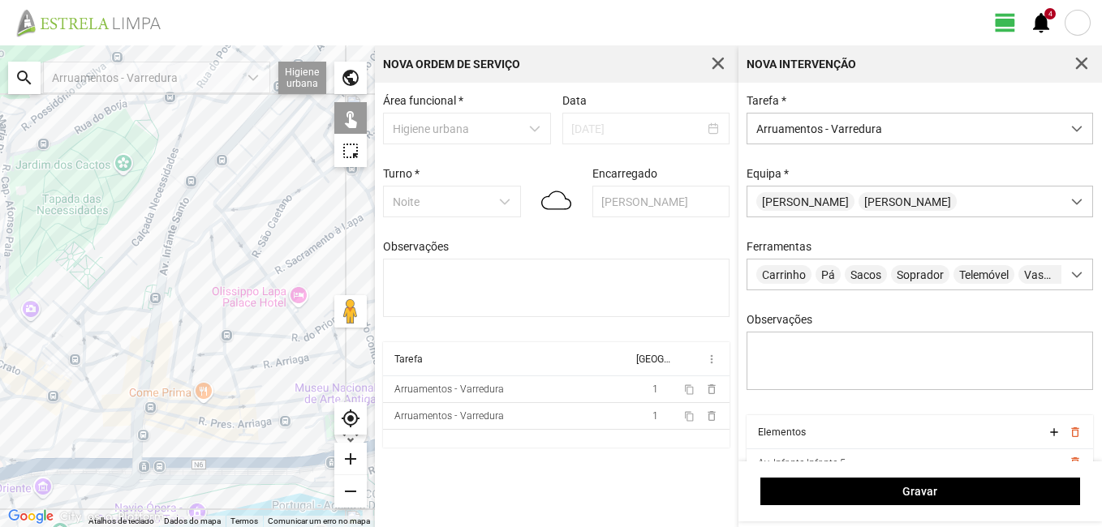
drag, startPoint x: 78, startPoint y: 388, endPoint x: 207, endPoint y: 200, distance: 228.2
click at [207, 200] on div at bounding box center [187, 286] width 375 height 482
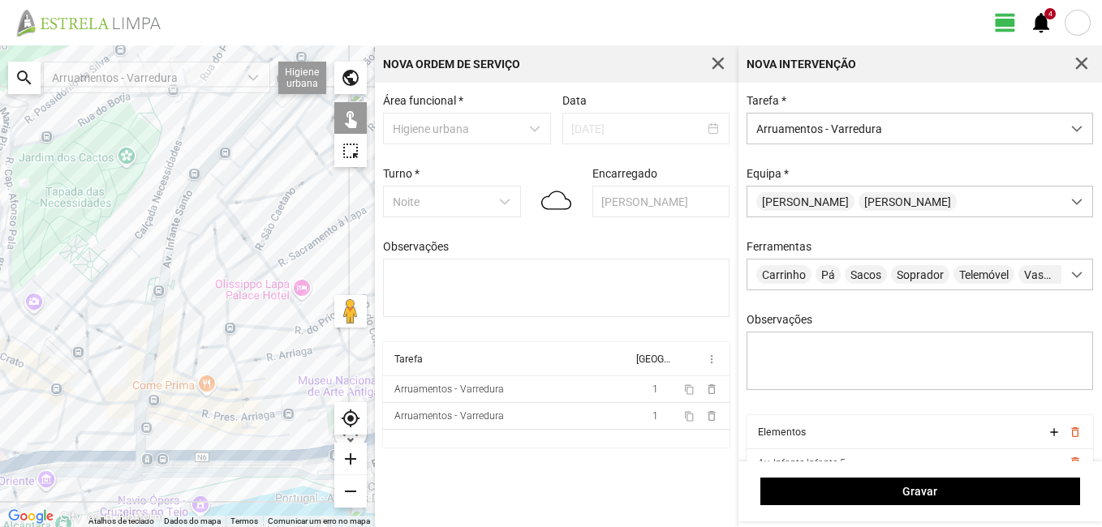
click at [158, 309] on div at bounding box center [187, 286] width 375 height 482
click at [128, 300] on div at bounding box center [187, 286] width 375 height 482
click at [147, 289] on div at bounding box center [187, 286] width 375 height 482
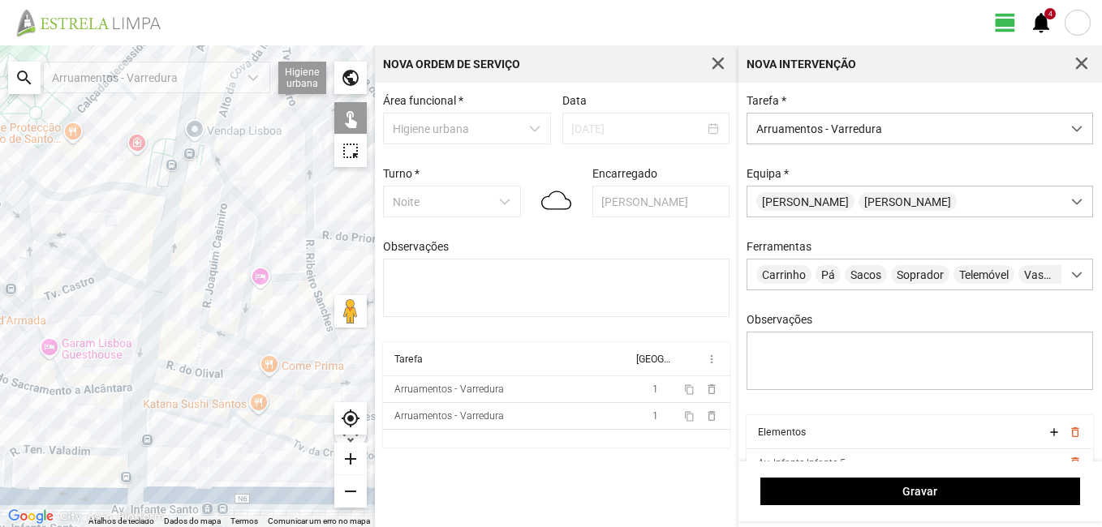
drag, startPoint x: 196, startPoint y: 313, endPoint x: 212, endPoint y: 205, distance: 109.1
click at [212, 205] on div at bounding box center [187, 286] width 375 height 482
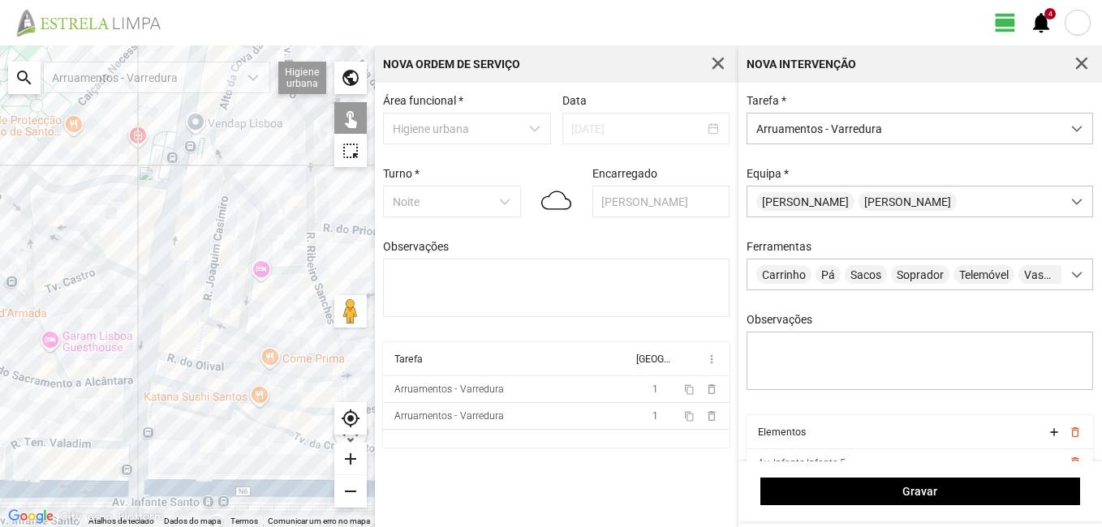
click at [172, 255] on div at bounding box center [187, 286] width 375 height 482
click at [153, 249] on div at bounding box center [187, 286] width 375 height 482
click at [155, 285] on div at bounding box center [187, 286] width 375 height 482
click at [148, 298] on div at bounding box center [187, 286] width 375 height 482
click at [122, 422] on div at bounding box center [187, 286] width 375 height 482
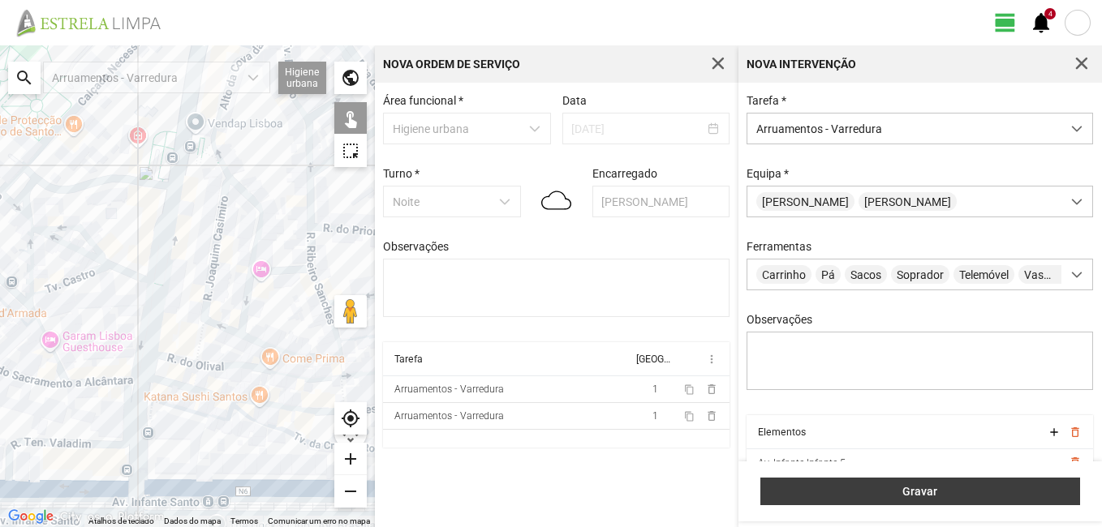
click at [952, 486] on span "Gravar" at bounding box center [919, 491] width 303 height 13
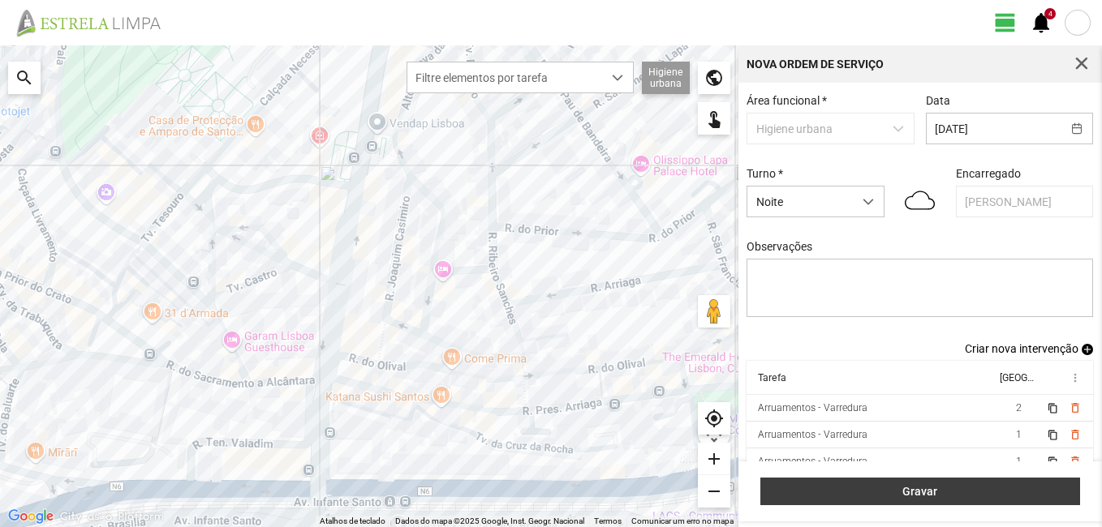
click at [987, 489] on span "Gravar" at bounding box center [919, 491] width 303 height 13
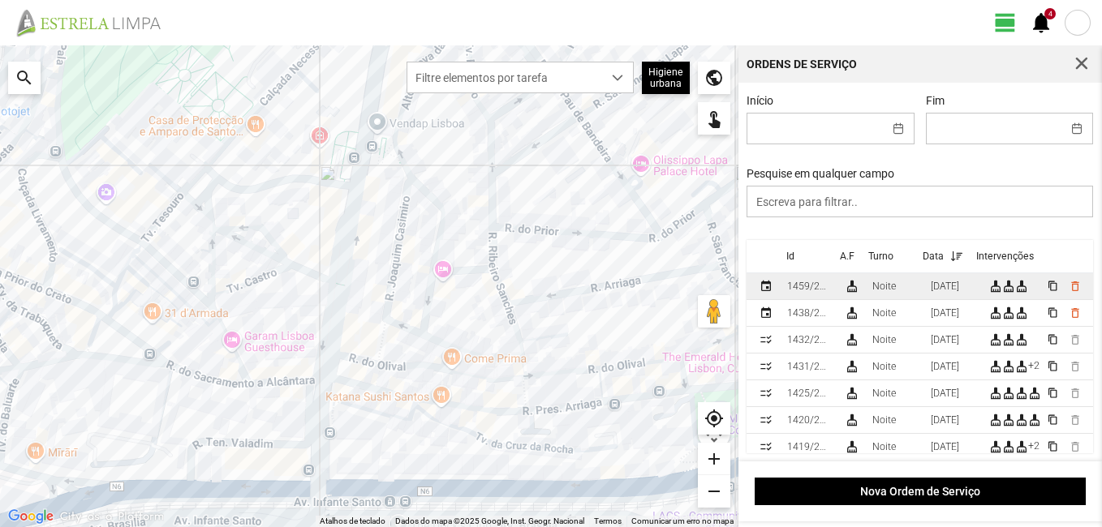
click at [815, 286] on div "1459/2025" at bounding box center [809, 286] width 44 height 11
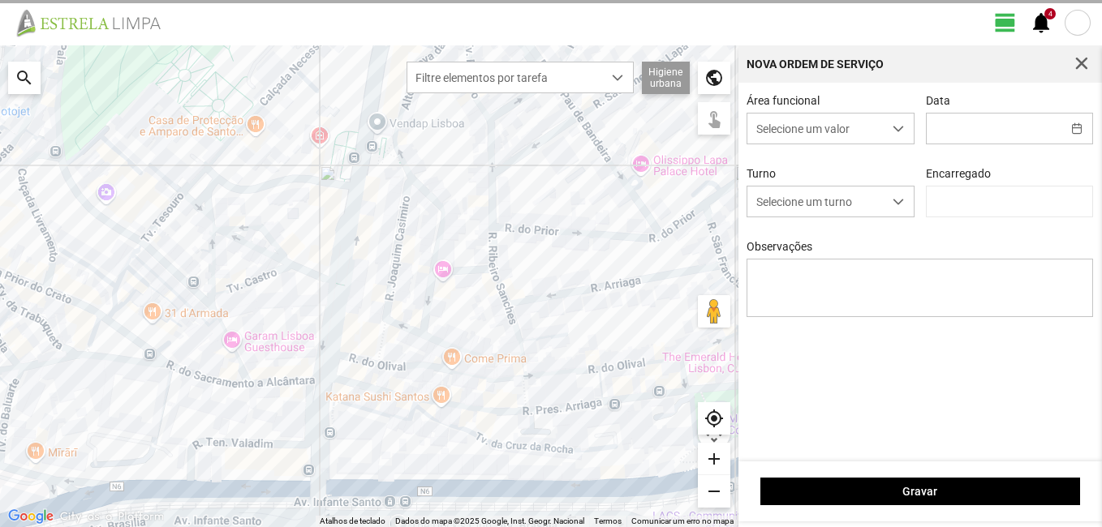
type input "[DATE]"
type input "[PERSON_NAME]"
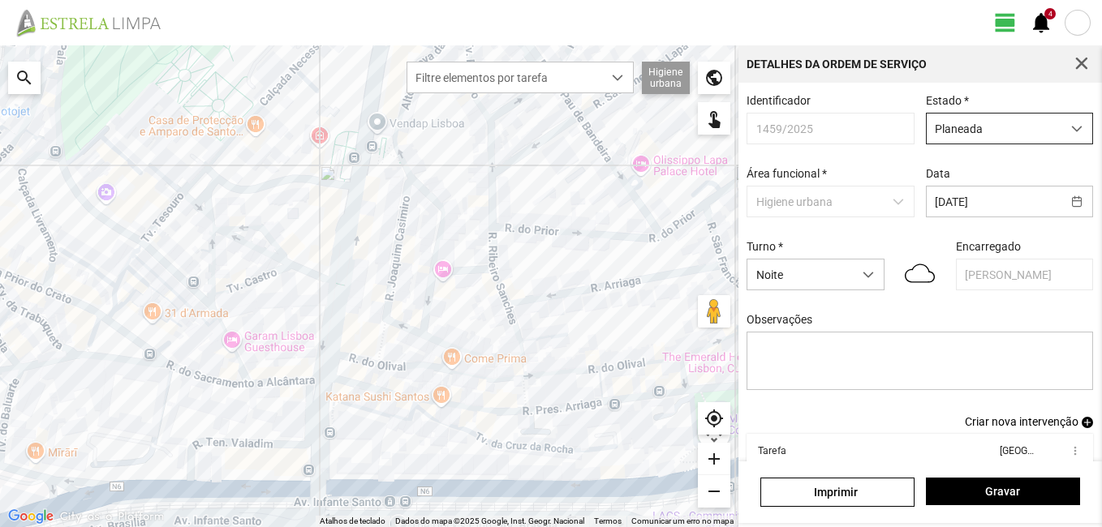
click at [1071, 131] on span "dropdown trigger" at bounding box center [1076, 128] width 11 height 11
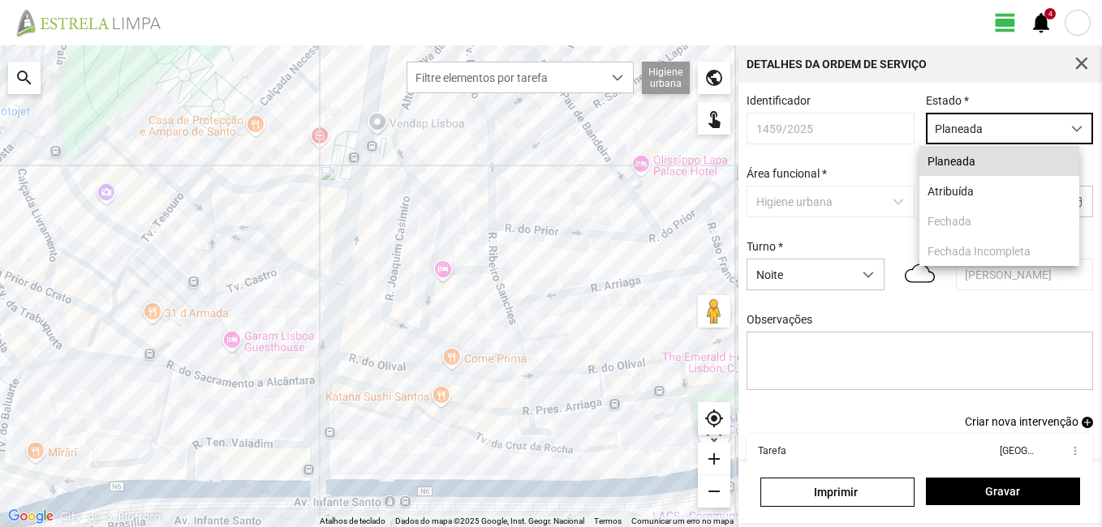
scroll to position [9, 72]
click at [974, 191] on li "Atribuída" at bounding box center [999, 191] width 160 height 30
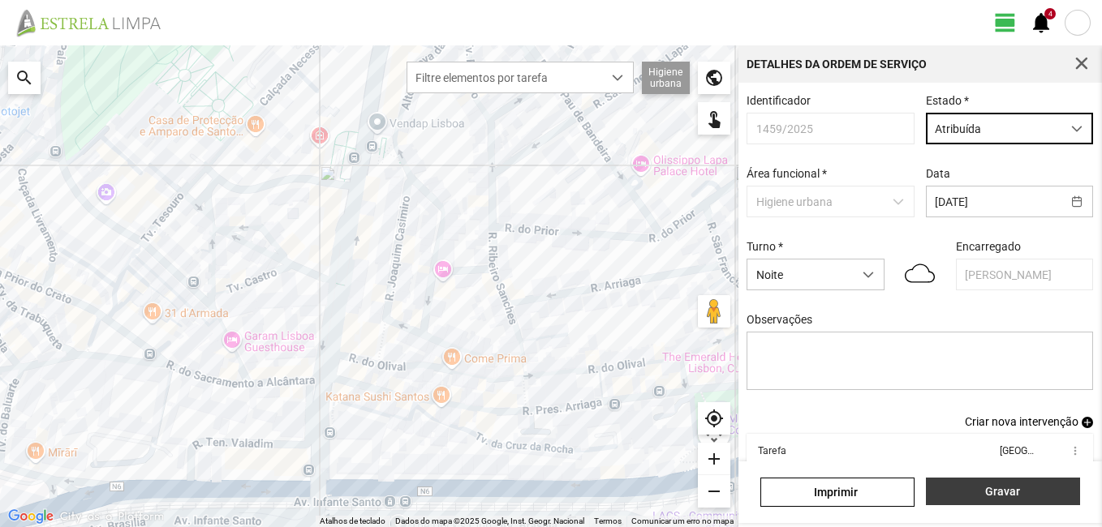
click at [1015, 495] on span "Gravar" at bounding box center [1002, 491] width 137 height 13
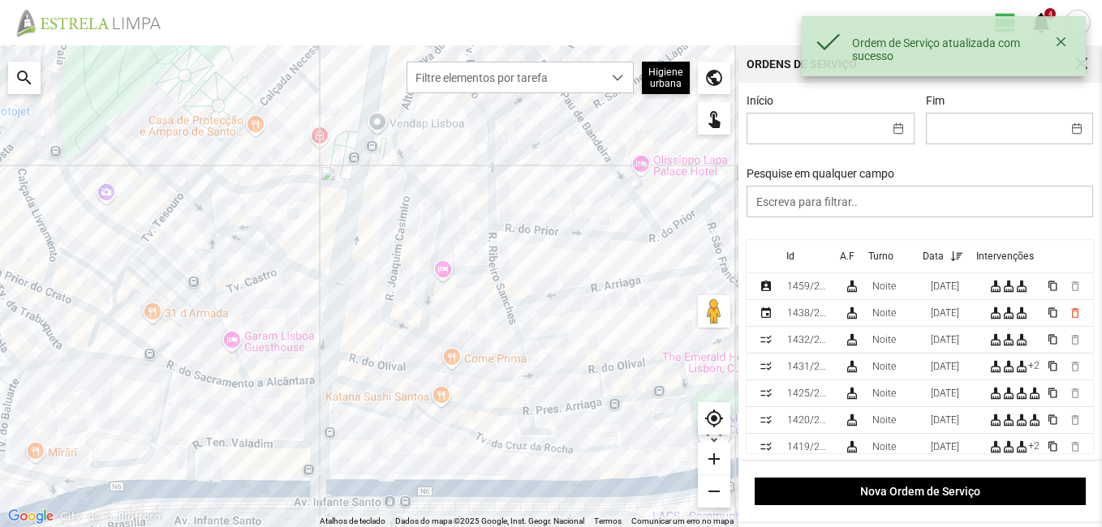
click at [552, 15] on fbc-header "view_day 4 notifications" at bounding box center [551, 22] width 1102 height 45
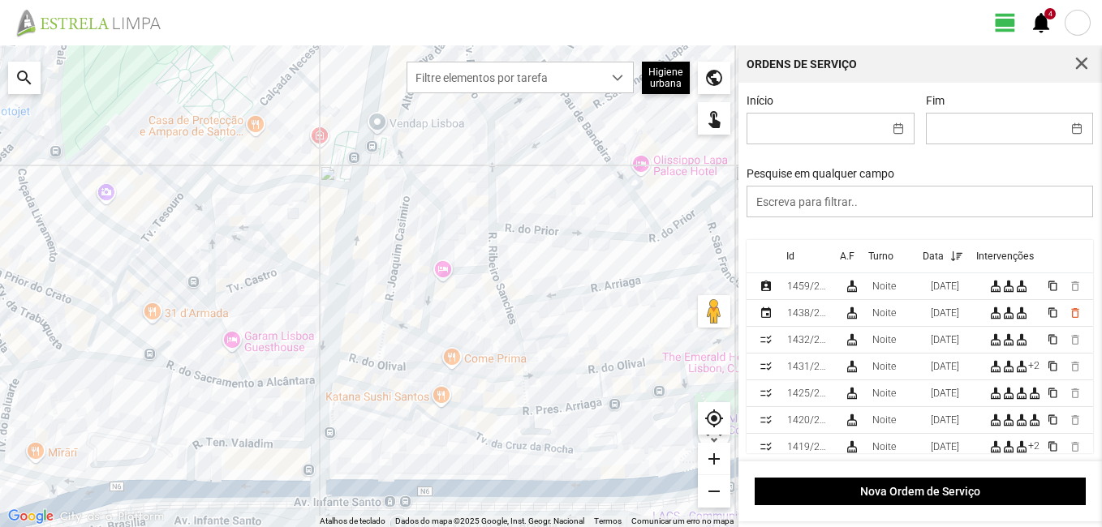
click at [1078, 18] on div at bounding box center [1077, 23] width 26 height 26
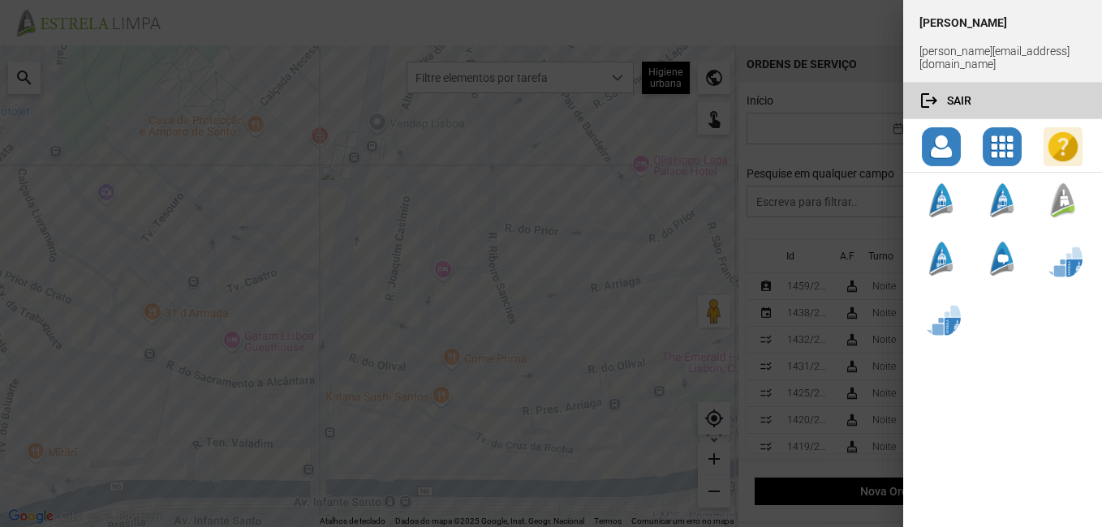
click at [978, 94] on span "button" at bounding box center [1028, 100] width 114 height 13
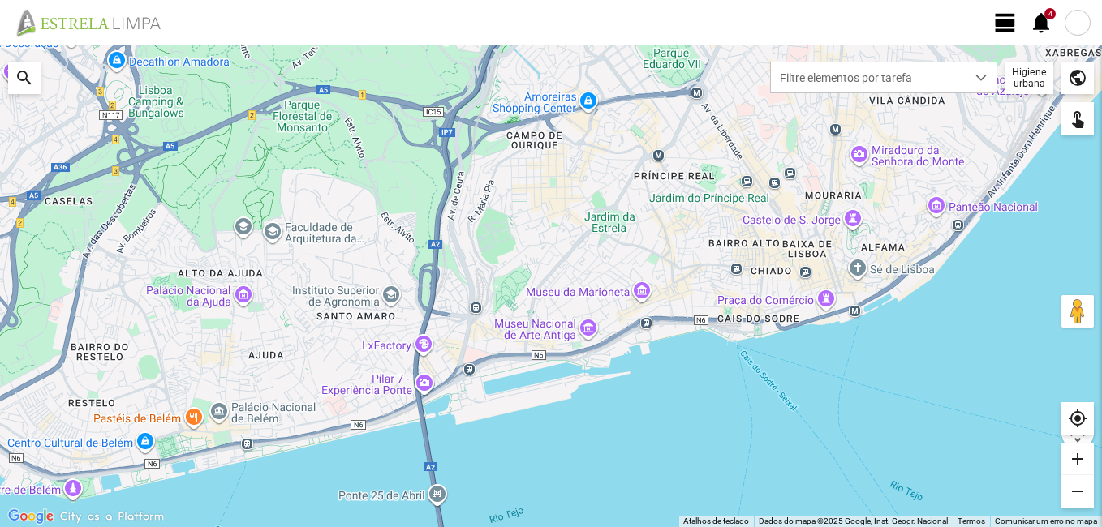
click at [1080, 29] on div at bounding box center [1077, 23] width 26 height 26
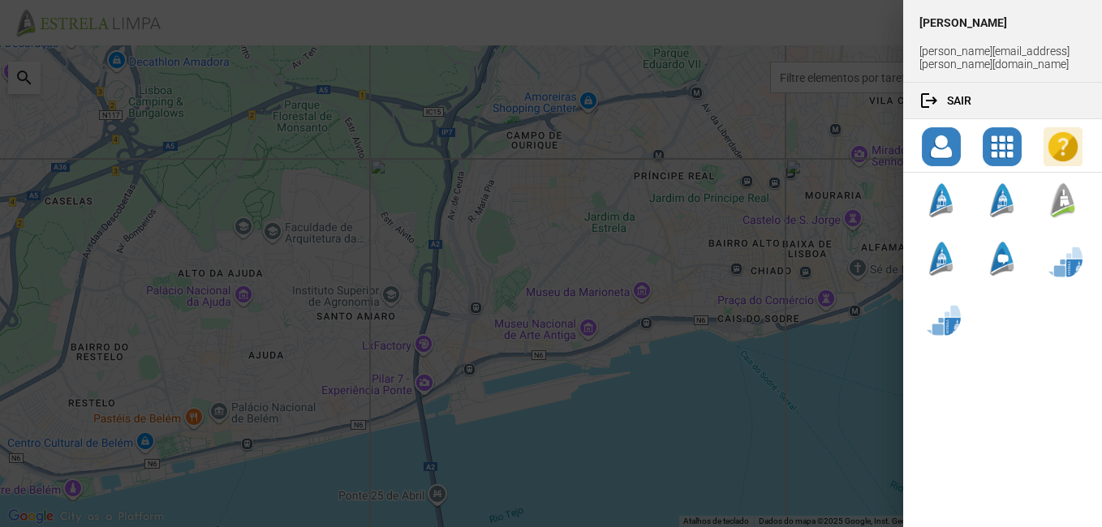
click at [769, 182] on div at bounding box center [551, 263] width 1102 height 527
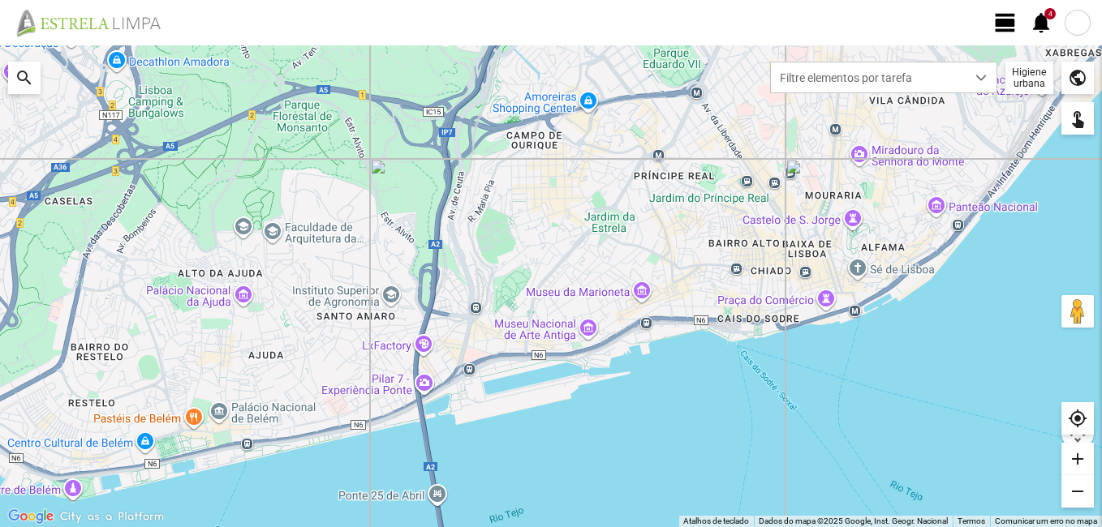
click at [1001, 24] on span "view_day" at bounding box center [1005, 23] width 24 height 24
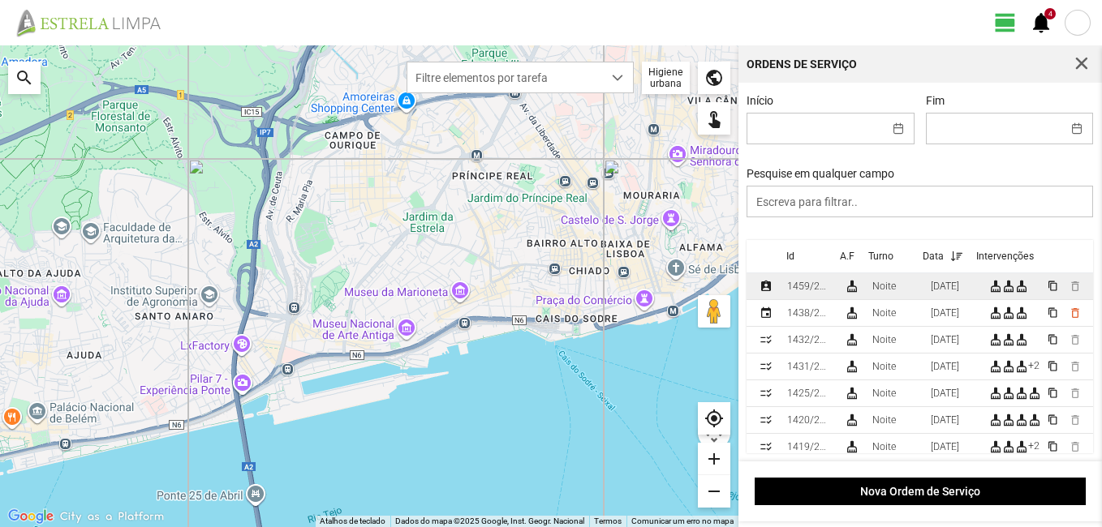
click at [815, 290] on div "1459/2025" at bounding box center [809, 286] width 44 height 11
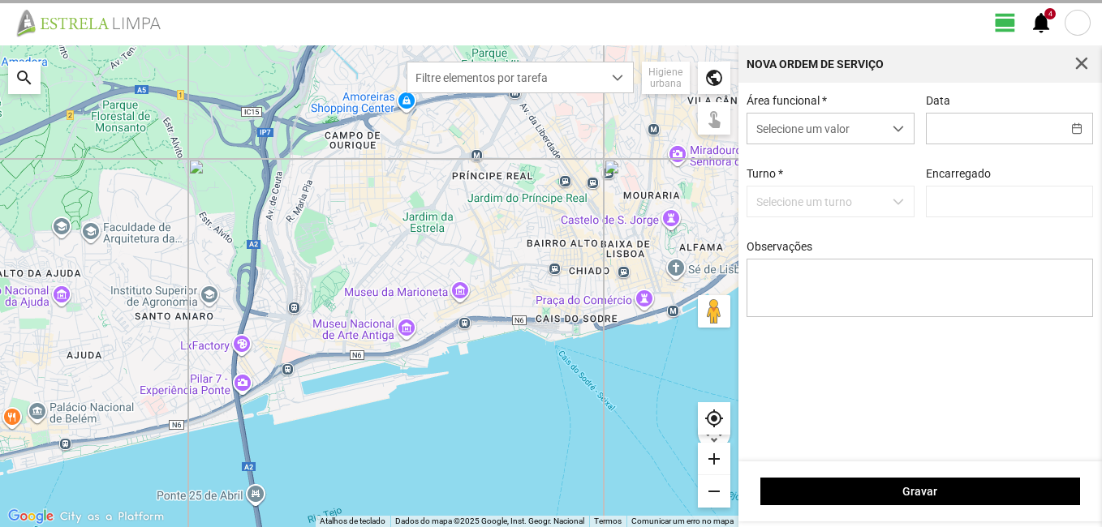
type input "[DATE]"
type input "[PERSON_NAME]"
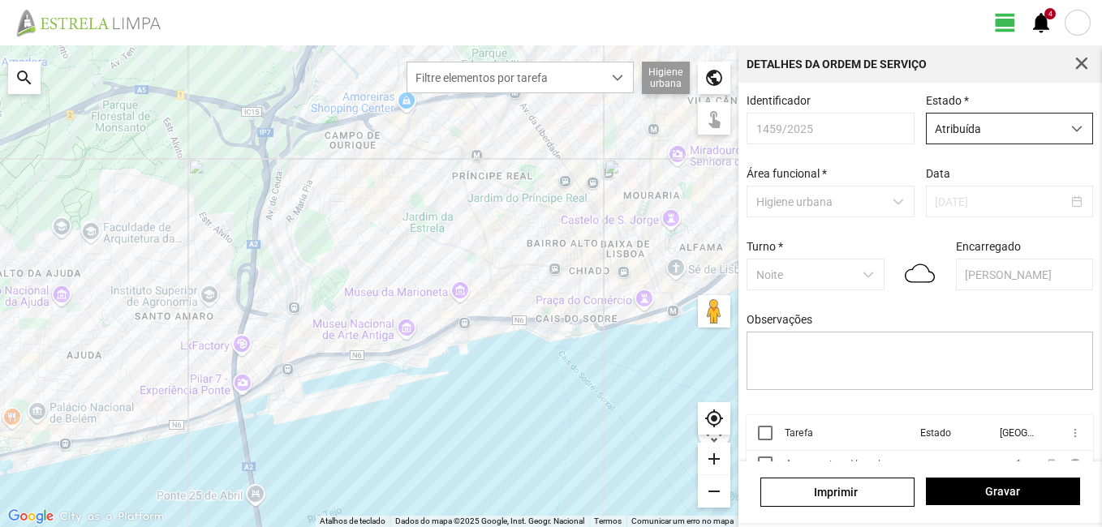
click at [1071, 133] on span "dropdown trigger" at bounding box center [1076, 128] width 11 height 11
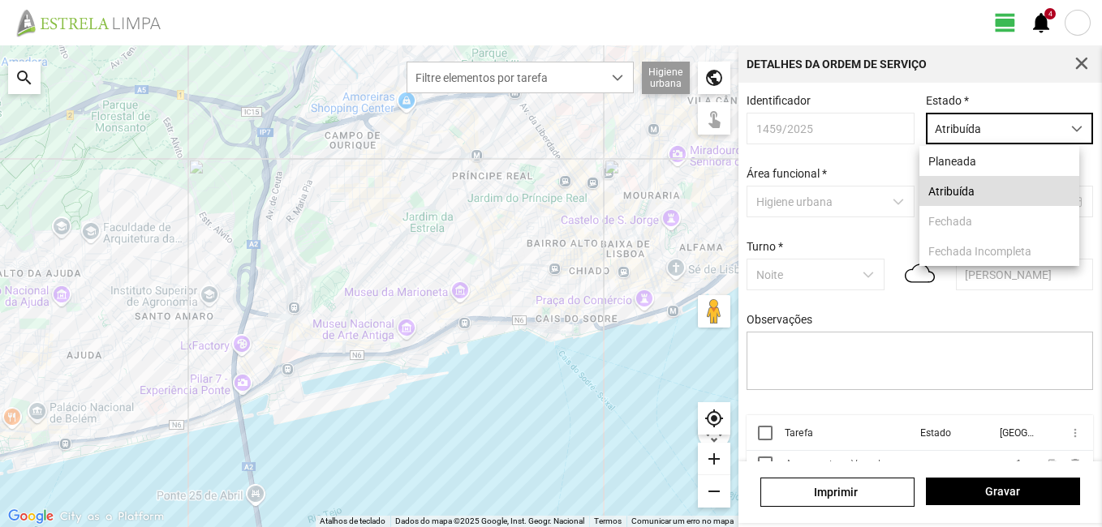
scroll to position [9, 72]
click at [984, 188] on li "Atribuída" at bounding box center [999, 191] width 160 height 30
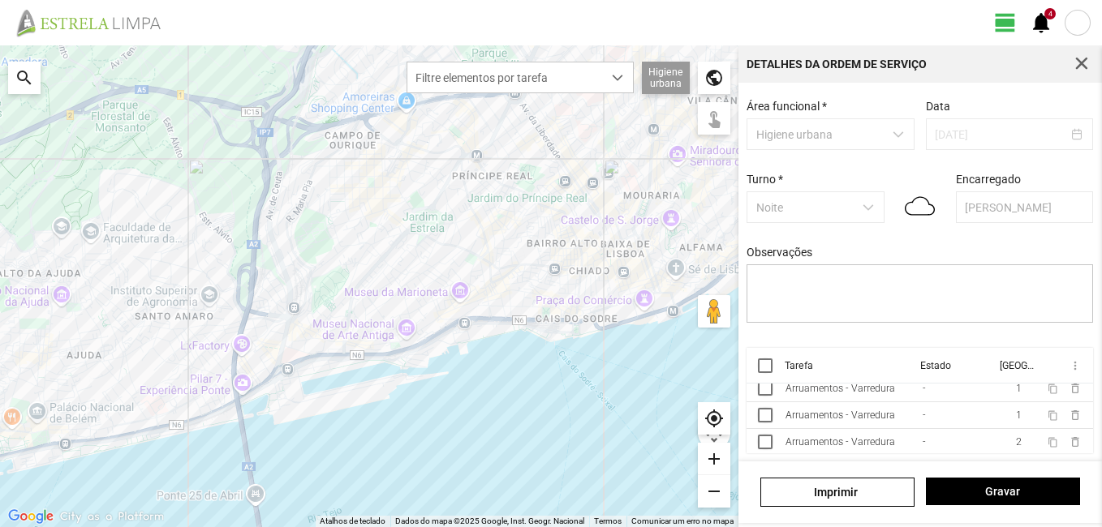
scroll to position [11, 0]
click at [786, 383] on th "Tarefa" at bounding box center [846, 366] width 135 height 36
click at [806, 397] on div "Arruamentos - Varredura" at bounding box center [840, 396] width 110 height 11
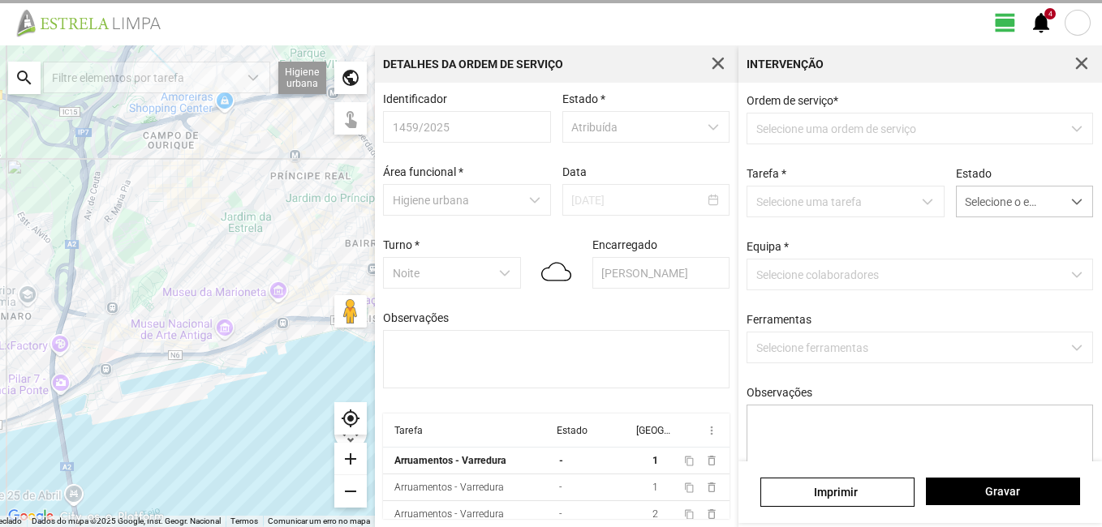
scroll to position [8, 0]
type textarea "A. [PERSON_NAME] ([GEOGRAPHIC_DATA] e. lou. m. pia av ceuta sul b. ceuta sul)"
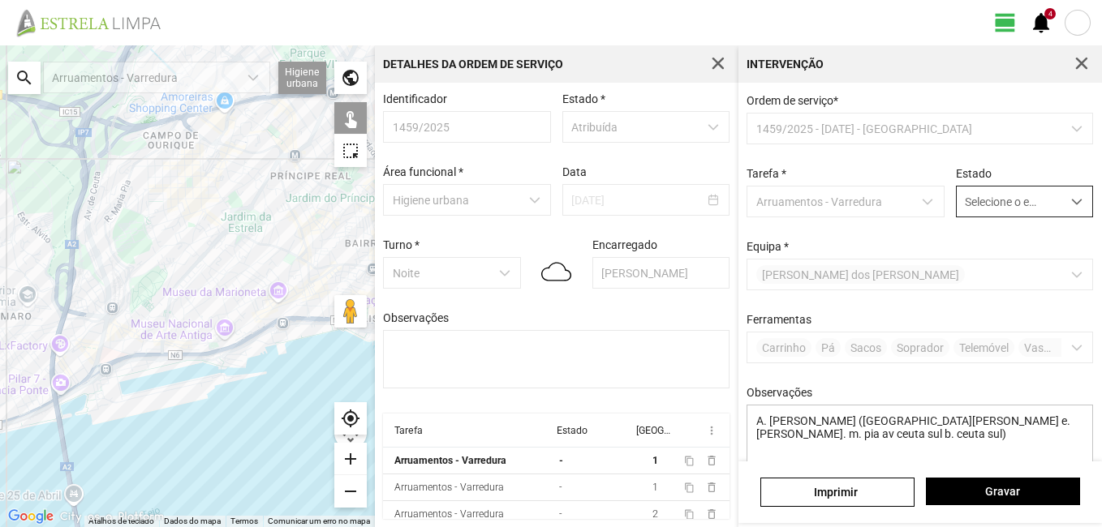
click at [1071, 202] on span "dropdown trigger" at bounding box center [1076, 201] width 11 height 11
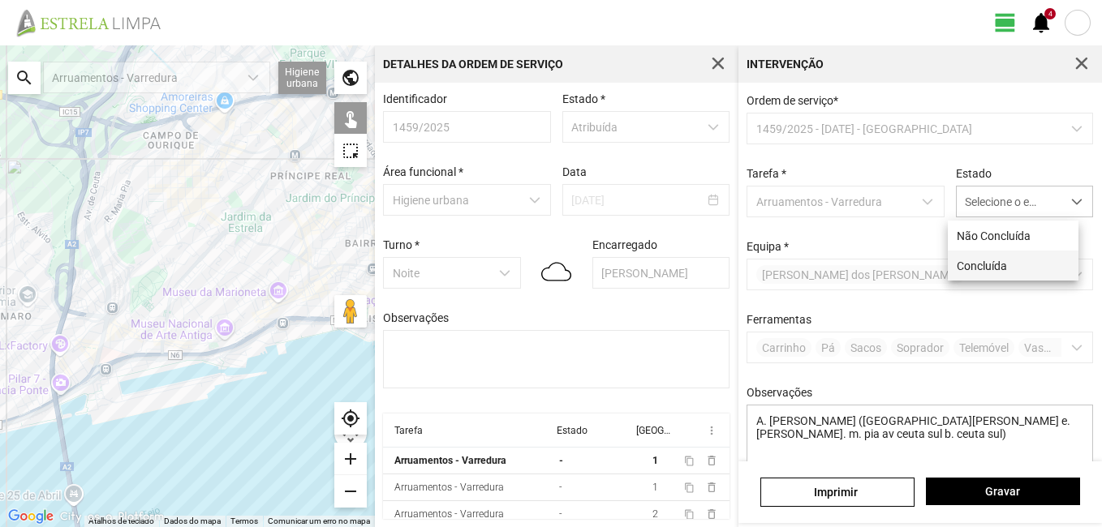
click at [1019, 260] on li "Concluída" at bounding box center [1013, 266] width 131 height 30
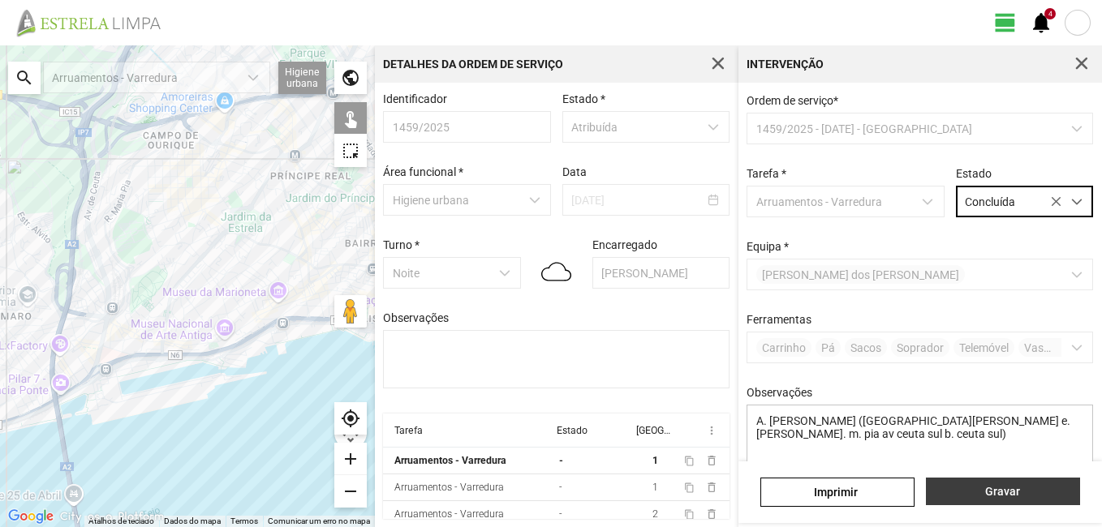
click at [1017, 488] on span "Gravar" at bounding box center [1002, 491] width 137 height 13
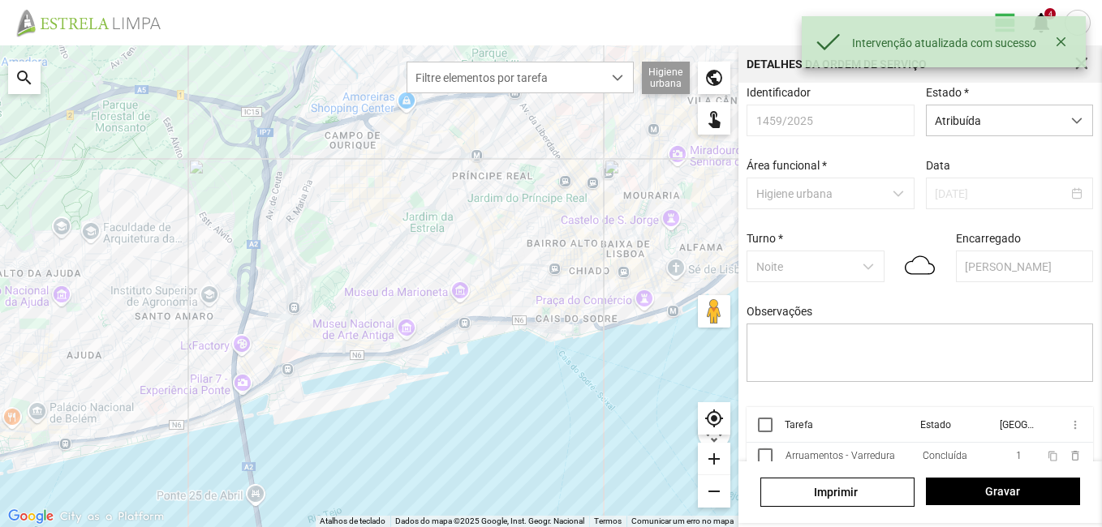
scroll to position [74, 0]
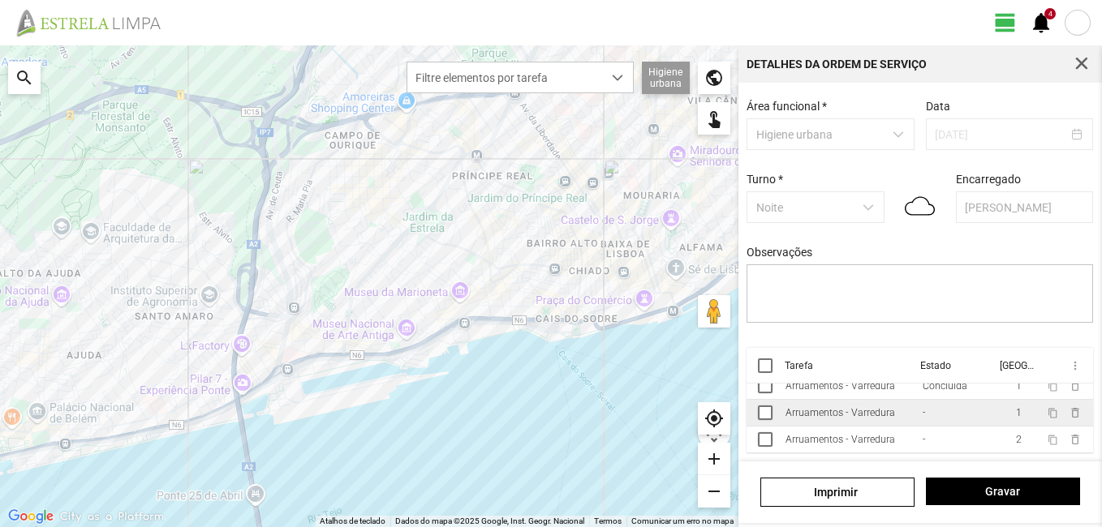
click at [843, 417] on div "Arruamentos - Varredura" at bounding box center [840, 412] width 110 height 11
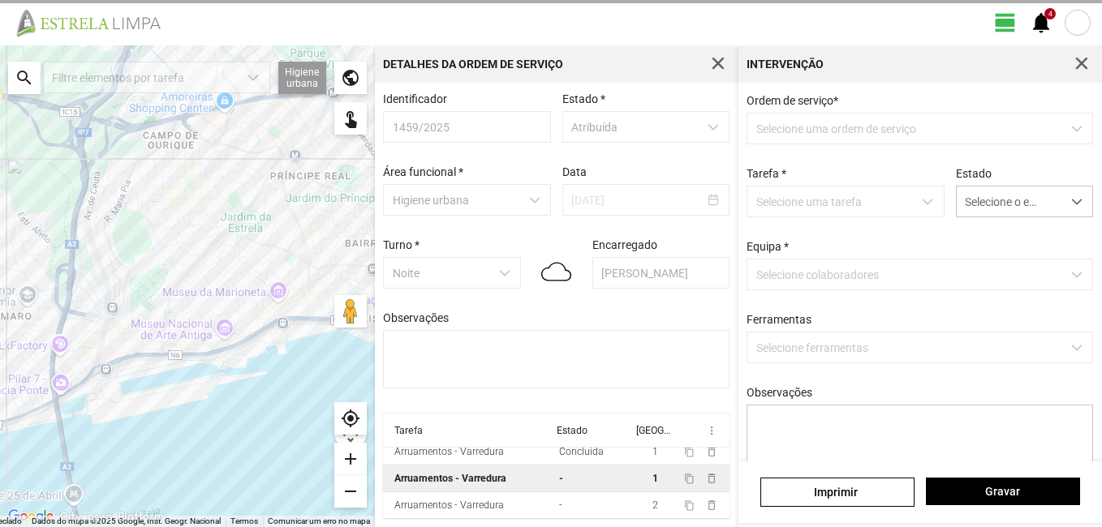
scroll to position [8, 0]
type textarea "S. Turé (C8)"
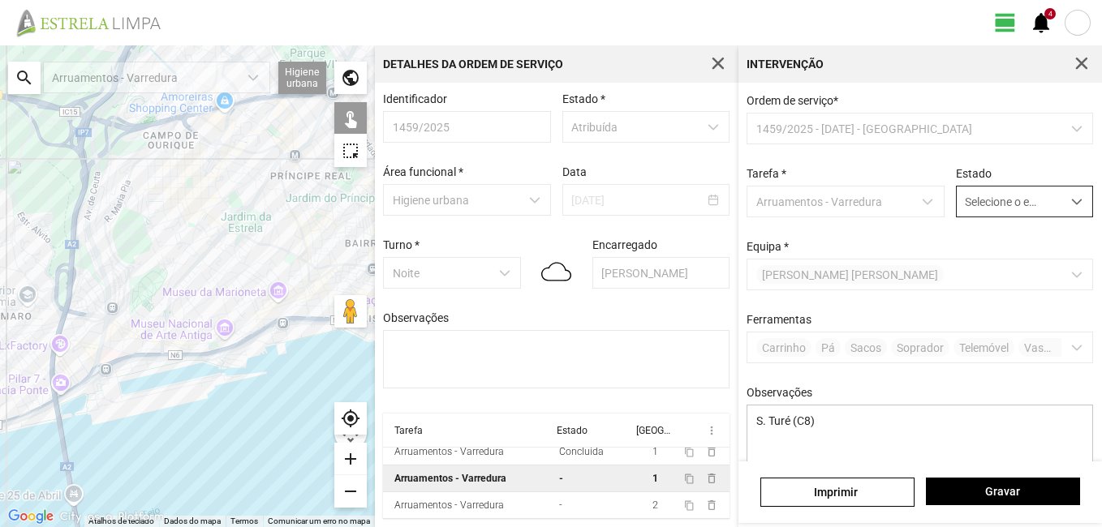
click at [1071, 207] on span "dropdown trigger" at bounding box center [1076, 201] width 11 height 11
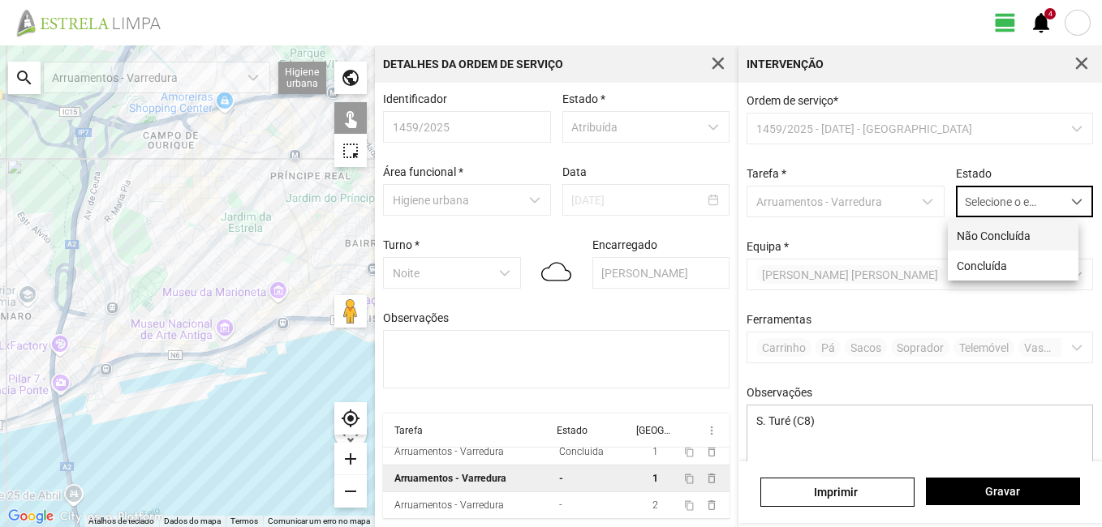
scroll to position [9, 72]
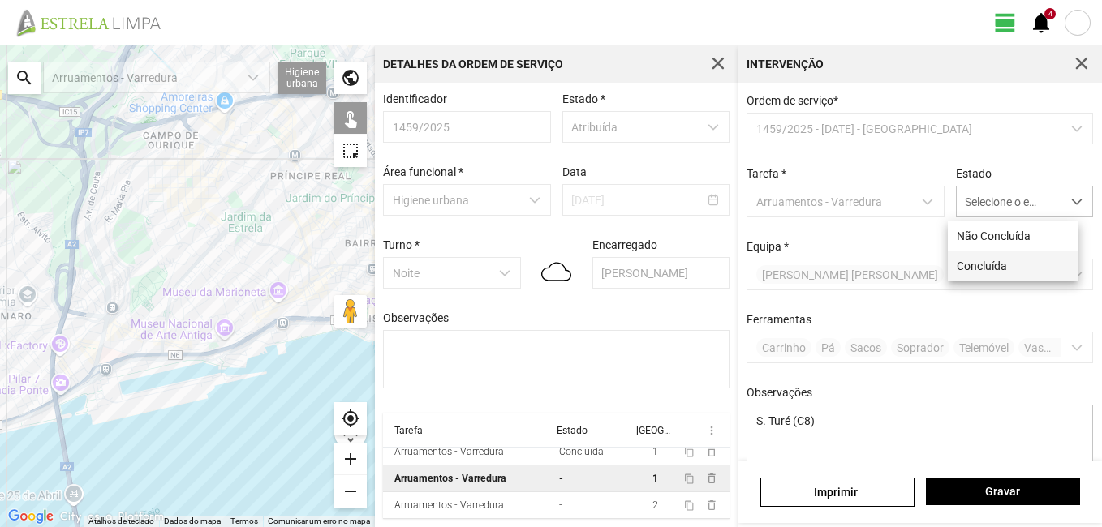
click at [1008, 261] on li "Concluída" at bounding box center [1013, 266] width 131 height 30
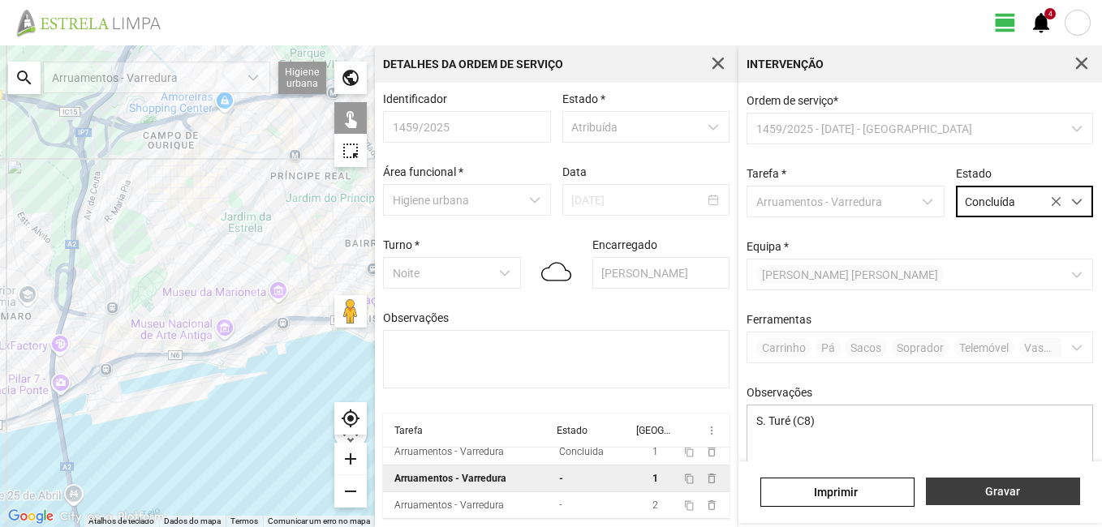
click at [1045, 487] on span "Gravar" at bounding box center [1002, 491] width 137 height 13
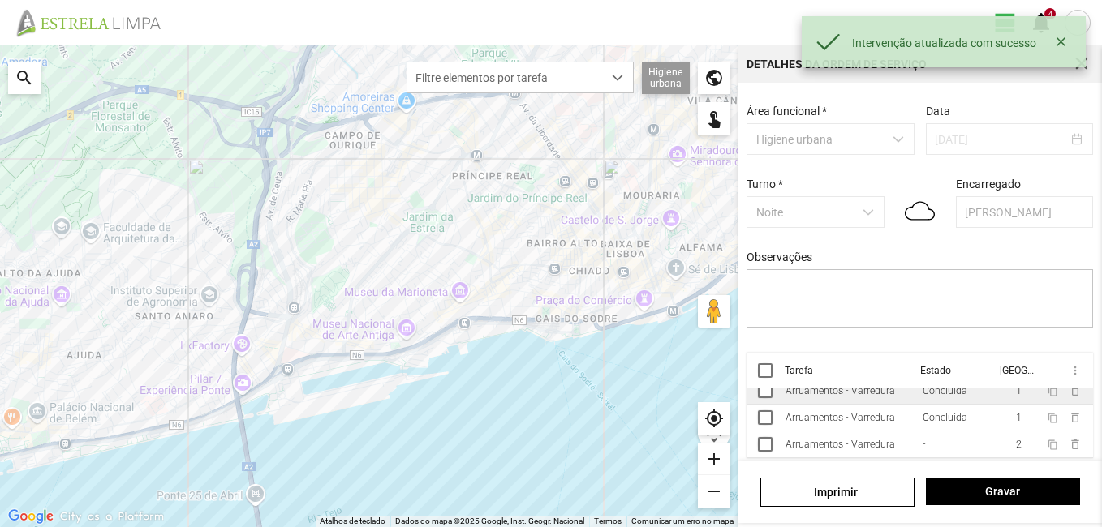
scroll to position [74, 0]
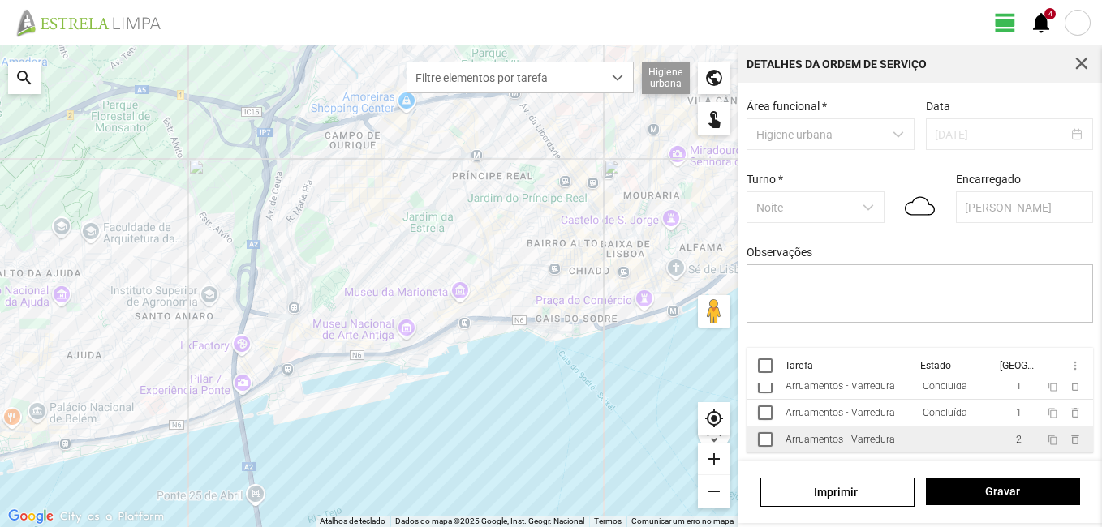
click at [853, 434] on div "Arruamentos - Varredura" at bounding box center [840, 439] width 110 height 11
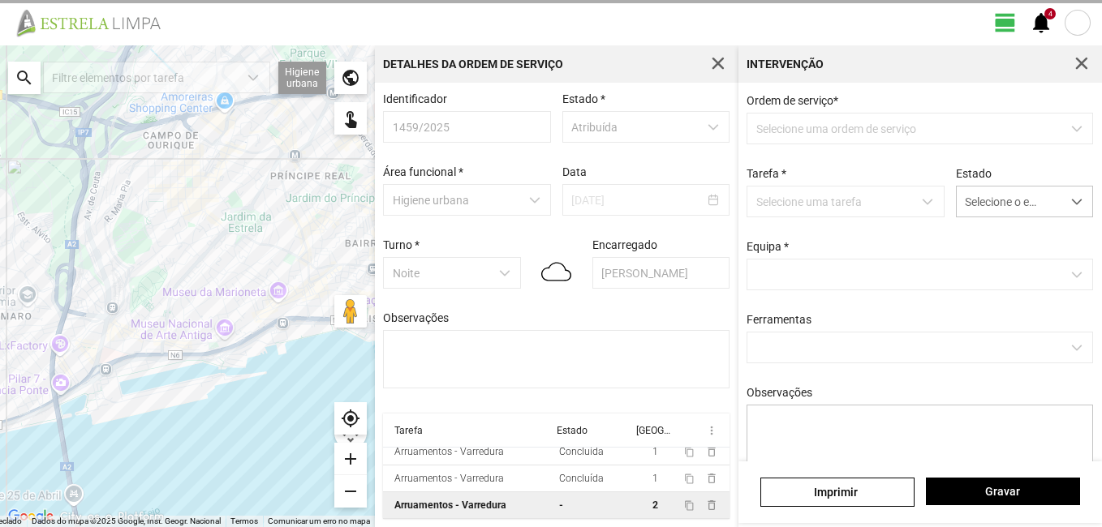
scroll to position [8, 0]
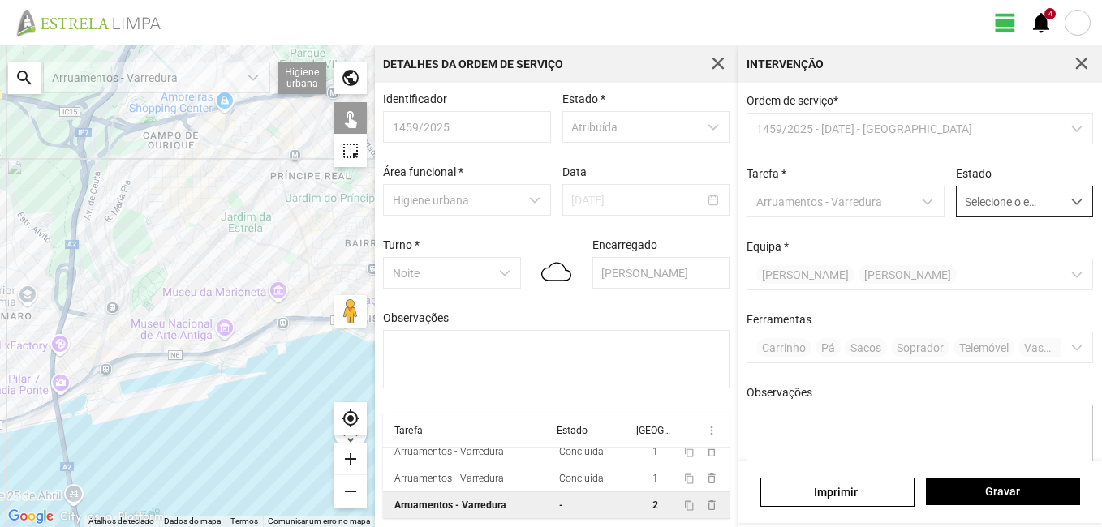
click at [1061, 201] on div "dropdown trigger" at bounding box center [1077, 202] width 32 height 30
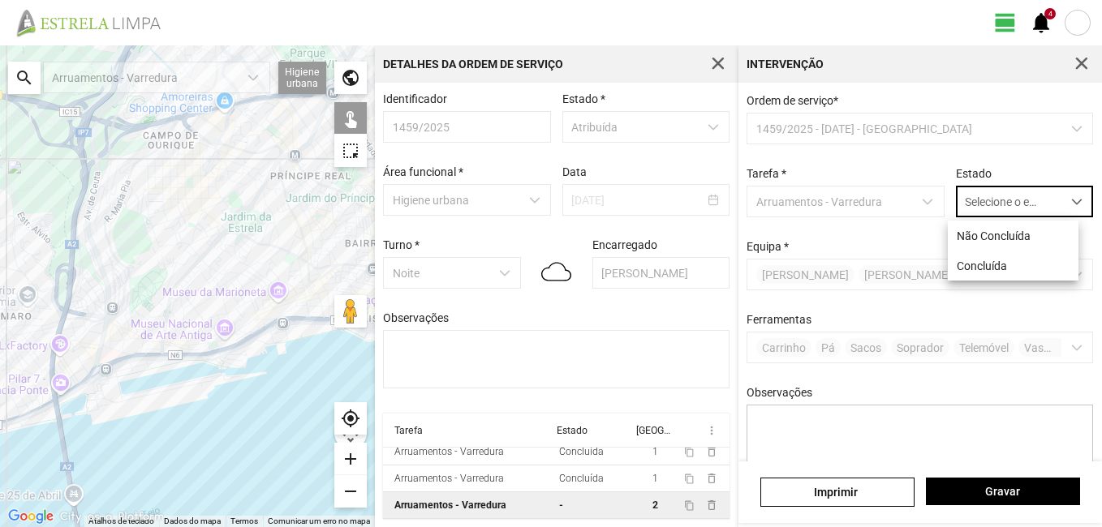
scroll to position [9, 72]
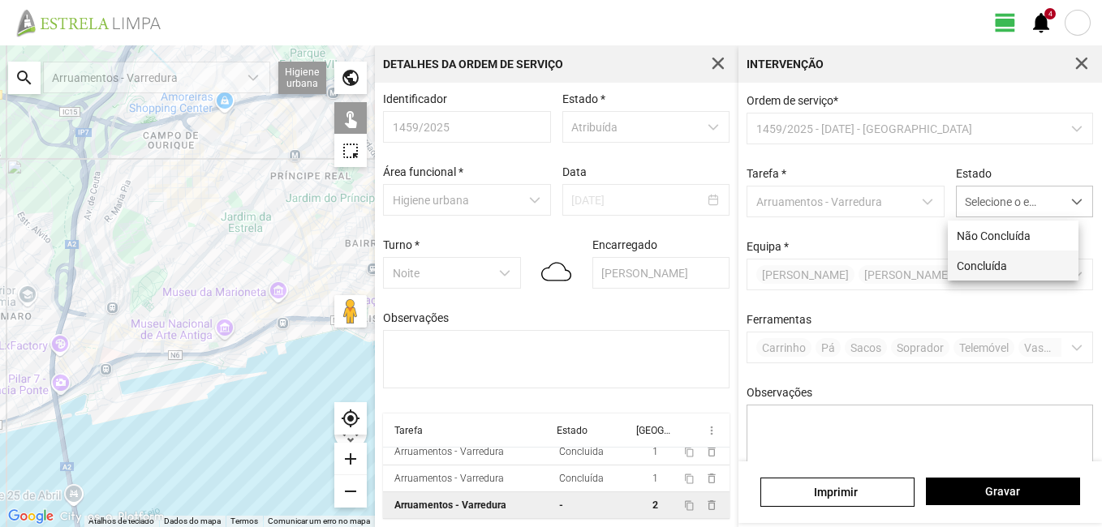
click at [1004, 261] on li "Concluída" at bounding box center [1013, 266] width 131 height 30
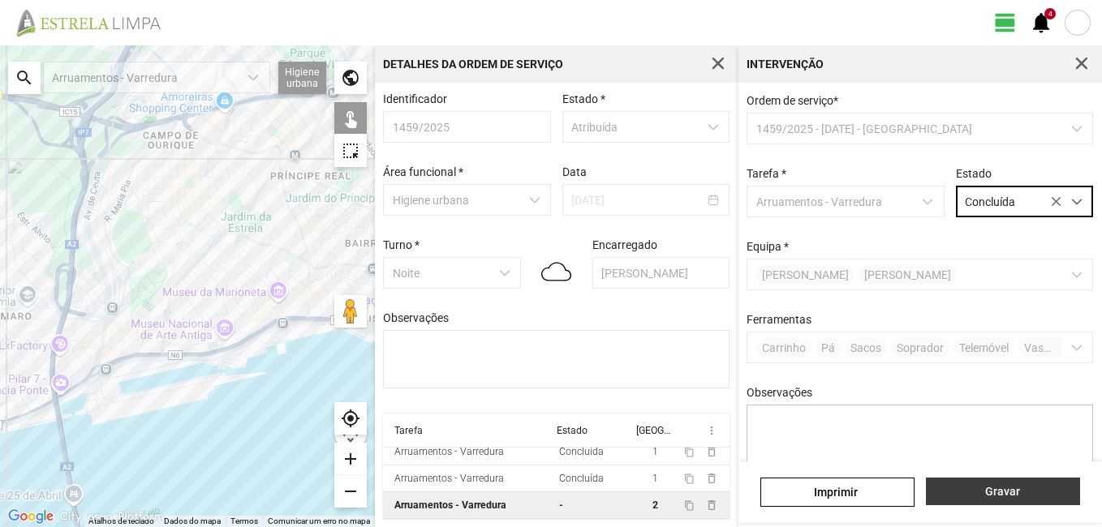
click at [1042, 489] on span "Gravar" at bounding box center [1002, 491] width 137 height 13
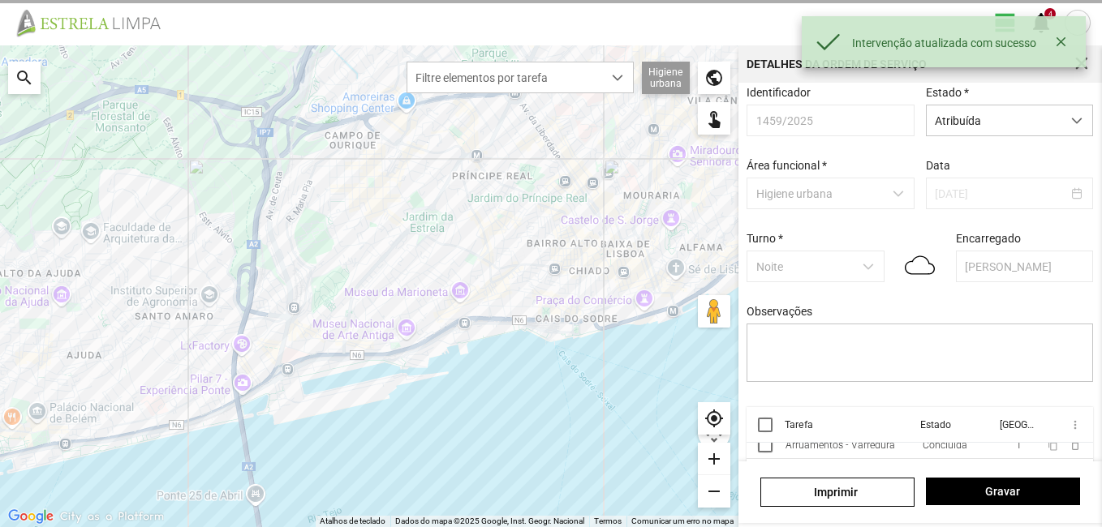
scroll to position [74, 0]
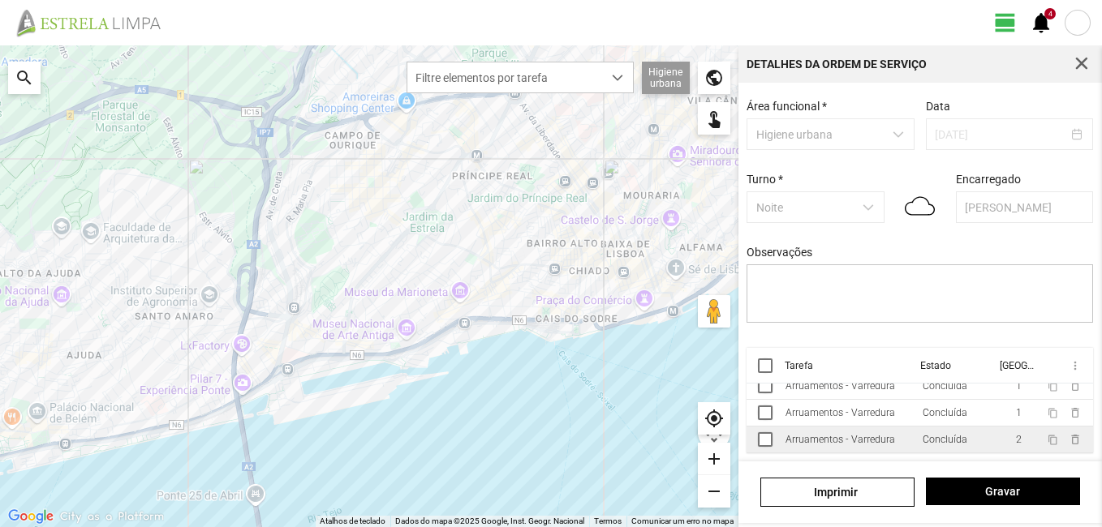
click at [857, 436] on div "Arruamentos - Varredura" at bounding box center [840, 439] width 110 height 11
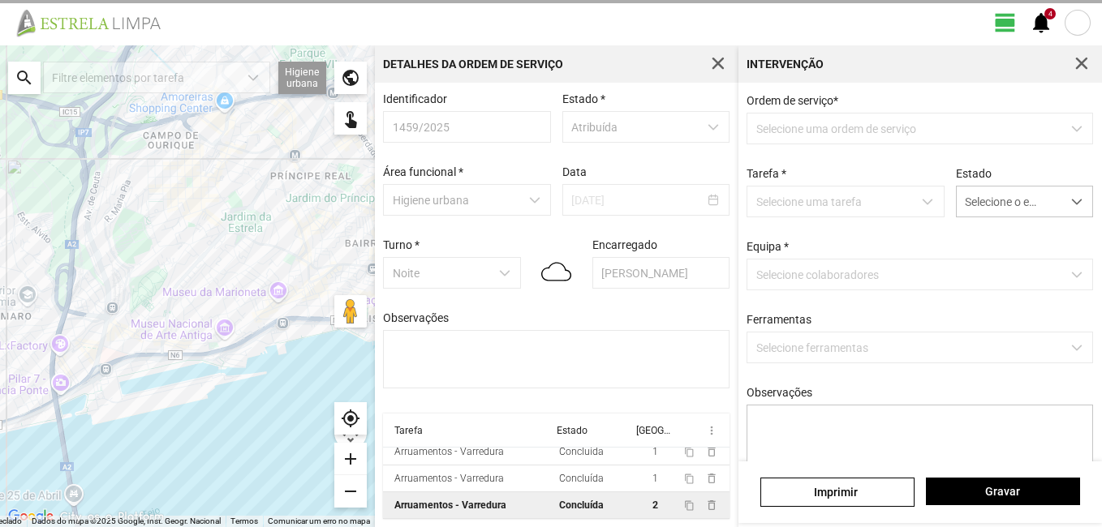
scroll to position [8, 0]
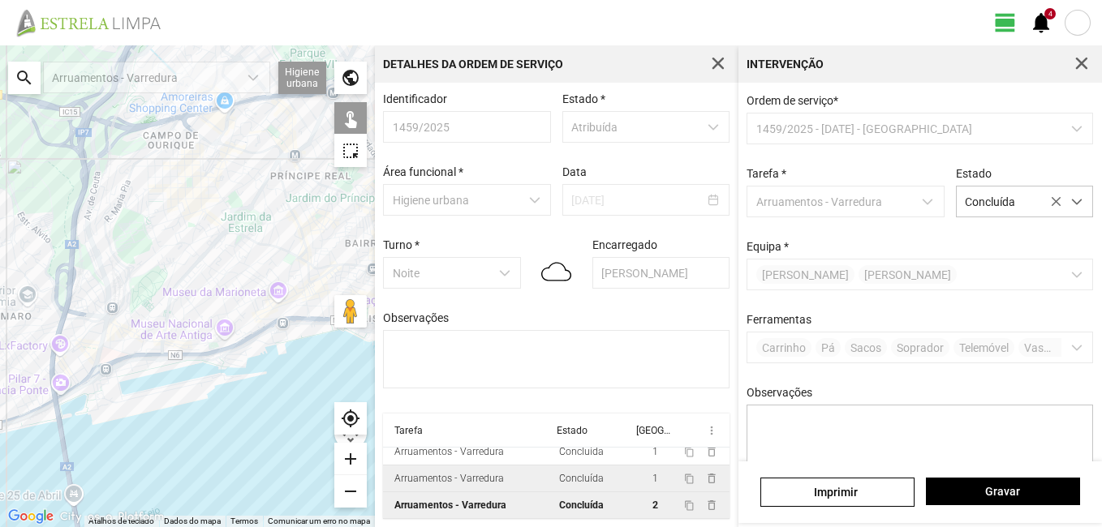
click at [479, 487] on td "Arruamentos - Varredura" at bounding box center [468, 479] width 170 height 27
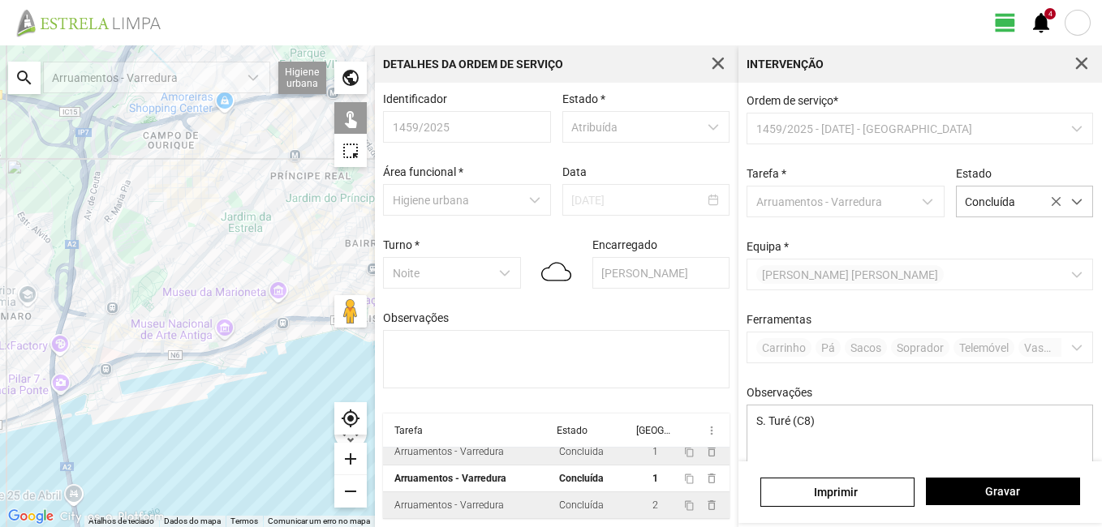
click at [496, 458] on div "Arruamentos - Varredura" at bounding box center [449, 451] width 110 height 11
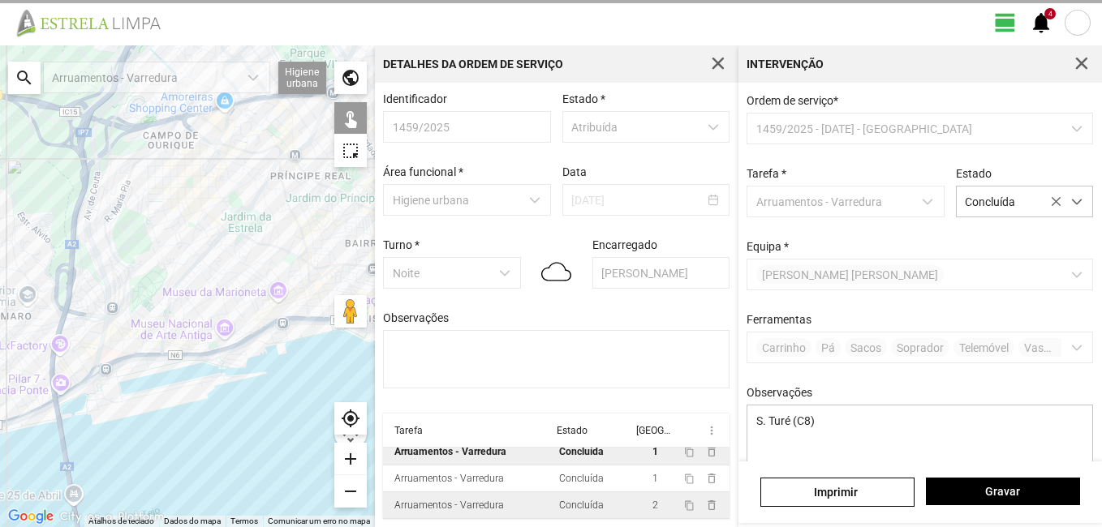
type textarea "A. [PERSON_NAME] ([GEOGRAPHIC_DATA] e. lou. m. pia av ceuta sul b. ceuta sul)"
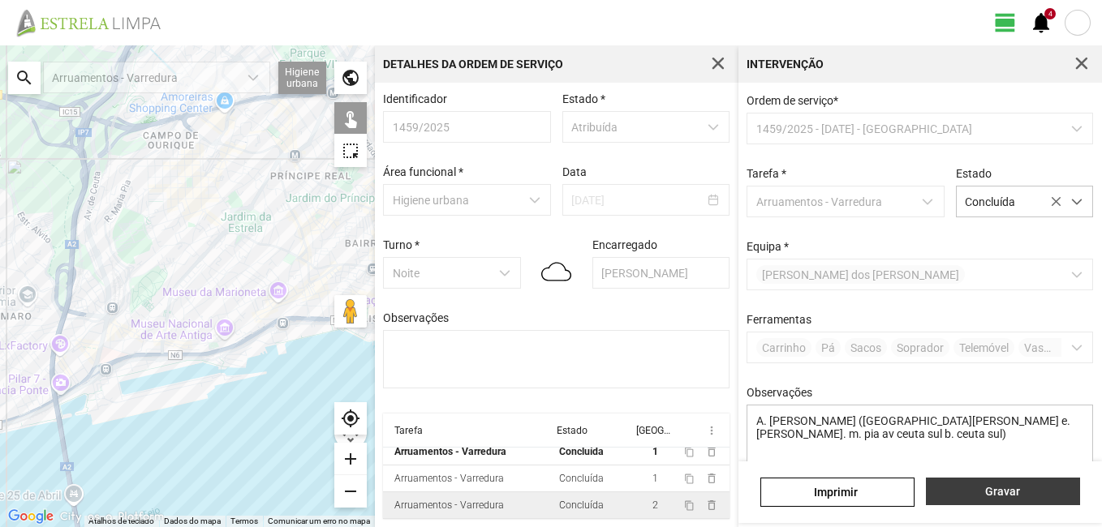
click at [988, 491] on span "Gravar" at bounding box center [1002, 491] width 137 height 13
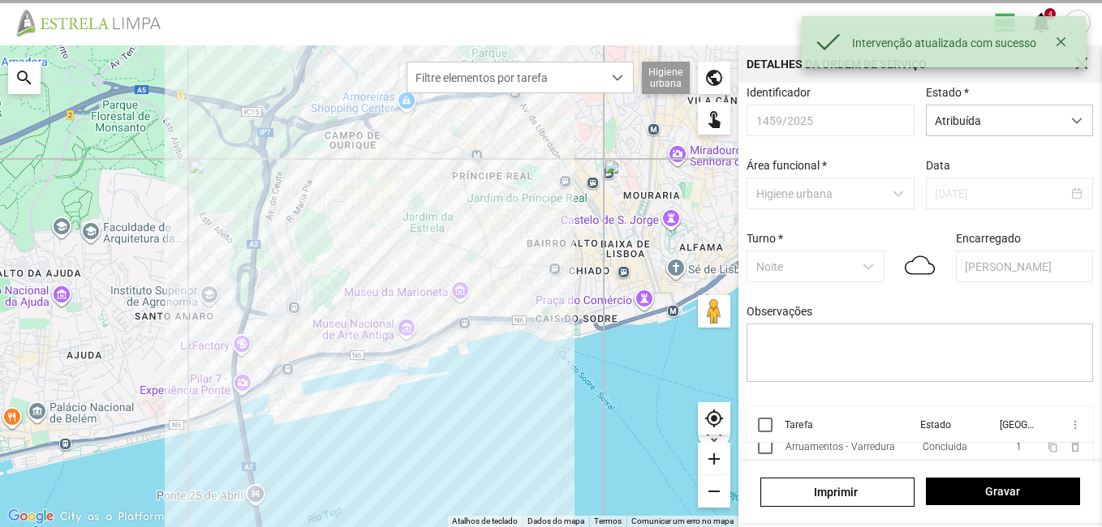
scroll to position [11, 0]
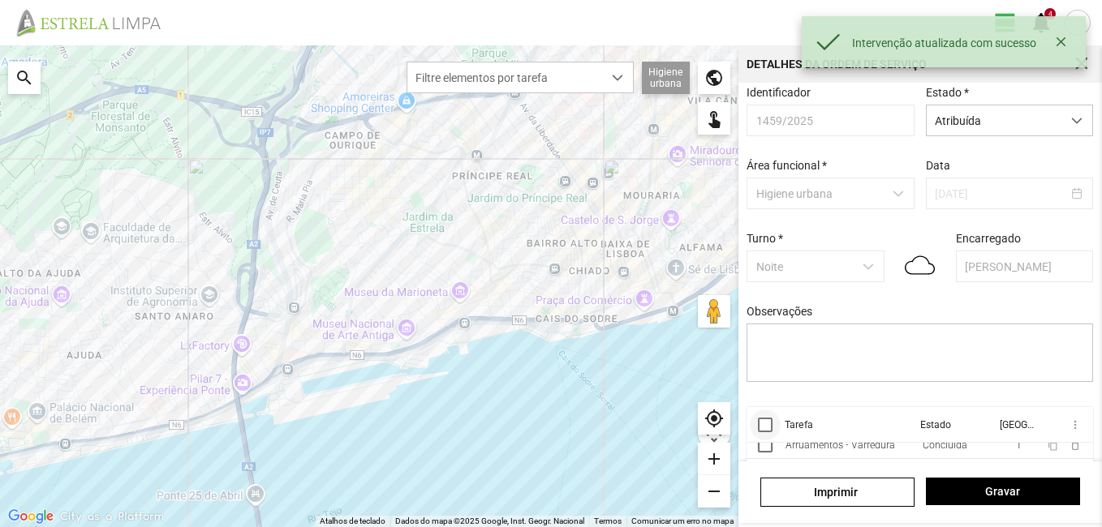
click at [765, 432] on div at bounding box center [765, 425] width 15 height 15
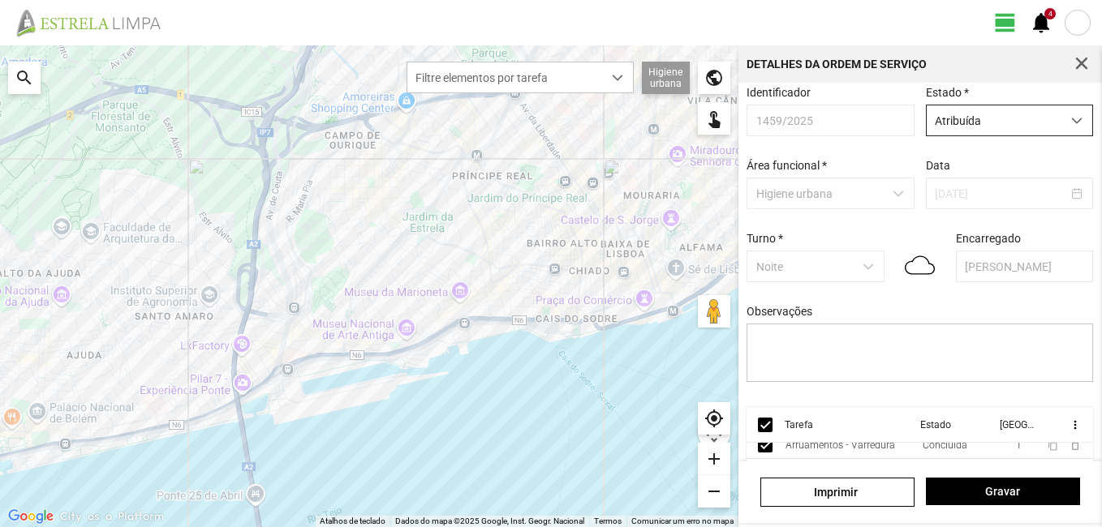
click at [1071, 123] on span "dropdown trigger" at bounding box center [1076, 120] width 11 height 11
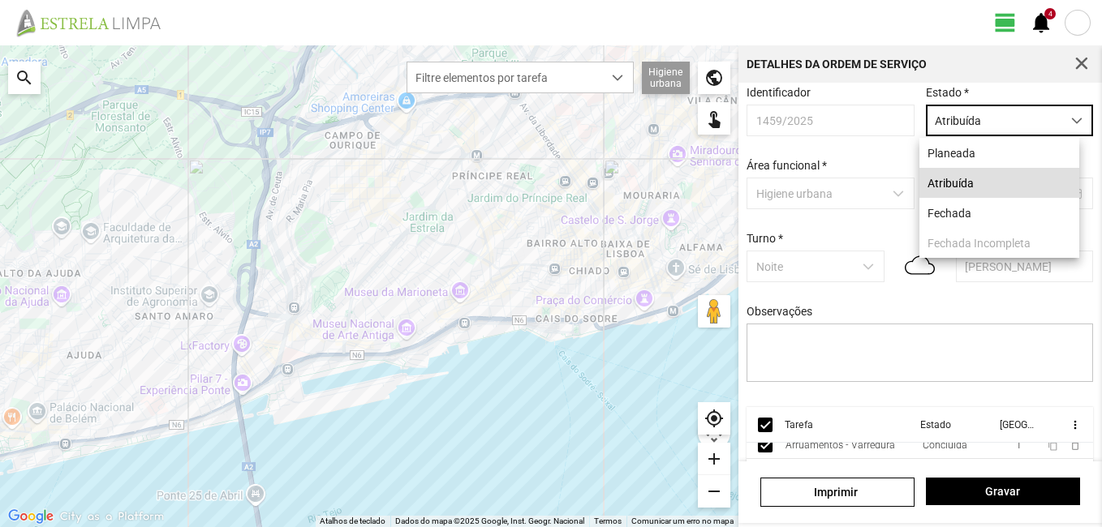
click at [1071, 123] on span "dropdown trigger" at bounding box center [1076, 120] width 11 height 11
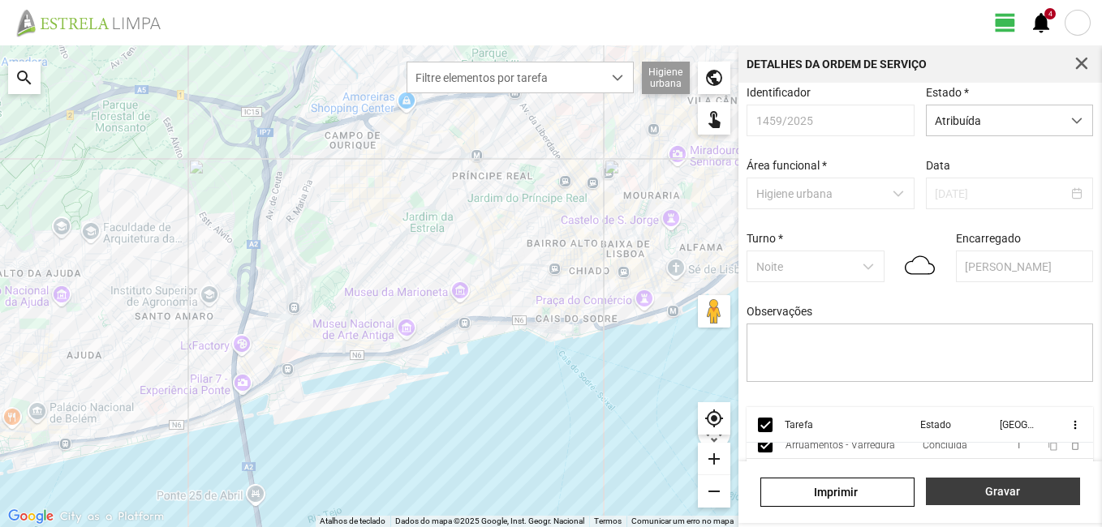
click at [996, 485] on span "Gravar" at bounding box center [1002, 491] width 137 height 13
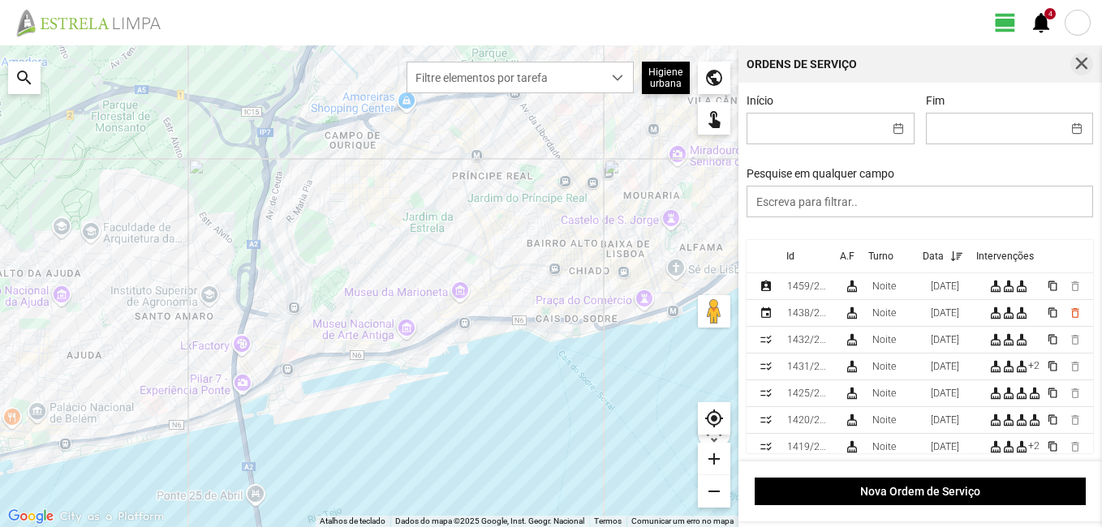
click at [1089, 65] on span "button" at bounding box center [1081, 64] width 15 height 15
